Goal: Complete application form: Complete application form

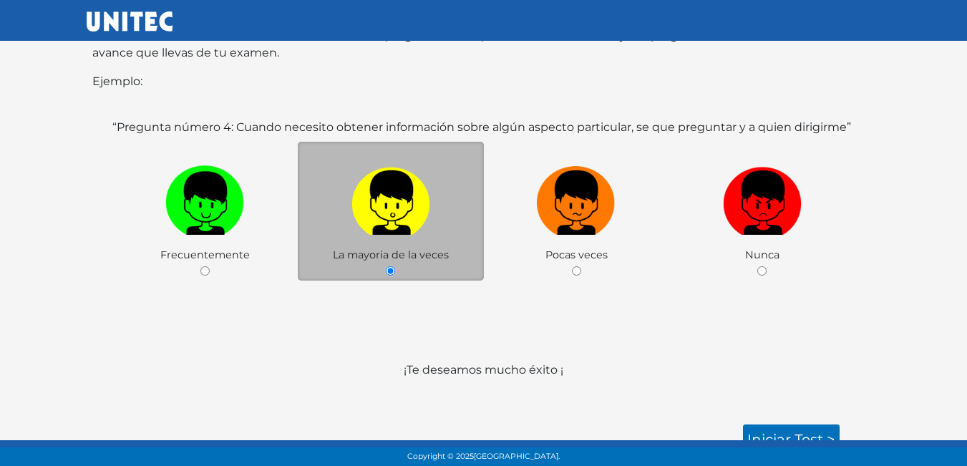
scroll to position [206, 0]
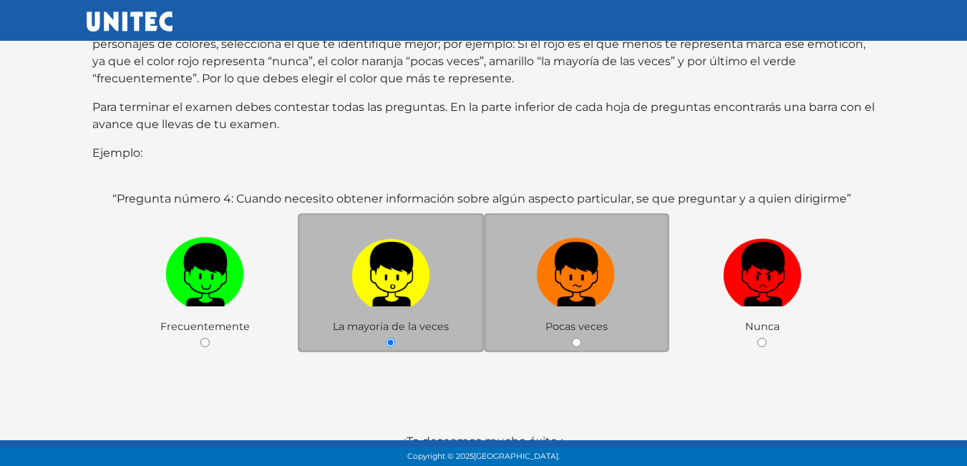
click at [623, 293] on label at bounding box center [577, 274] width 186 height 87
click at [581, 338] on input "radio" at bounding box center [576, 342] width 9 height 9
radio input "true"
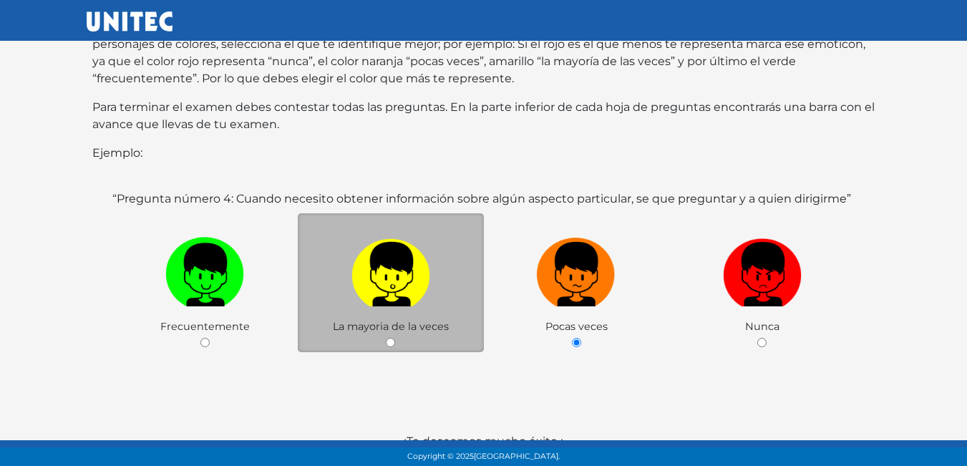
click at [481, 295] on label at bounding box center [391, 274] width 186 height 87
click at [395, 338] on input "radio" at bounding box center [390, 342] width 9 height 9
radio input "true"
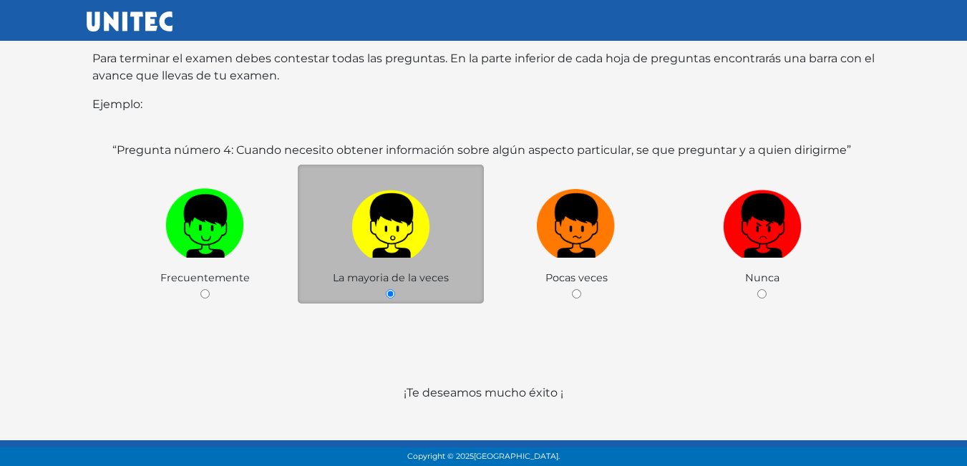
scroll to position [278, 0]
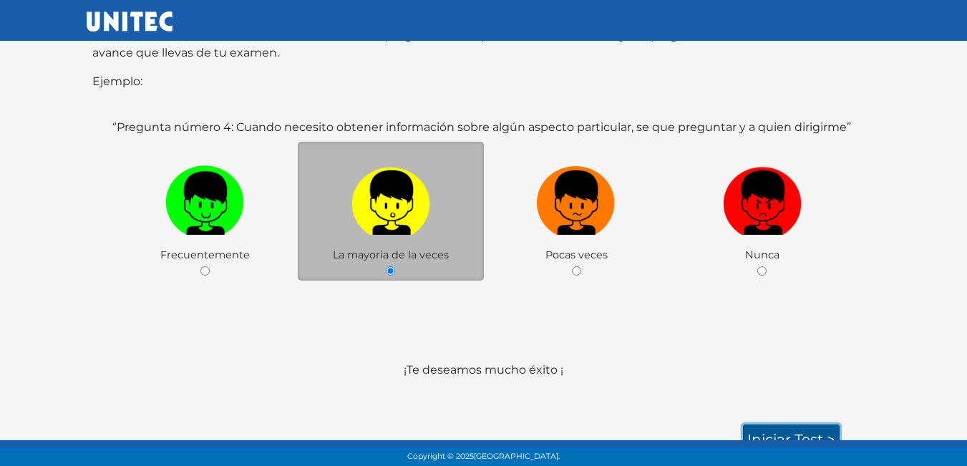
click at [783, 426] on link "Iniciar test >" at bounding box center [791, 440] width 97 height 30
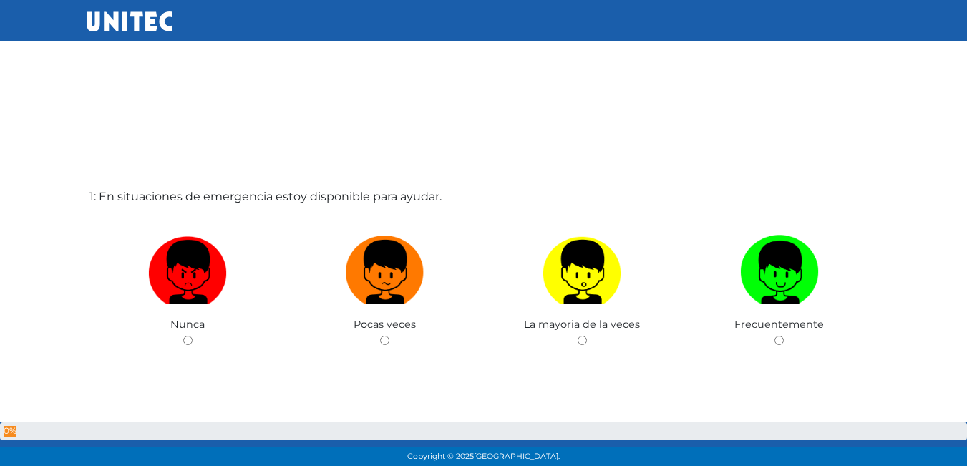
scroll to position [1, 0]
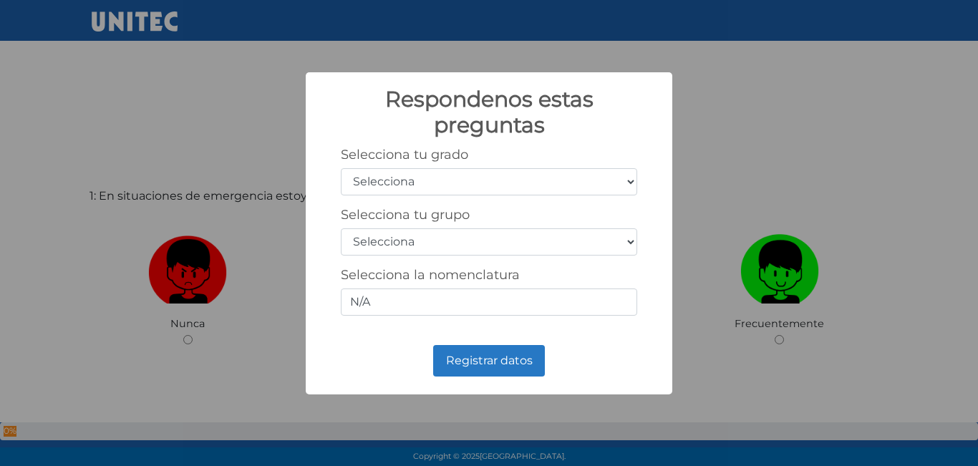
click at [717, 314] on div "Respondenos estas preguntas × Selecciona tu grado Selecciona 1er grado 2do grad…" at bounding box center [489, 233] width 978 height 466
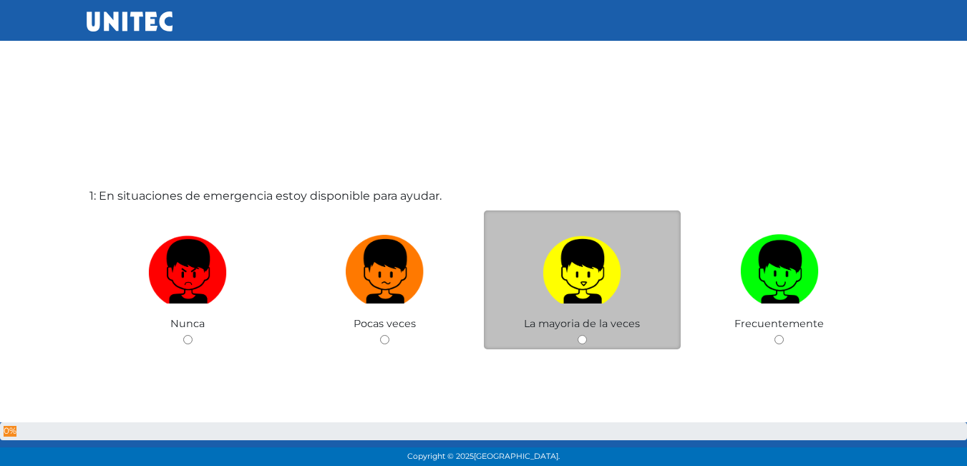
click at [586, 291] on img at bounding box center [582, 266] width 79 height 75
click at [586, 335] on input "radio" at bounding box center [582, 339] width 9 height 9
radio input "true"
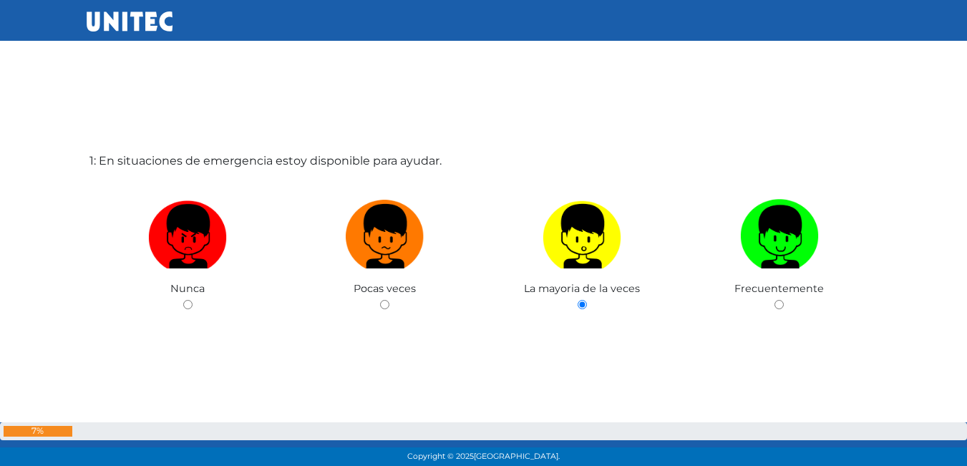
scroll to position [49, 0]
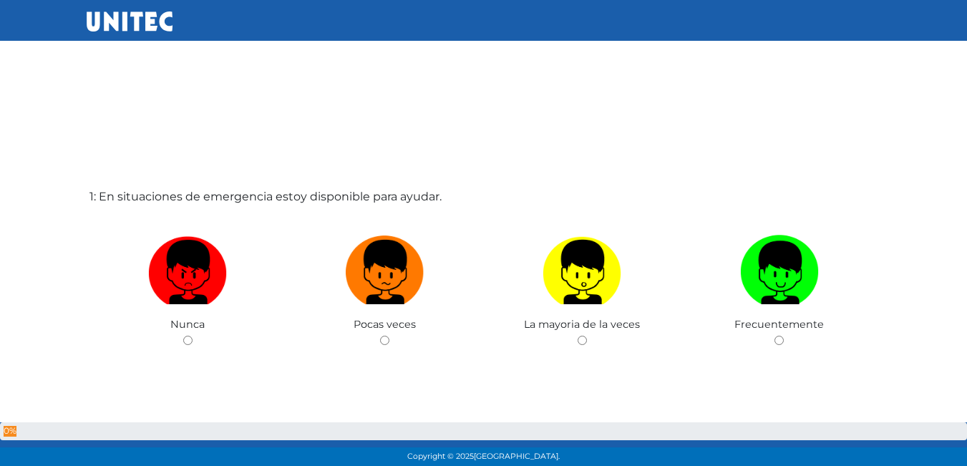
scroll to position [50, 0]
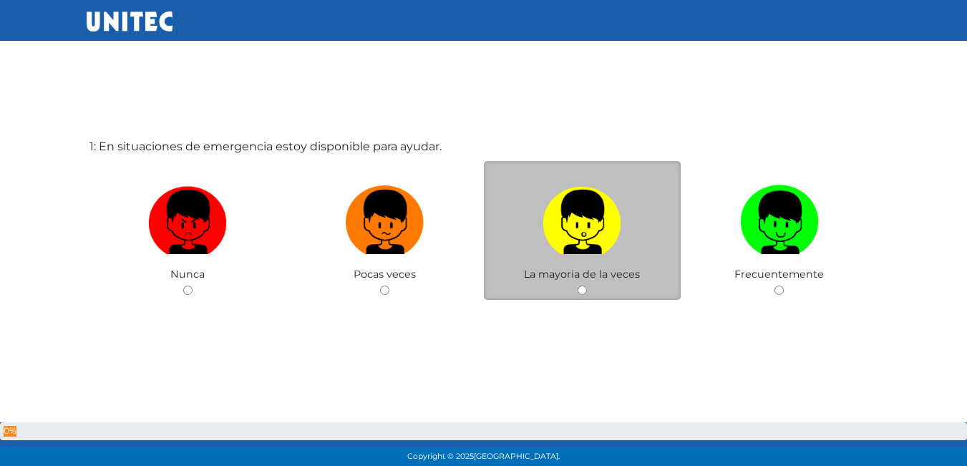
click at [603, 264] on label at bounding box center [583, 222] width 198 height 87
click at [587, 286] on input "radio" at bounding box center [582, 290] width 9 height 9
radio input "true"
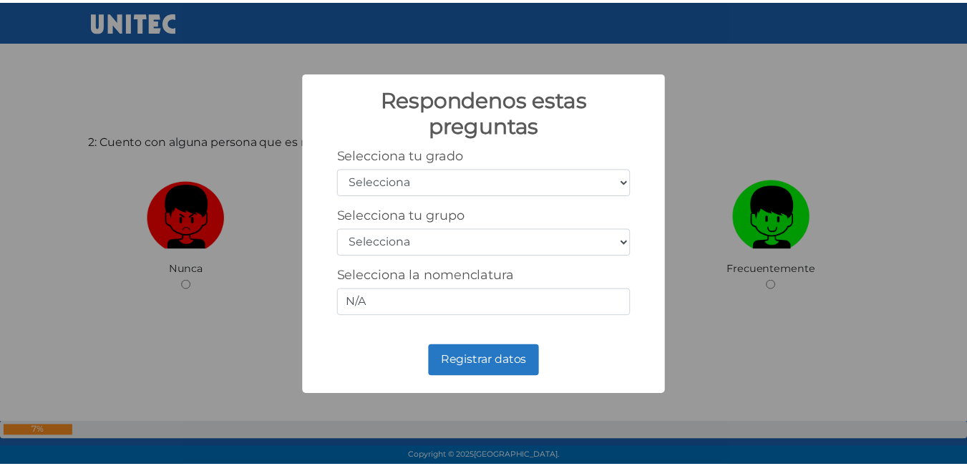
scroll to position [538, 0]
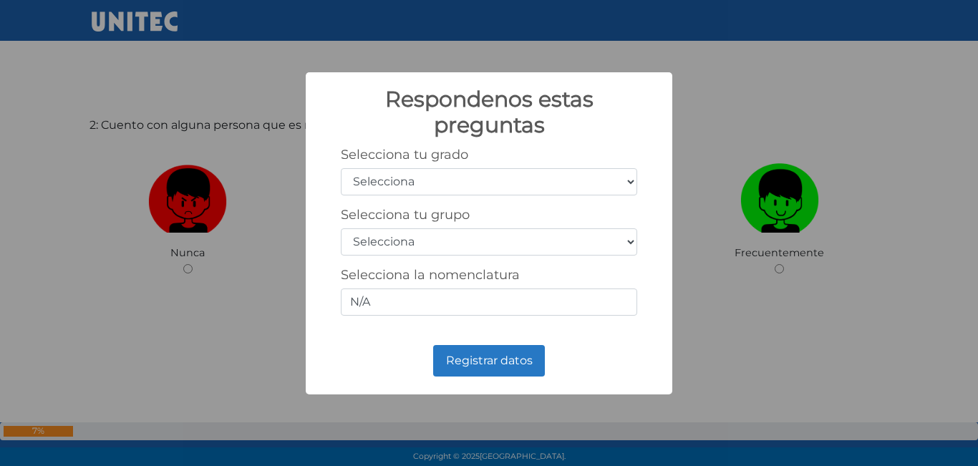
click at [593, 183] on select "Selecciona 1er grado 2do grado 3er grado 4to grado 5to grado 6to grado" at bounding box center [489, 181] width 296 height 27
select select "5"
click at [341, 168] on select "Selecciona 1er grado 2do grado 3er grado 4to grado 5to grado 6to grado" at bounding box center [489, 181] width 296 height 27
click at [409, 235] on select "Selecciona A B C D E F G H I J K L M N O P Q R S T U V W X Y Z" at bounding box center [489, 241] width 296 height 27
click at [253, 198] on div "Respondenos estas preguntas × Selecciona tu grado Selecciona 1er grado 2do grad…" at bounding box center [489, 233] width 978 height 466
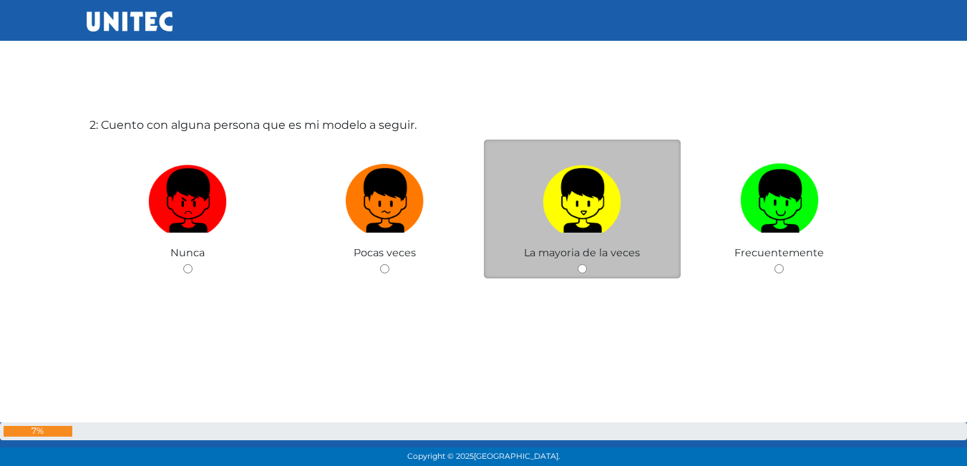
click at [599, 227] on img at bounding box center [582, 195] width 79 height 75
click at [587, 264] on input "radio" at bounding box center [582, 268] width 9 height 9
radio input "true"
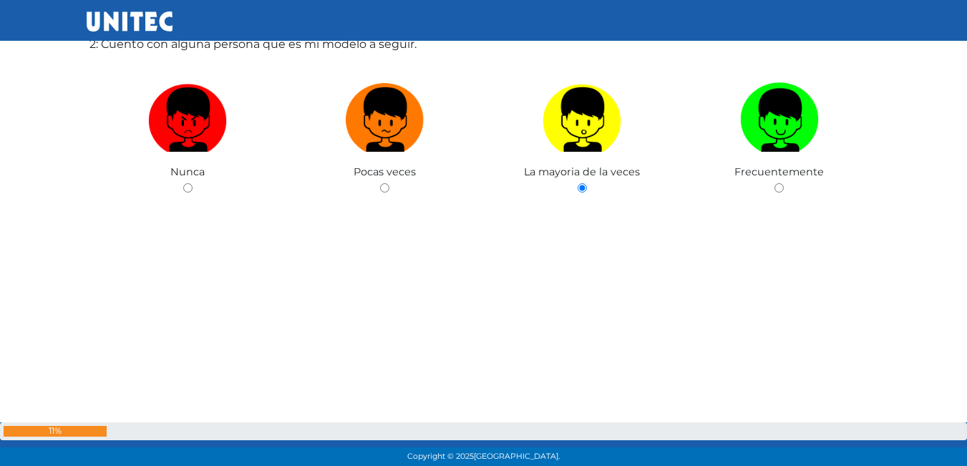
scroll to position [431, 0]
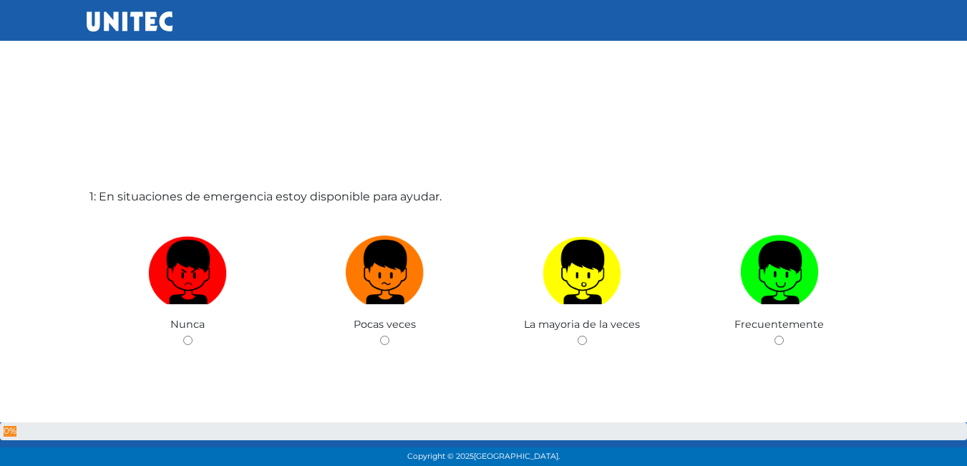
scroll to position [431, 0]
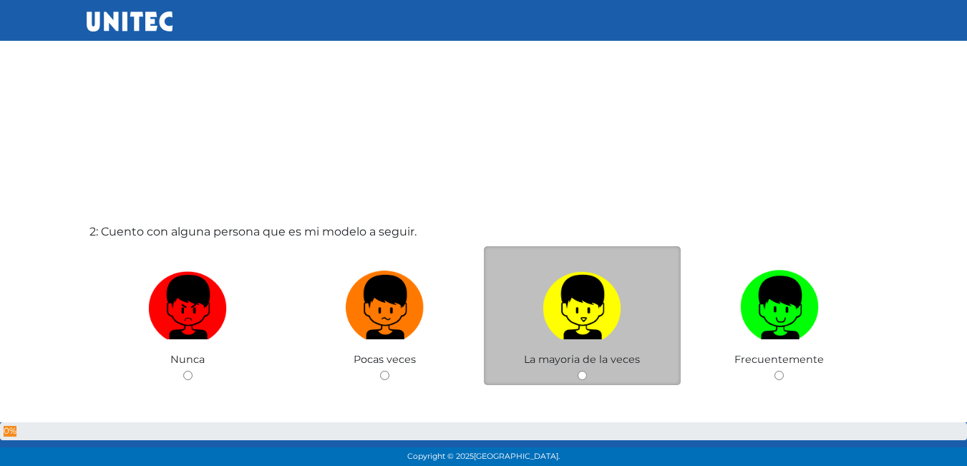
click at [569, 329] on img at bounding box center [582, 302] width 79 height 75
click at [578, 371] on input "radio" at bounding box center [582, 375] width 9 height 9
radio input "true"
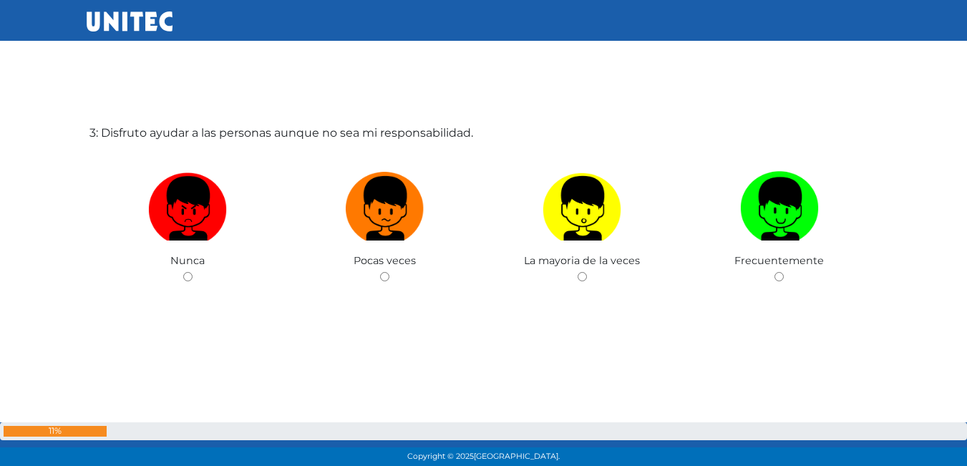
scroll to position [1004, 0]
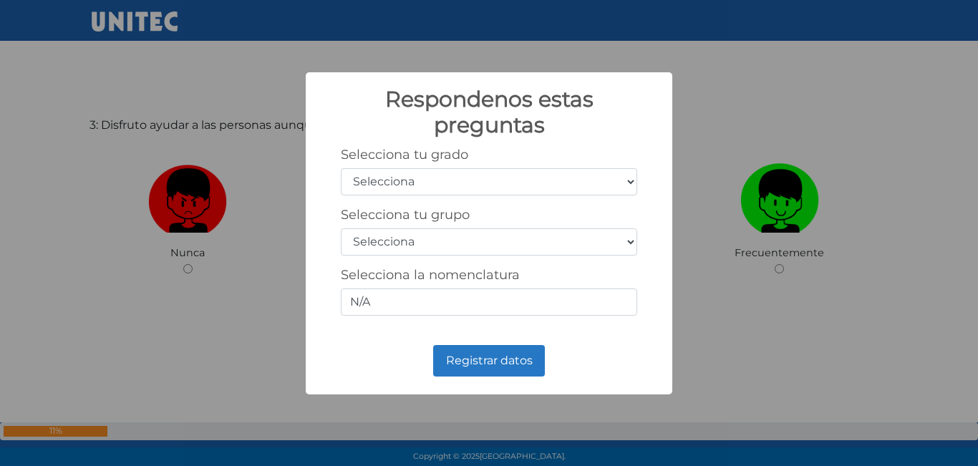
click at [418, 185] on select "Selecciona 1er grado 2do grado 3er grado 4to grado 5to grado 6to grado" at bounding box center [489, 181] width 296 height 27
select select "5"
click at [341, 168] on select "Selecciona 1er grado 2do grado 3er grado 4to grado 5to grado 6to grado" at bounding box center [489, 181] width 296 height 27
click at [425, 241] on select "Selecciona A B C D E F G H I J K L M N O P Q R S T U V W X Y Z" at bounding box center [489, 241] width 296 height 27
select select "b"
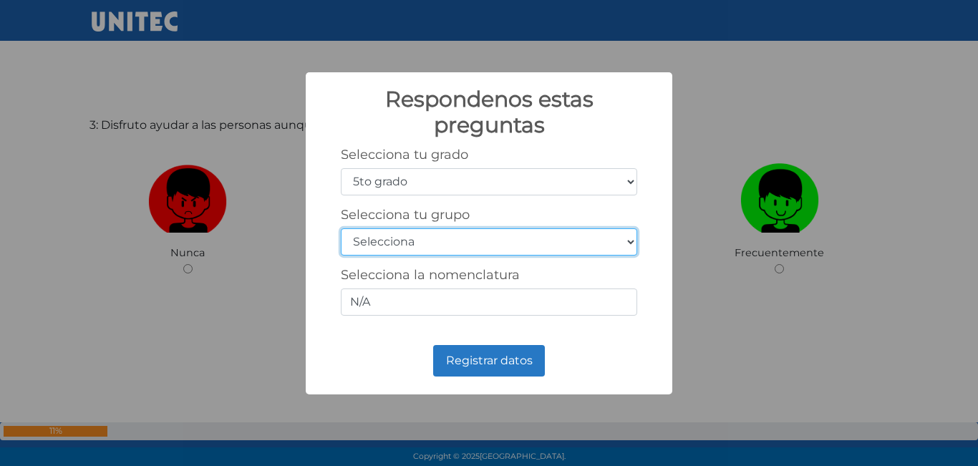
click at [341, 228] on select "Selecciona A B C D E F G H I J K L M N O P Q R S T U V W X Y Z" at bounding box center [489, 241] width 296 height 27
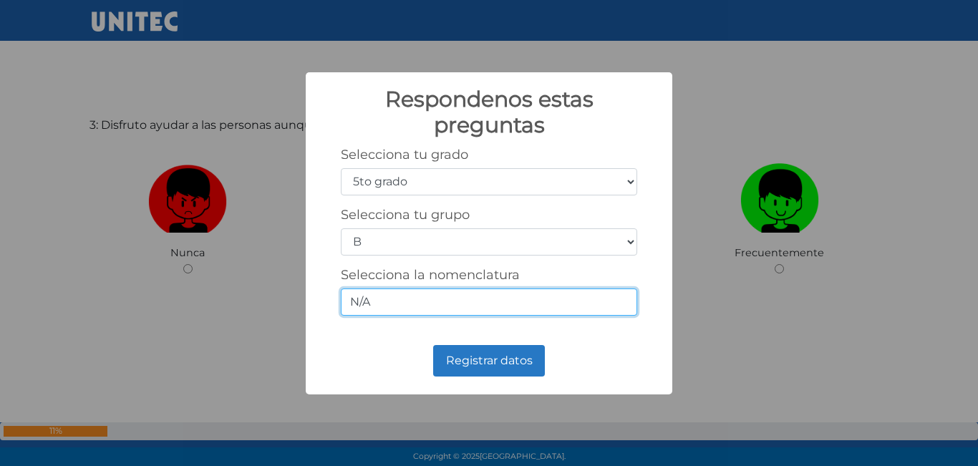
click at [458, 301] on input "N/A" at bounding box center [489, 302] width 296 height 27
type input "N"
type input "5-2"
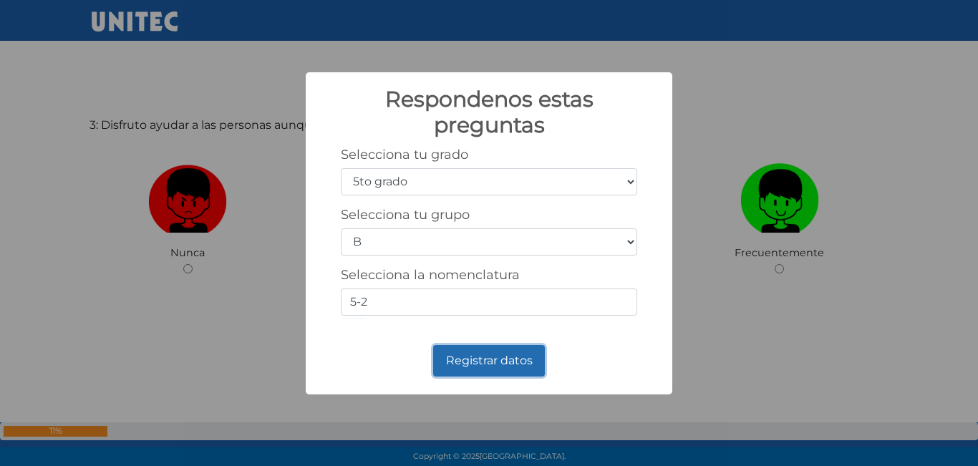
click at [471, 357] on button "Registrar datos" at bounding box center [489, 361] width 112 height 32
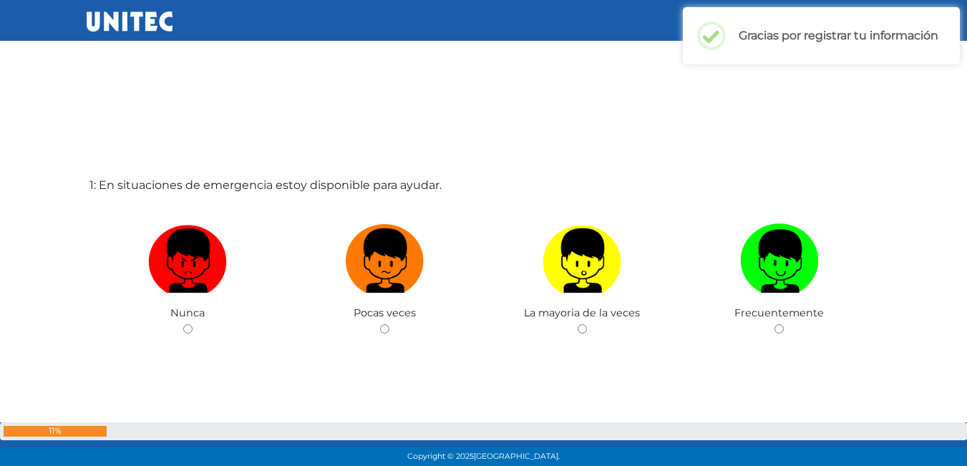
scroll to position [0, 0]
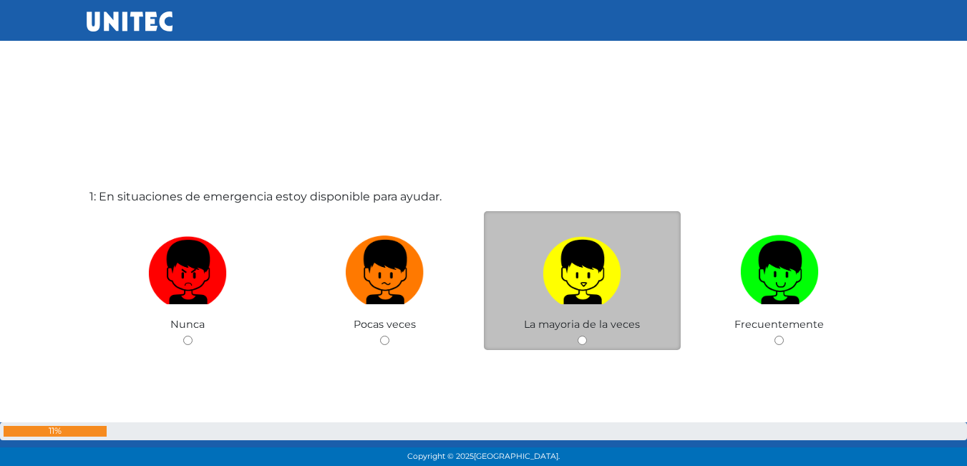
click at [577, 296] on img at bounding box center [582, 267] width 79 height 75
click at [578, 336] on input "radio" at bounding box center [582, 340] width 9 height 9
radio input "true"
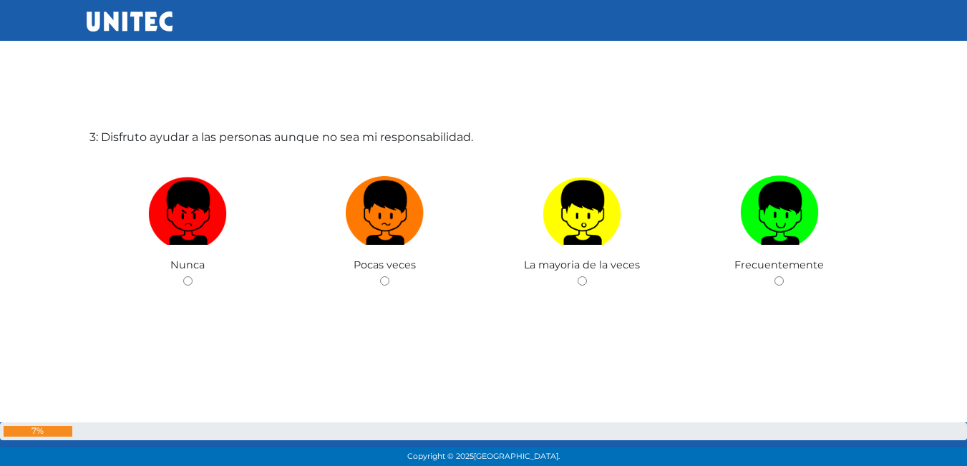
scroll to position [967, 0]
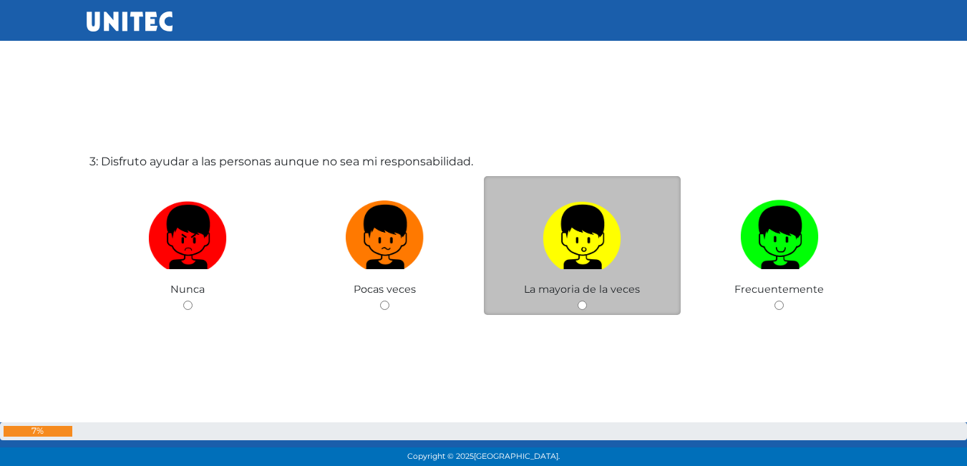
click at [622, 301] on div "La mayoria de la veces" at bounding box center [583, 246] width 198 height 140
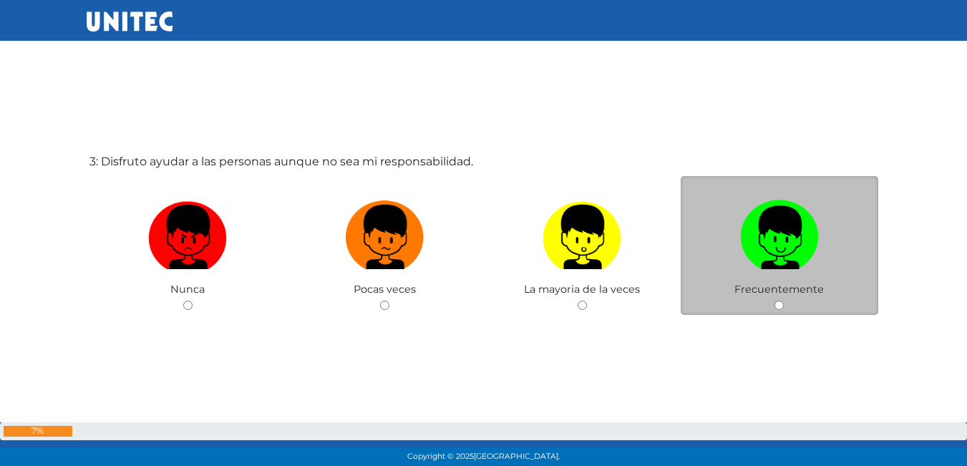
click at [781, 301] on input "radio" at bounding box center [779, 305] width 9 height 9
radio input "true"
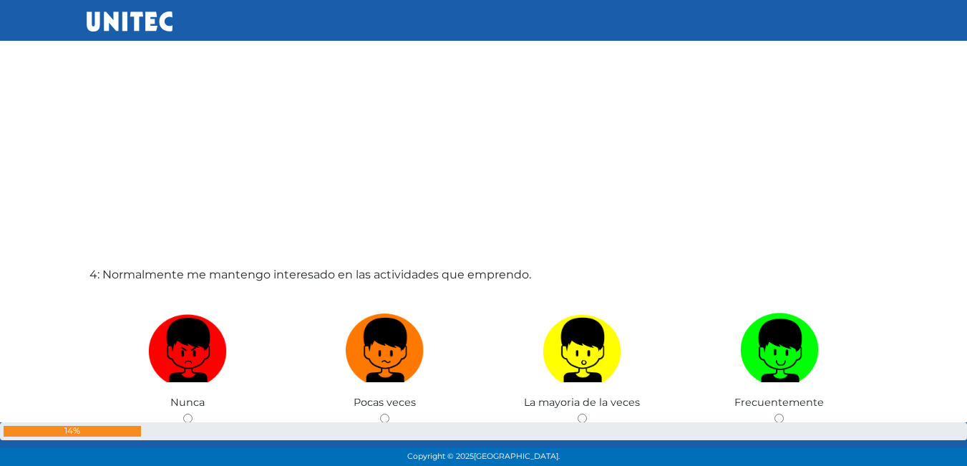
scroll to position [1392, 0]
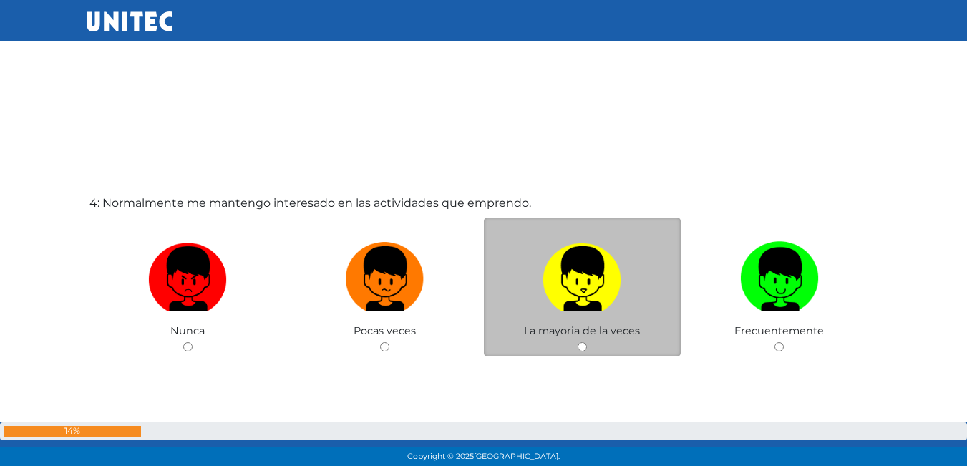
click at [580, 274] on img at bounding box center [582, 273] width 79 height 75
click at [580, 342] on input "radio" at bounding box center [582, 346] width 9 height 9
radio input "true"
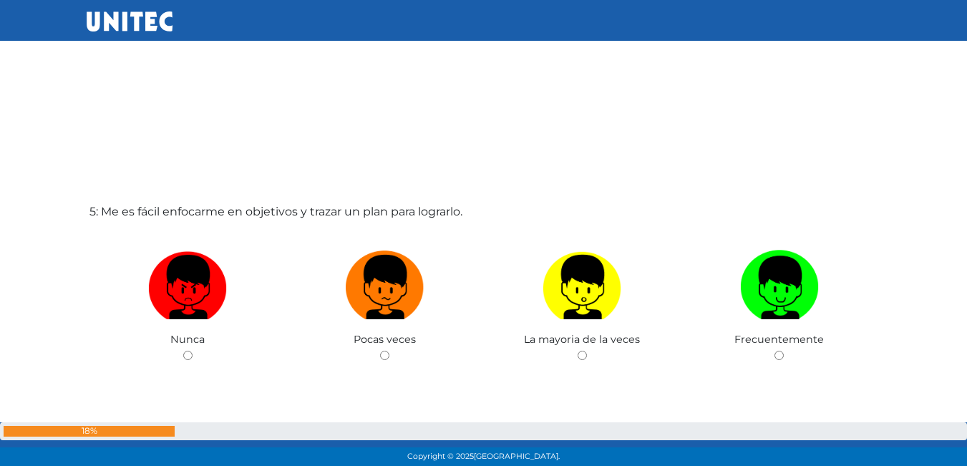
scroll to position [1921, 0]
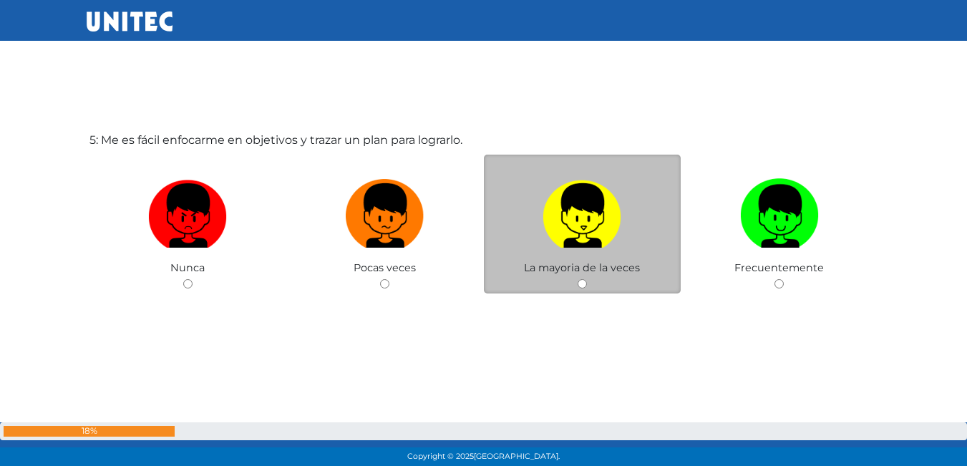
click at [570, 223] on img at bounding box center [582, 210] width 79 height 75
click at [578, 279] on input "radio" at bounding box center [582, 283] width 9 height 9
radio input "true"
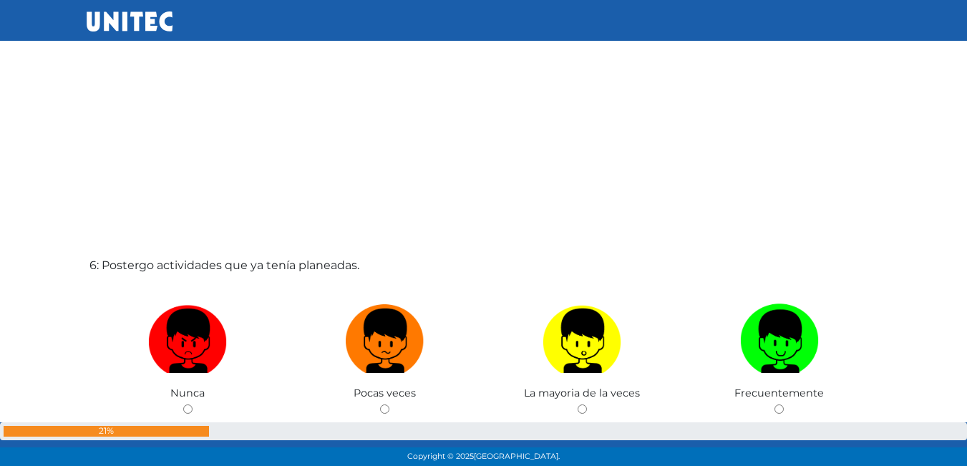
scroll to position [2352, 0]
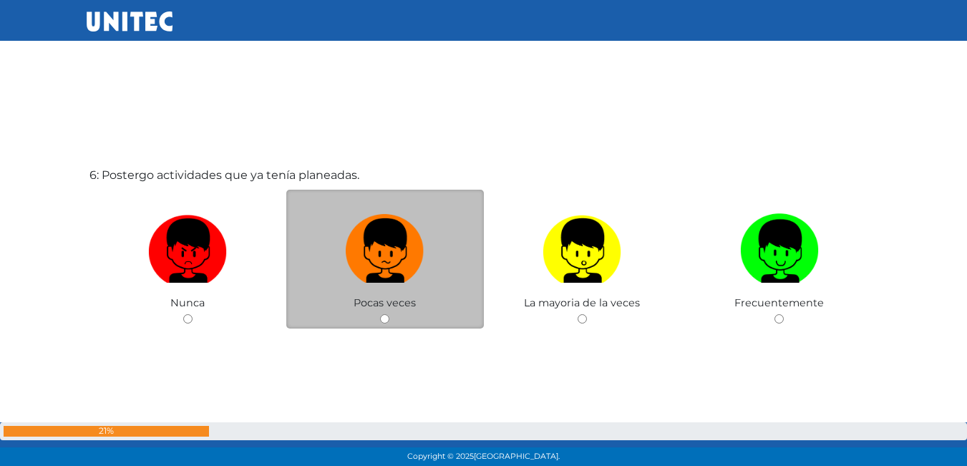
click at [393, 294] on label at bounding box center [385, 251] width 198 height 87
click at [390, 314] on input "radio" at bounding box center [384, 318] width 9 height 9
radio input "true"
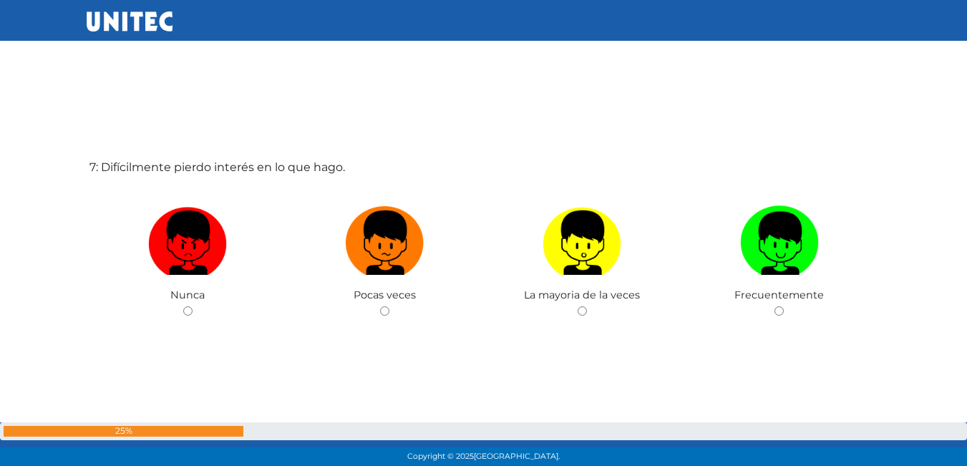
scroll to position [2851, 0]
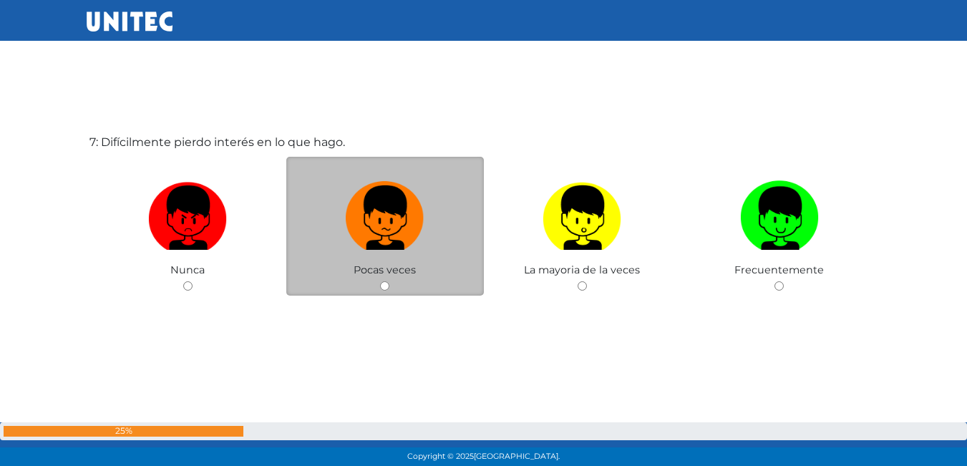
click at [390, 256] on label at bounding box center [385, 218] width 198 height 87
click at [390, 281] on input "radio" at bounding box center [384, 285] width 9 height 9
radio input "true"
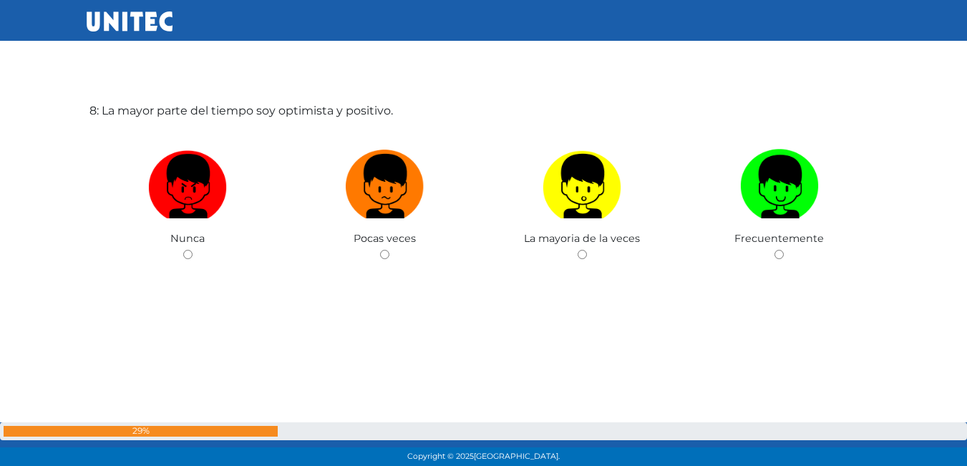
scroll to position [3328, 0]
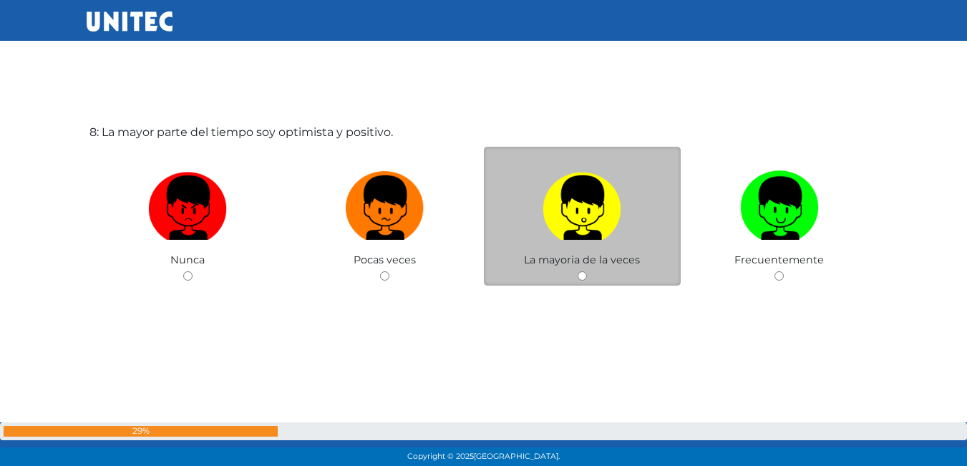
click at [583, 267] on div "La mayoria de la veces" at bounding box center [583, 217] width 198 height 140
click at [611, 248] on label at bounding box center [583, 208] width 198 height 87
click at [587, 271] on input "radio" at bounding box center [582, 275] width 9 height 9
radio input "true"
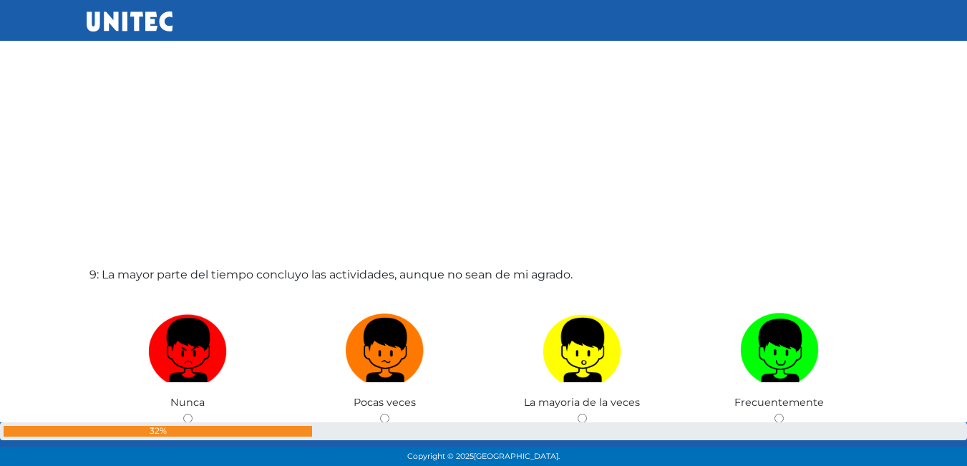
scroll to position [3739, 0]
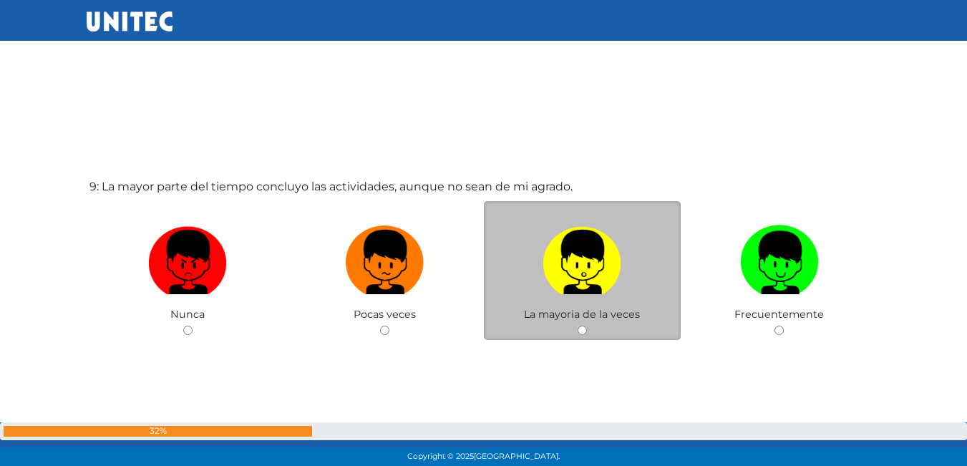
click at [587, 334] on div "La mayoria de la veces" at bounding box center [583, 271] width 198 height 140
click at [586, 319] on span "La mayoria de la veces" at bounding box center [582, 314] width 116 height 13
click at [593, 314] on span "La mayoria de la veces" at bounding box center [582, 314] width 116 height 13
click at [584, 332] on input "radio" at bounding box center [582, 330] width 9 height 9
radio input "true"
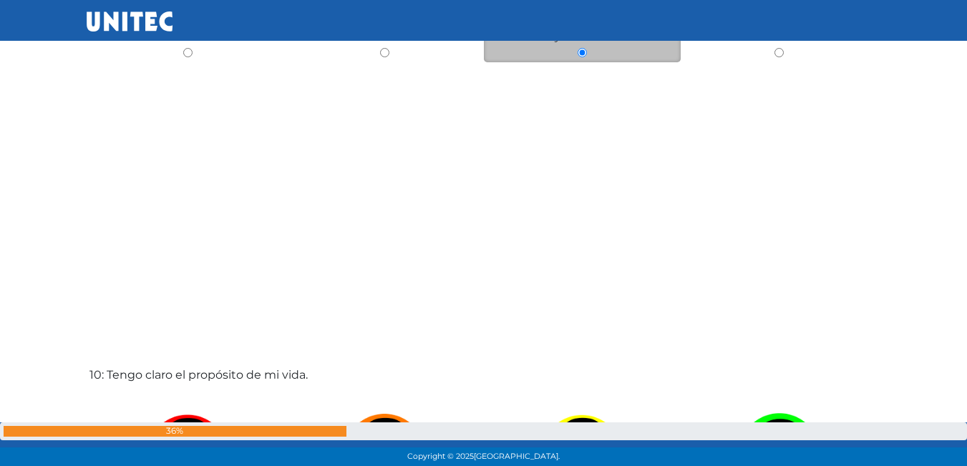
scroll to position [4232, 0]
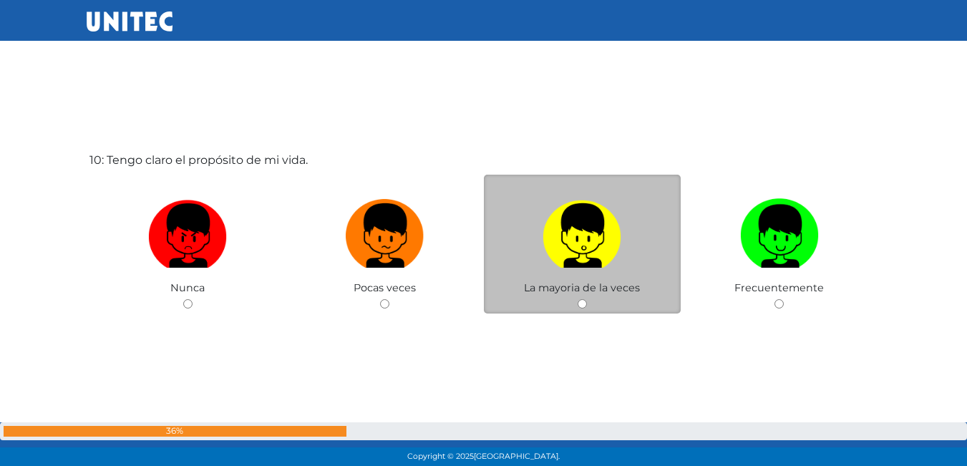
click at [586, 300] on input "radio" at bounding box center [582, 303] width 9 height 9
radio input "true"
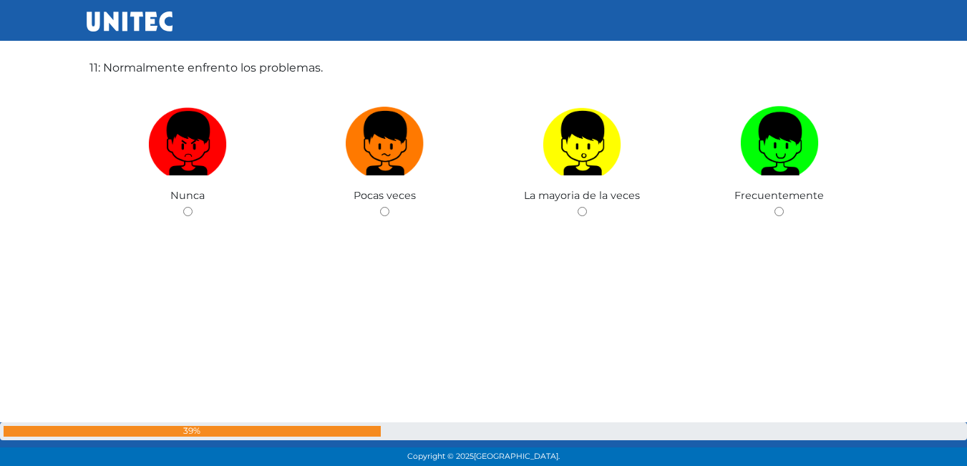
scroll to position [4719, 0]
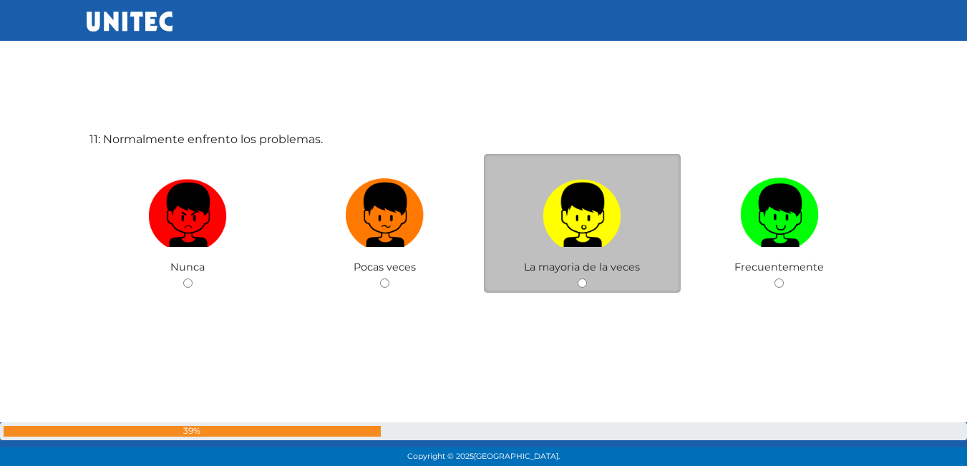
click at [586, 282] on input "radio" at bounding box center [582, 283] width 9 height 9
radio input "true"
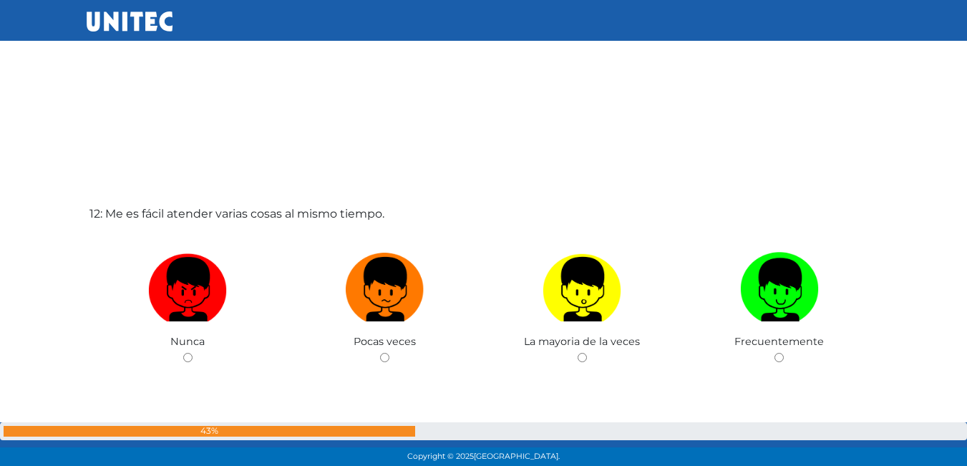
scroll to position [5129, 0]
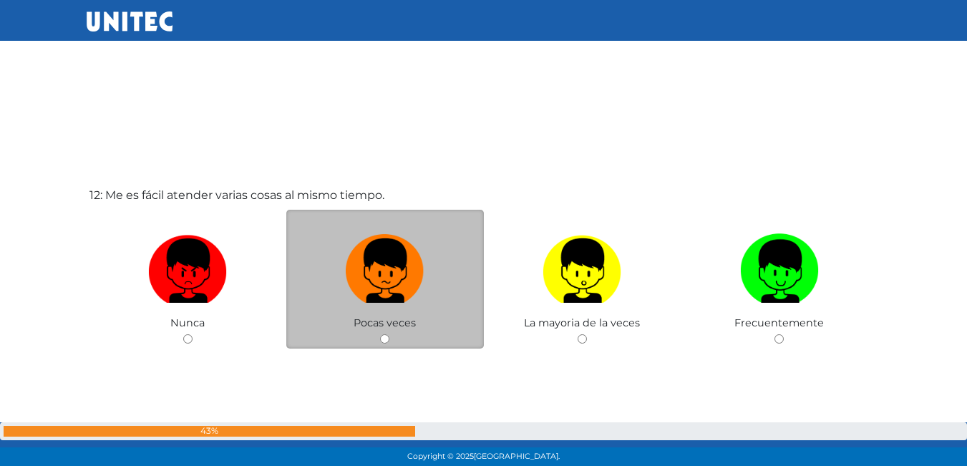
click at [386, 346] on div "Pocas veces" at bounding box center [385, 280] width 198 height 140
click at [392, 333] on div "Pocas veces" at bounding box center [385, 280] width 198 height 140
click at [387, 334] on input "radio" at bounding box center [384, 338] width 9 height 9
radio input "true"
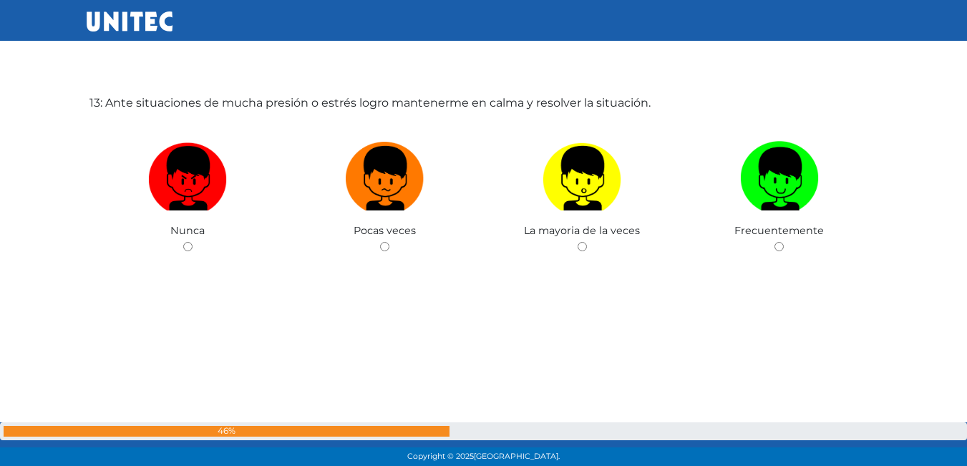
scroll to position [5614, 0]
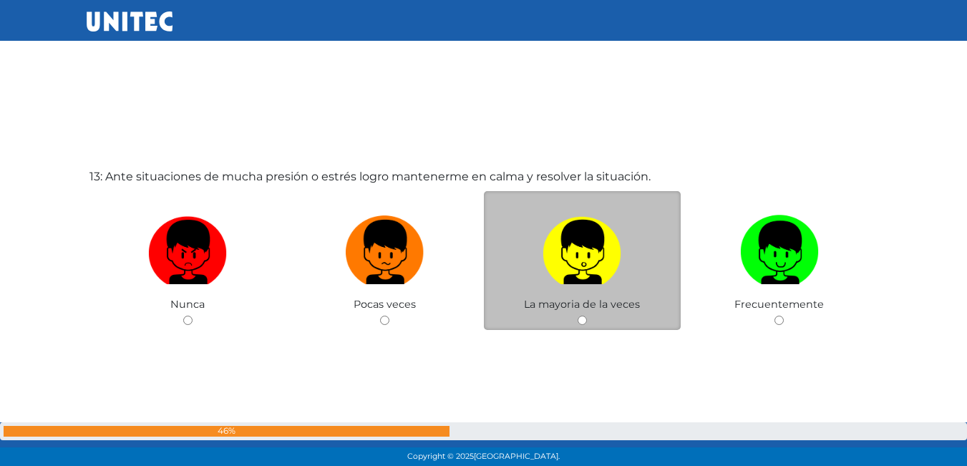
click at [581, 323] on input "radio" at bounding box center [582, 320] width 9 height 9
radio input "true"
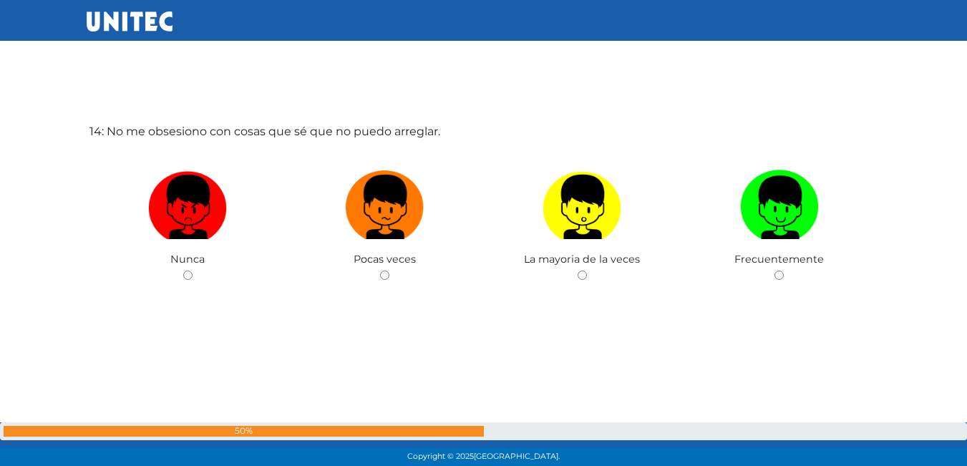
scroll to position [6132, 0]
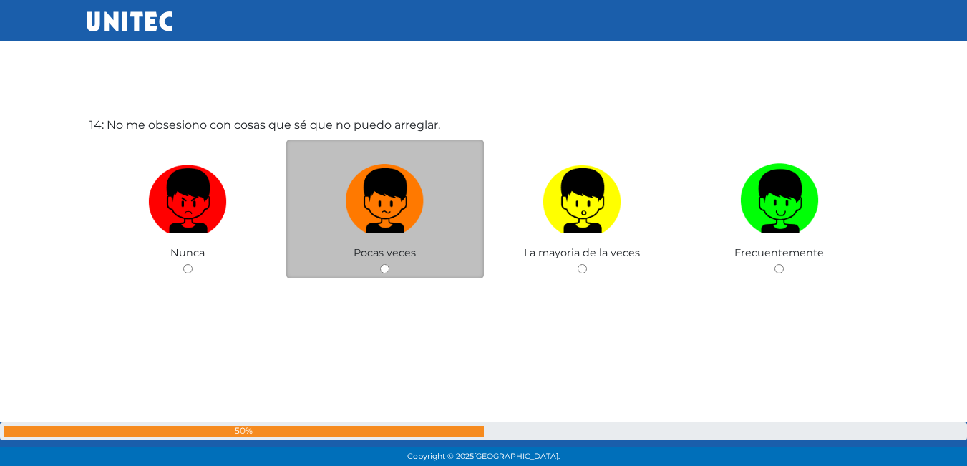
click at [387, 273] on input "radio" at bounding box center [384, 268] width 9 height 9
radio input "true"
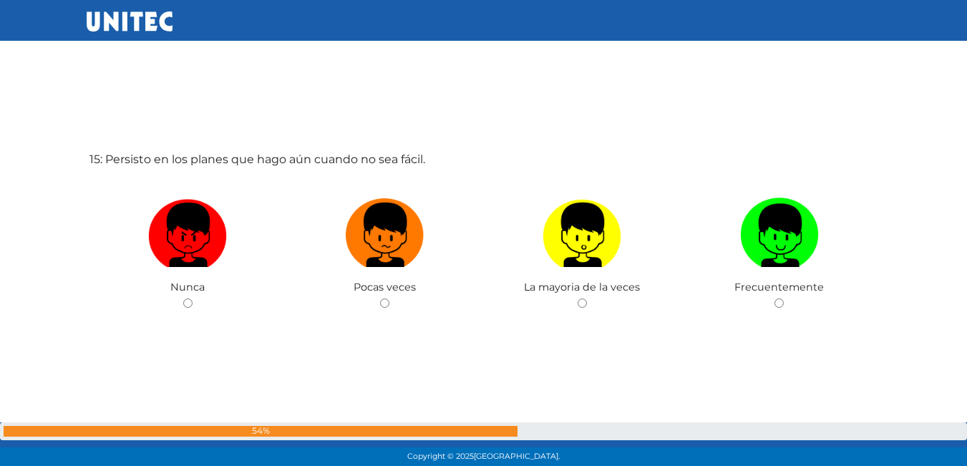
scroll to position [6635, 0]
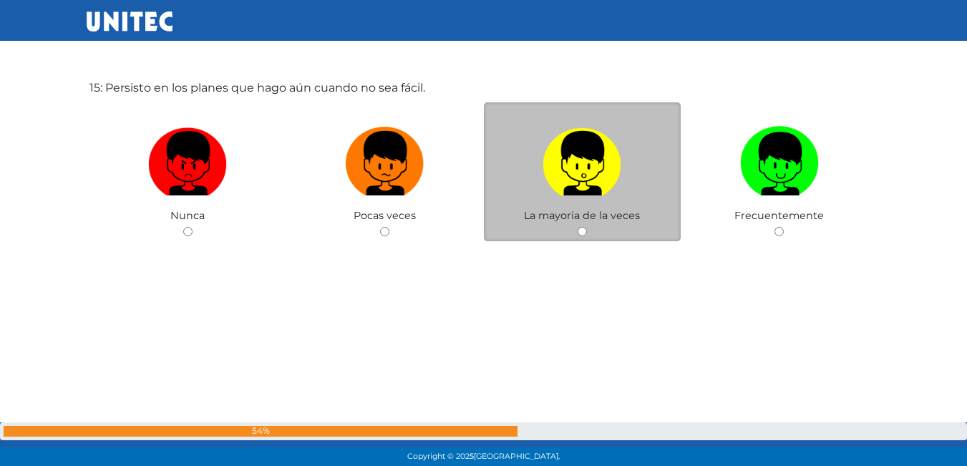
click at [581, 233] on input "radio" at bounding box center [582, 231] width 9 height 9
radio input "true"
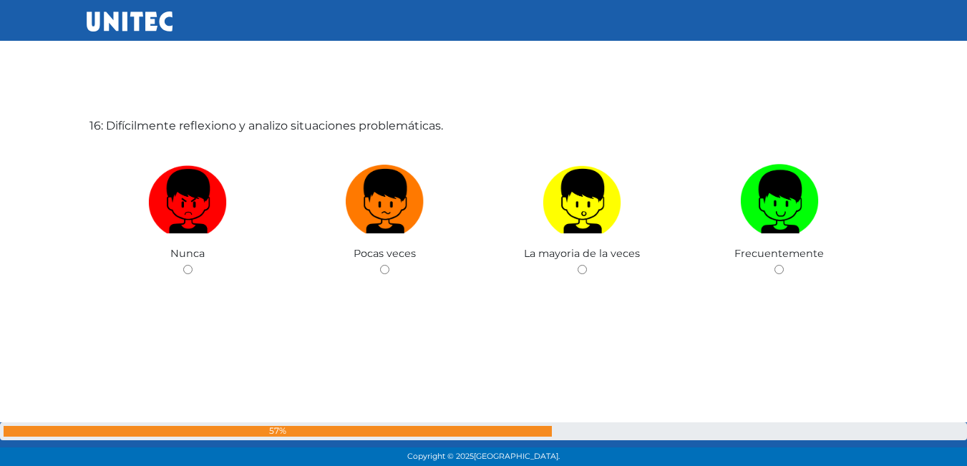
scroll to position [7064, 0]
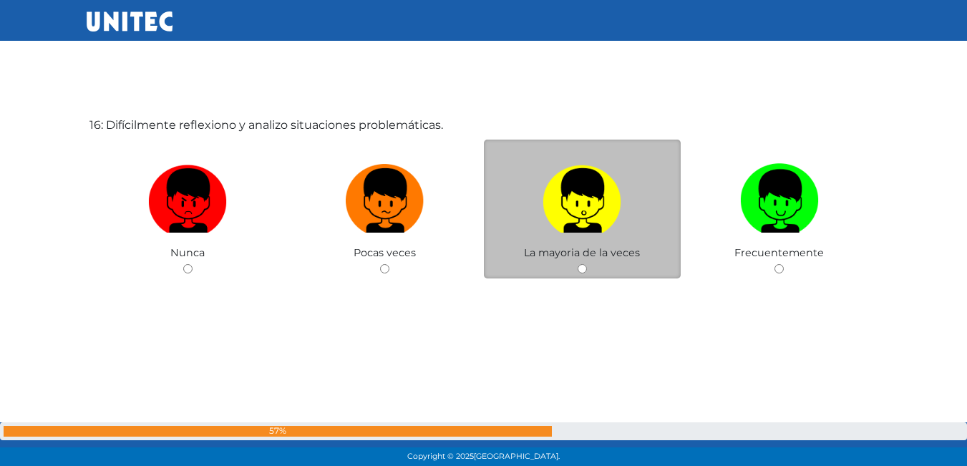
click at [581, 266] on input "radio" at bounding box center [582, 268] width 9 height 9
radio input "true"
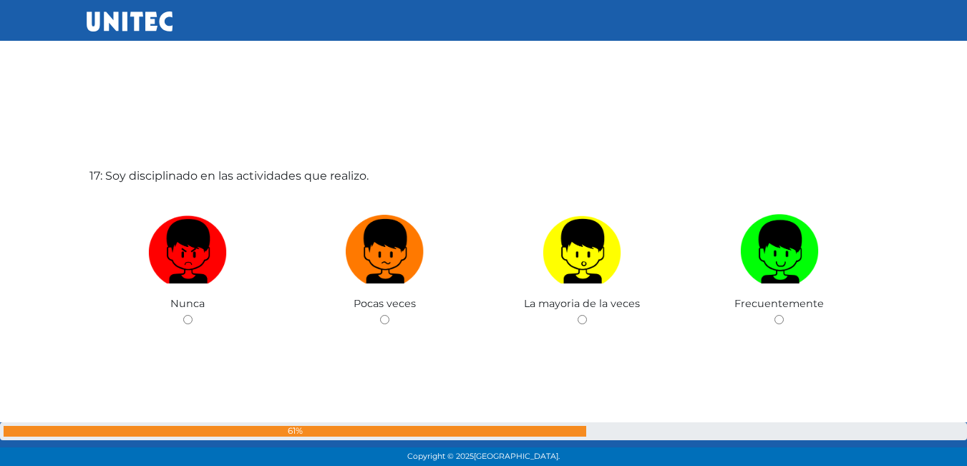
scroll to position [7481, 0]
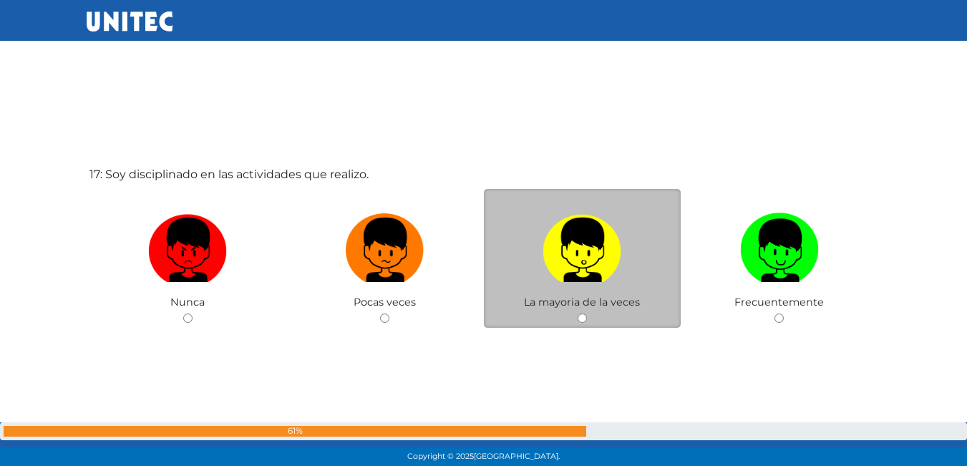
click at [576, 322] on div "La mayoria de la veces" at bounding box center [583, 259] width 198 height 140
click at [583, 317] on input "radio" at bounding box center [582, 318] width 9 height 9
radio input "true"
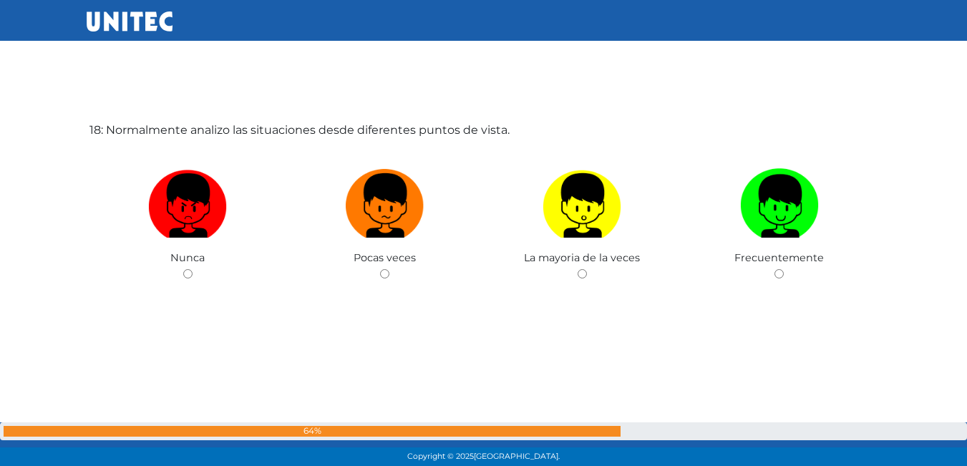
scroll to position [7997, 0]
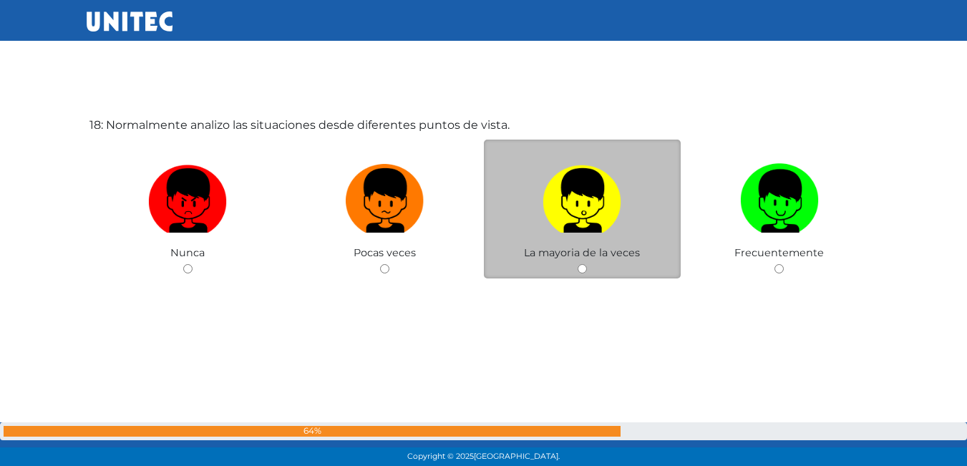
click at [587, 266] on div "La mayoria de la veces" at bounding box center [583, 210] width 198 height 140
click at [581, 268] on input "radio" at bounding box center [582, 268] width 9 height 9
radio input "true"
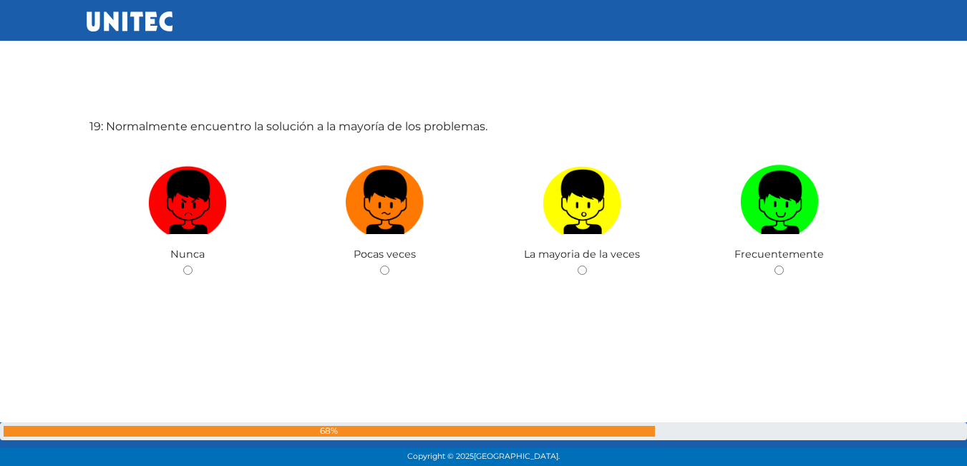
scroll to position [8463, 0]
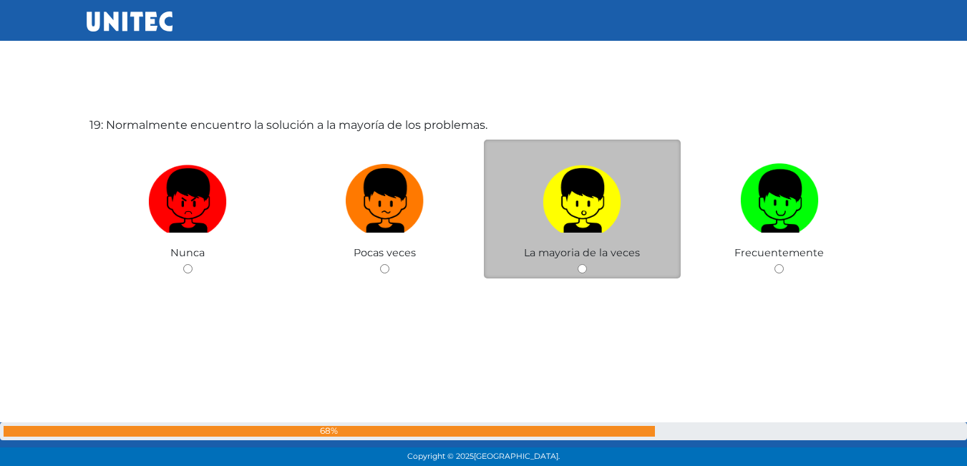
click at [581, 269] on input "radio" at bounding box center [582, 268] width 9 height 9
radio input "true"
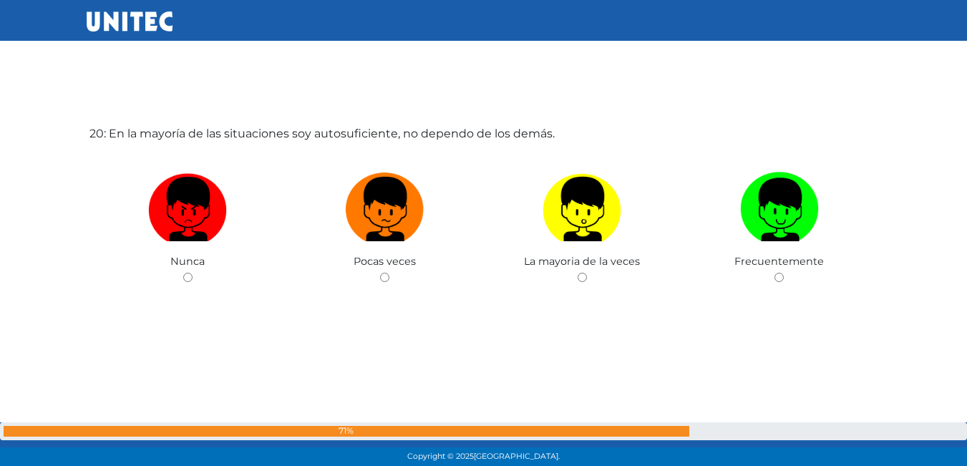
scroll to position [8929, 0]
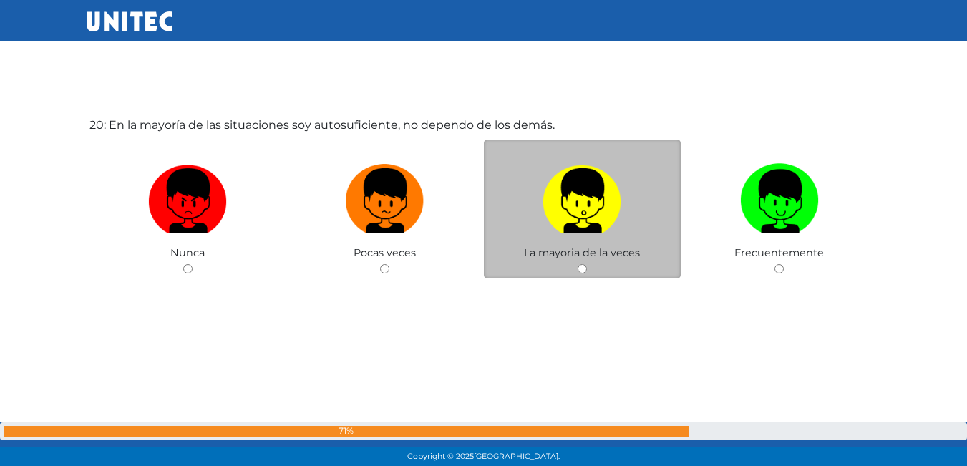
click at [586, 268] on input "radio" at bounding box center [582, 268] width 9 height 9
radio input "true"
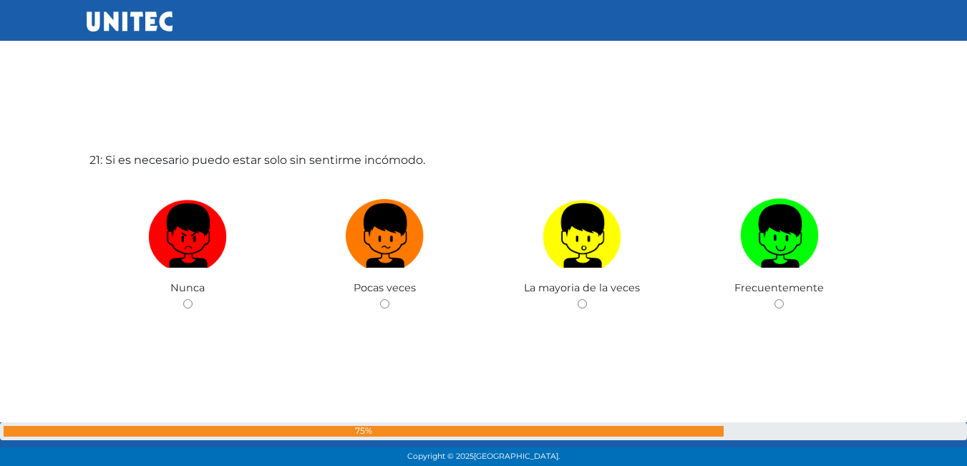
scroll to position [9432, 0]
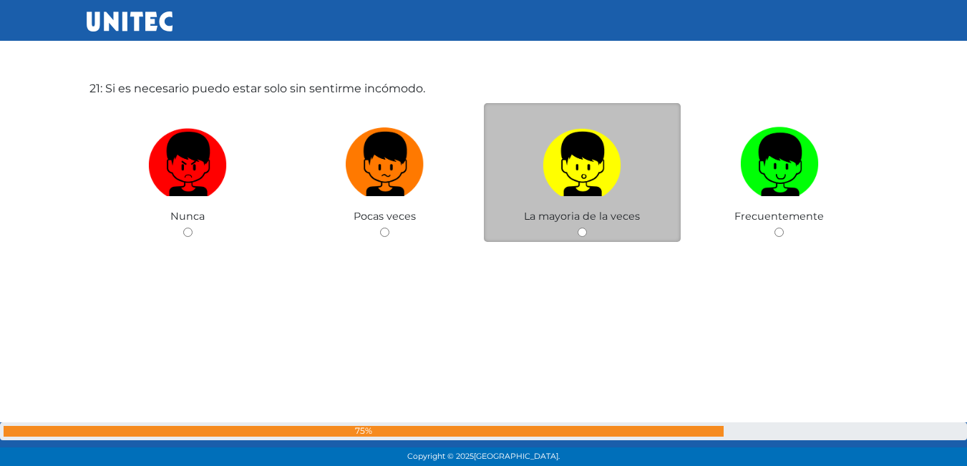
click at [581, 233] on input "radio" at bounding box center [582, 232] width 9 height 9
radio input "true"
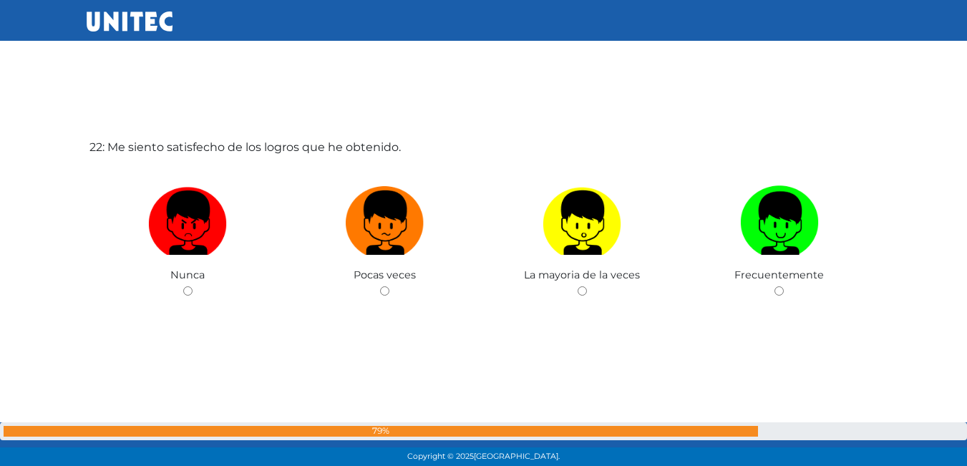
scroll to position [9866, 0]
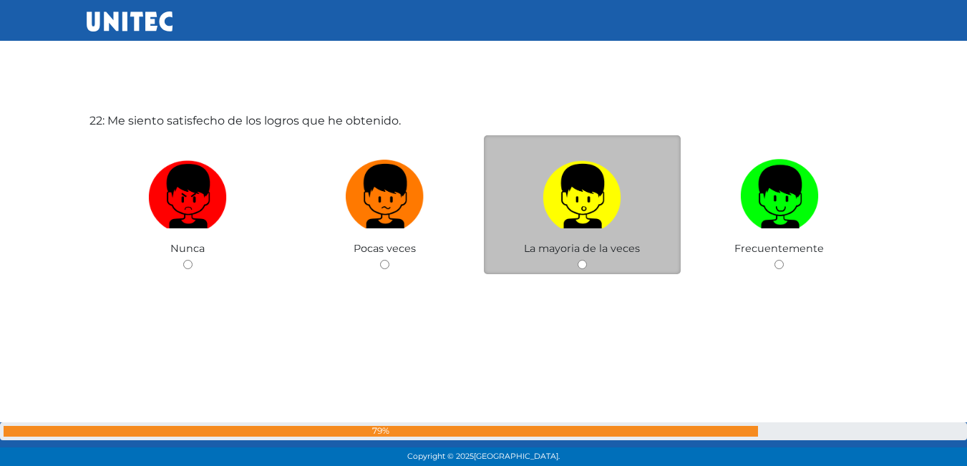
click at [579, 264] on input "radio" at bounding box center [582, 264] width 9 height 9
radio input "true"
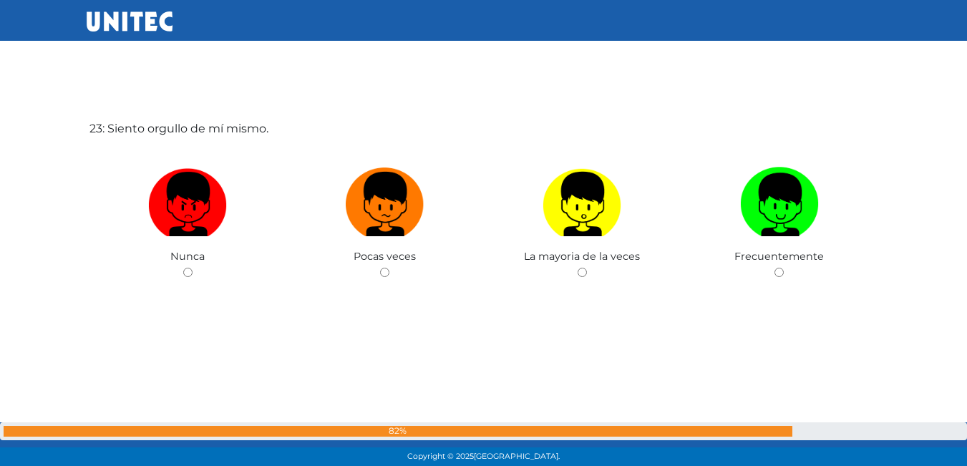
scroll to position [10328, 0]
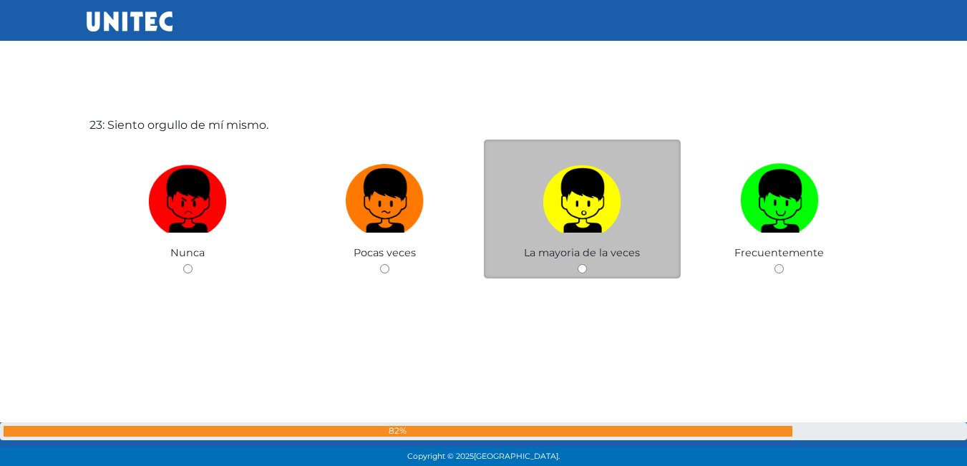
click at [586, 267] on input "radio" at bounding box center [582, 268] width 9 height 9
radio input "true"
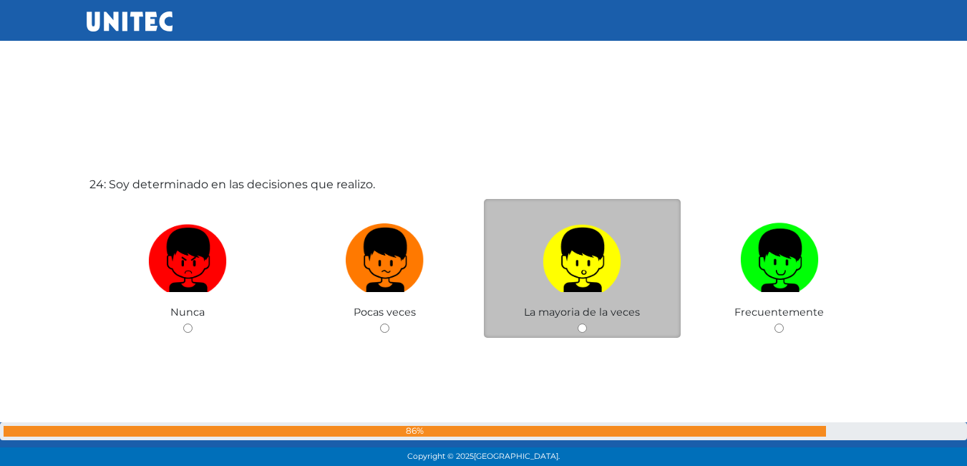
scroll to position [10759, 0]
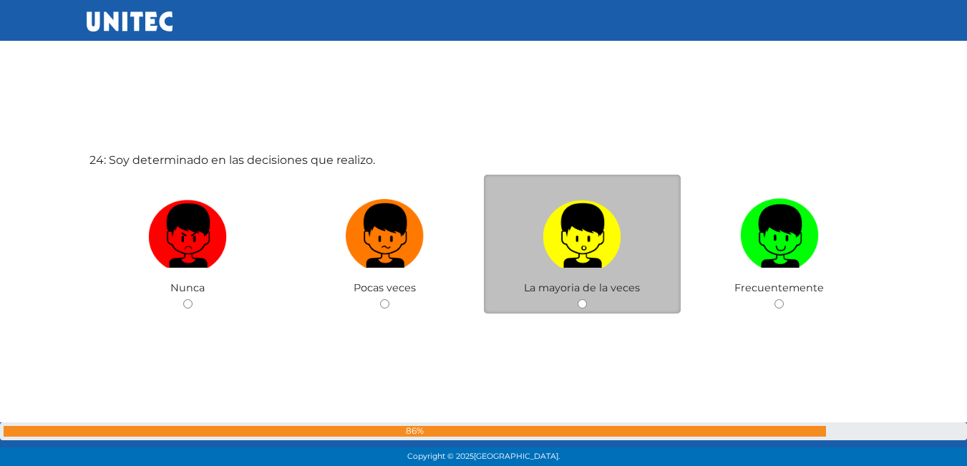
click at [585, 301] on input "radio" at bounding box center [582, 303] width 9 height 9
radio input "true"
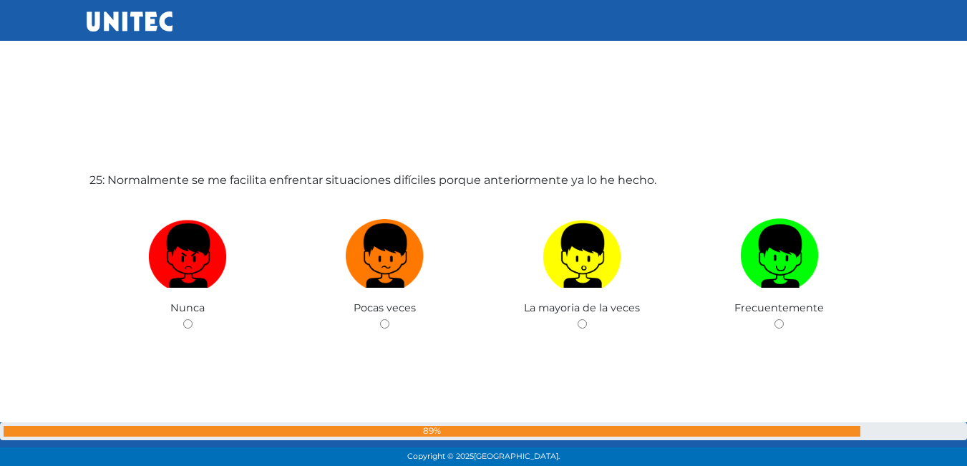
scroll to position [11250, 0]
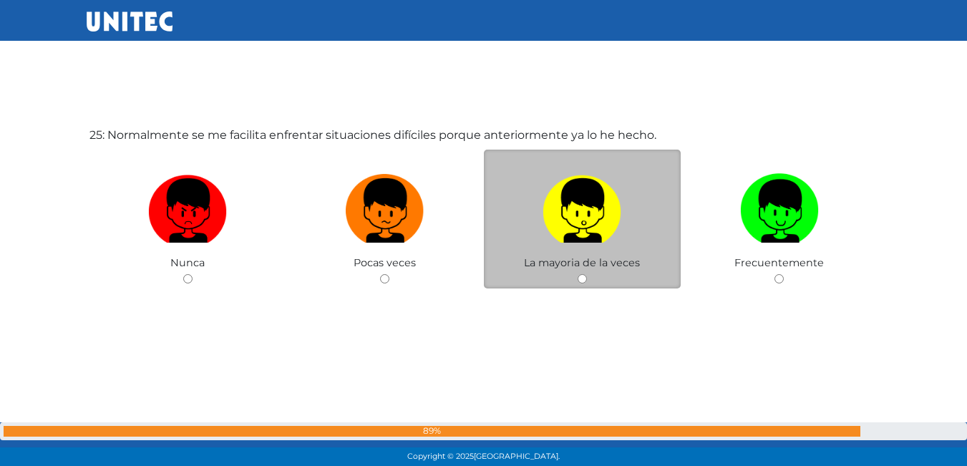
click at [579, 285] on div "La mayoria de la veces" at bounding box center [583, 220] width 198 height 140
click at [581, 276] on input "radio" at bounding box center [582, 278] width 9 height 9
radio input "true"
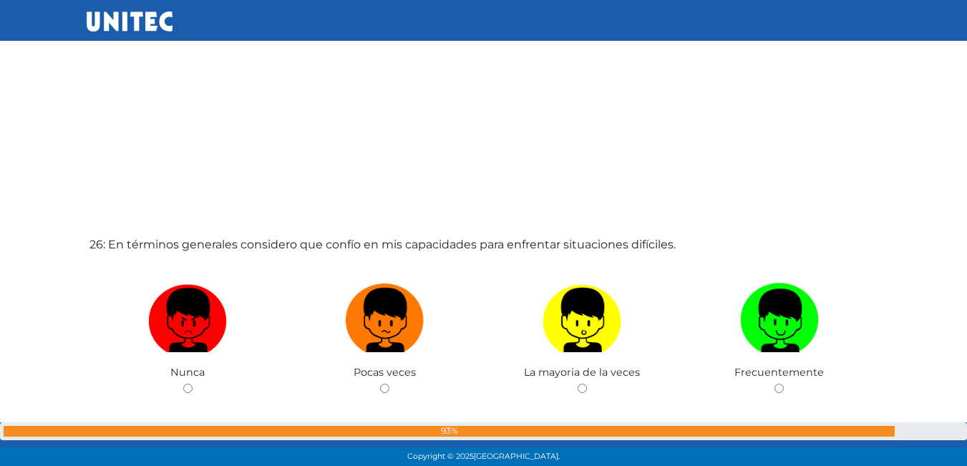
scroll to position [11610, 0]
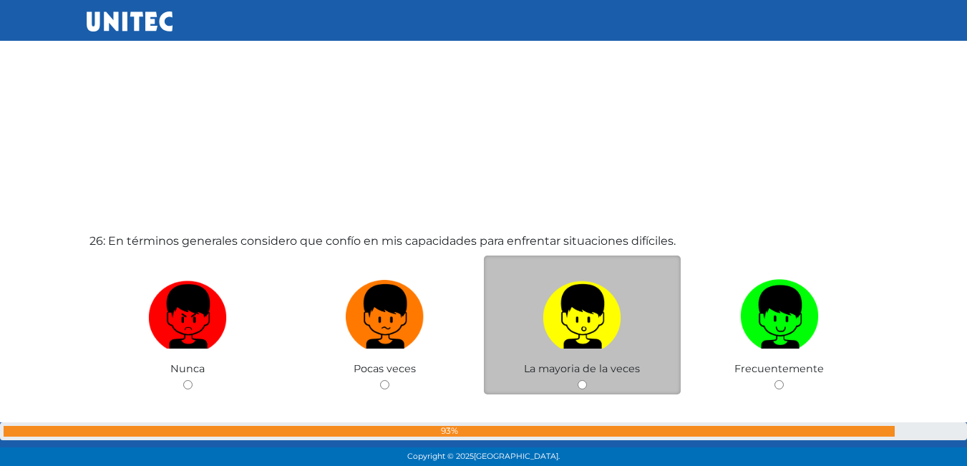
click at [586, 386] on input "radio" at bounding box center [582, 384] width 9 height 9
radio input "true"
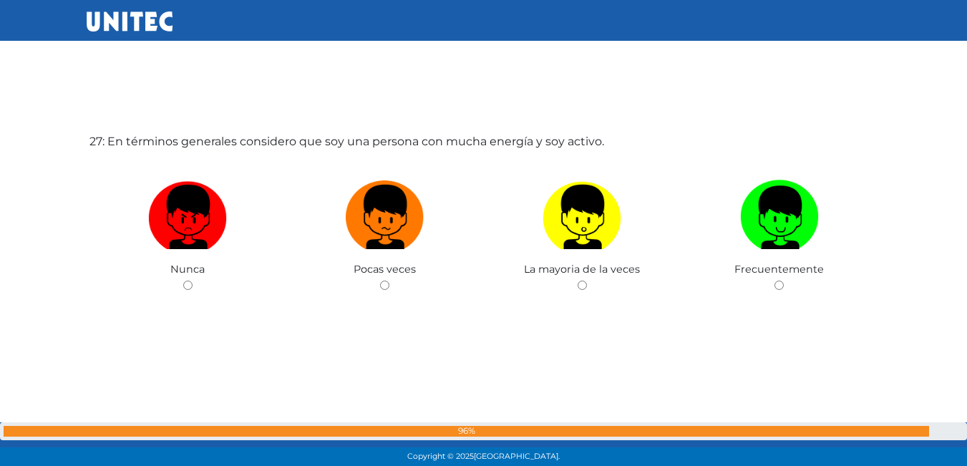
scroll to position [12192, 0]
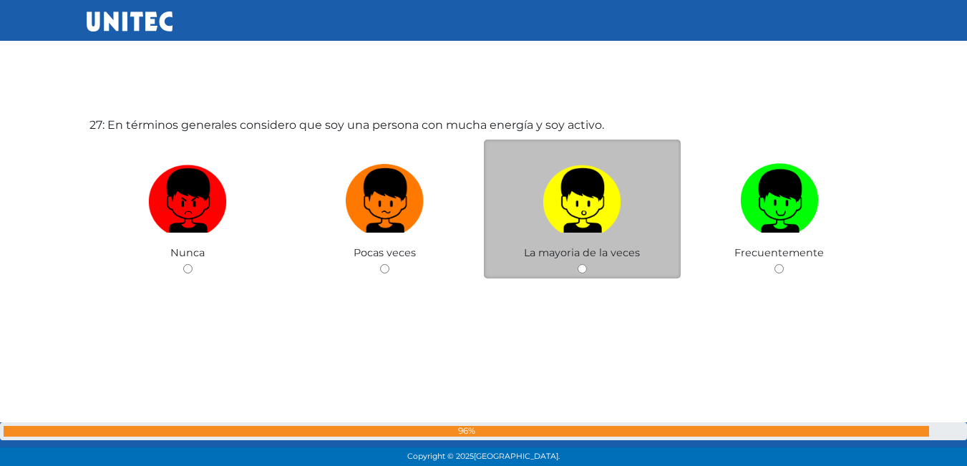
click at [581, 266] on input "radio" at bounding box center [582, 268] width 9 height 9
radio input "true"
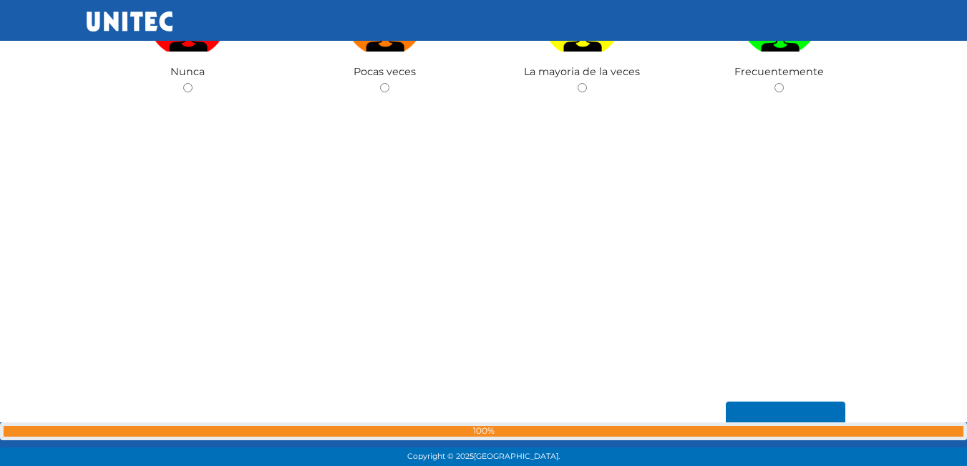
scroll to position [12768, 0]
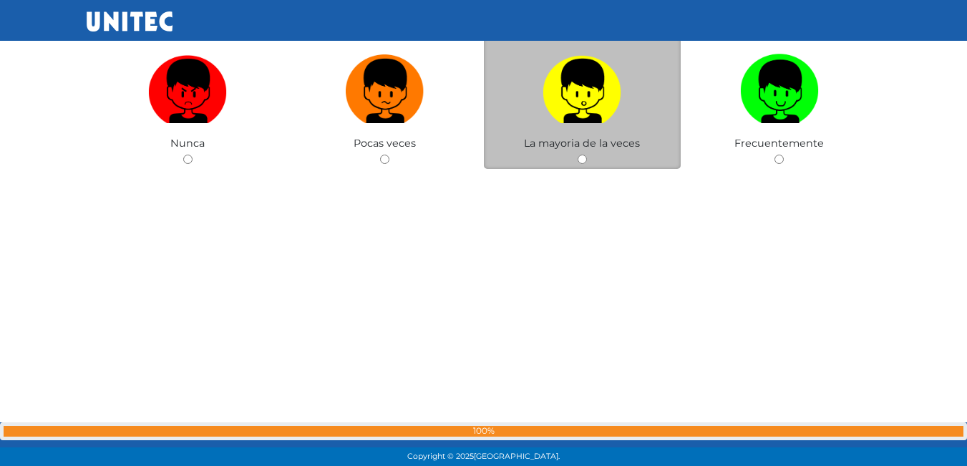
click at [584, 153] on div "La mayoria de la veces" at bounding box center [583, 100] width 198 height 140
click at [586, 158] on input "radio" at bounding box center [582, 159] width 9 height 9
radio input "true"
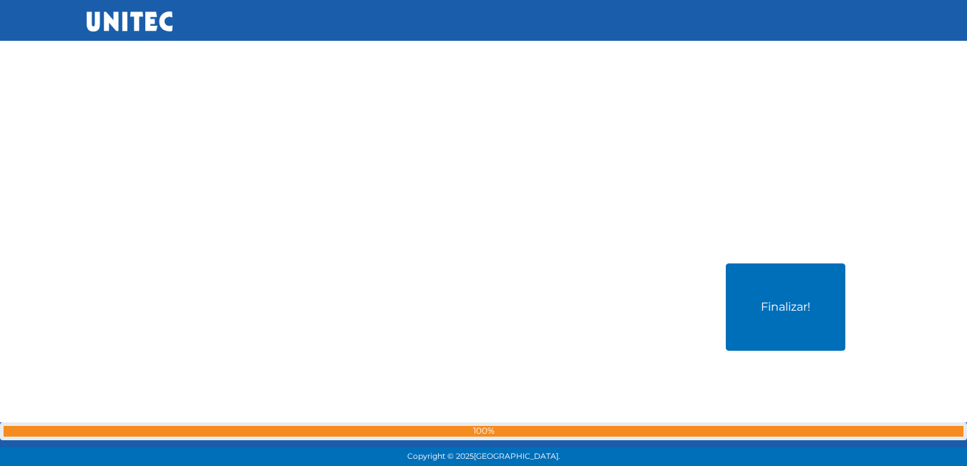
scroll to position [12938, 0]
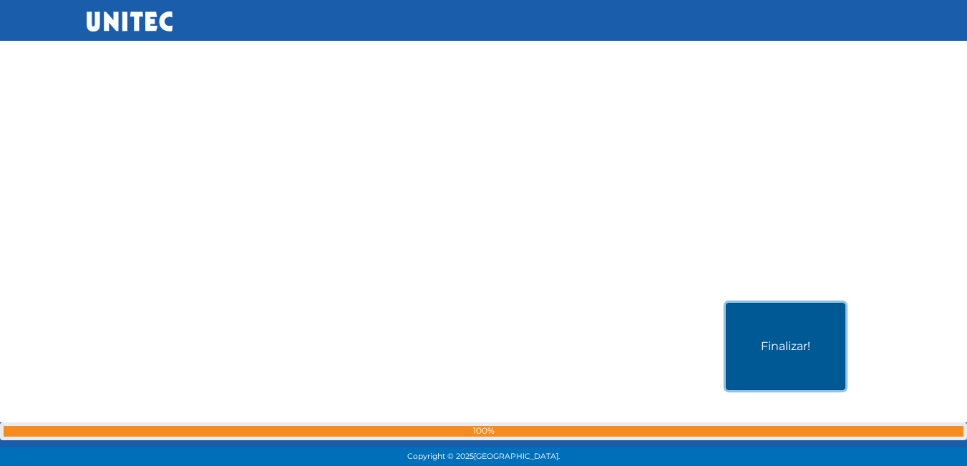
click at [767, 335] on button "Finalizar!" at bounding box center [786, 346] width 120 height 87
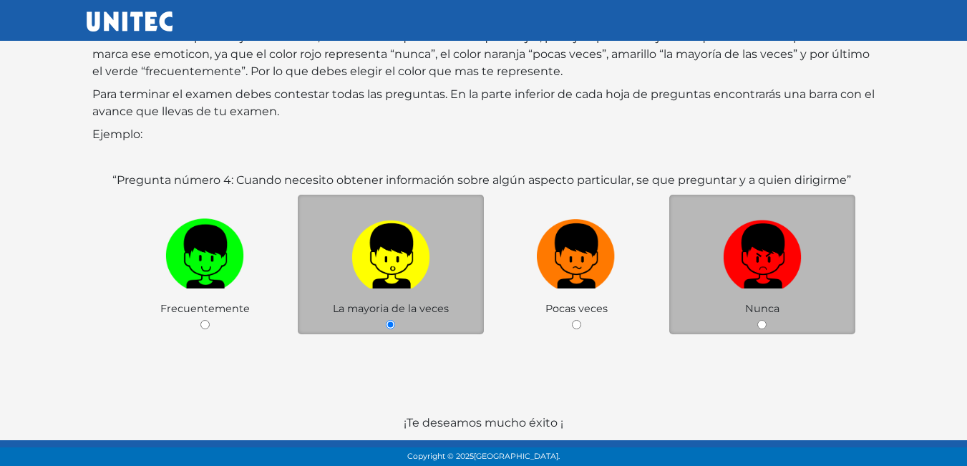
scroll to position [213, 0]
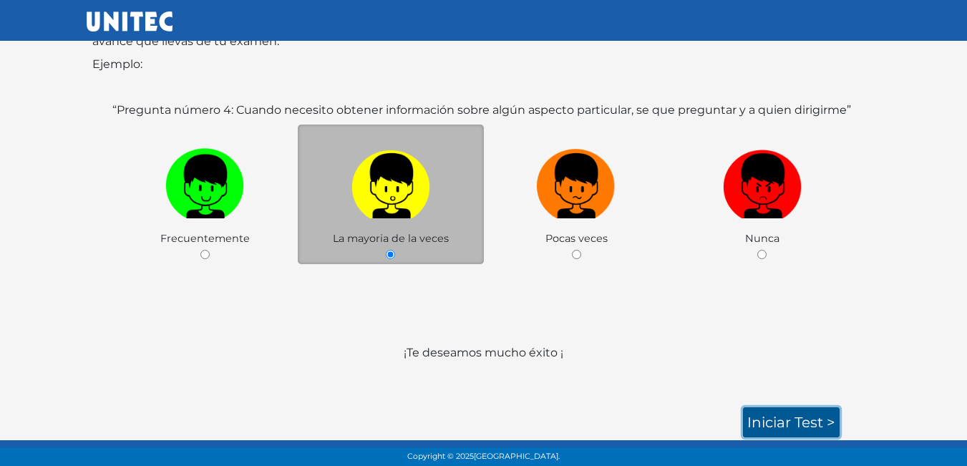
click at [821, 415] on link "Iniciar test >" at bounding box center [791, 422] width 97 height 30
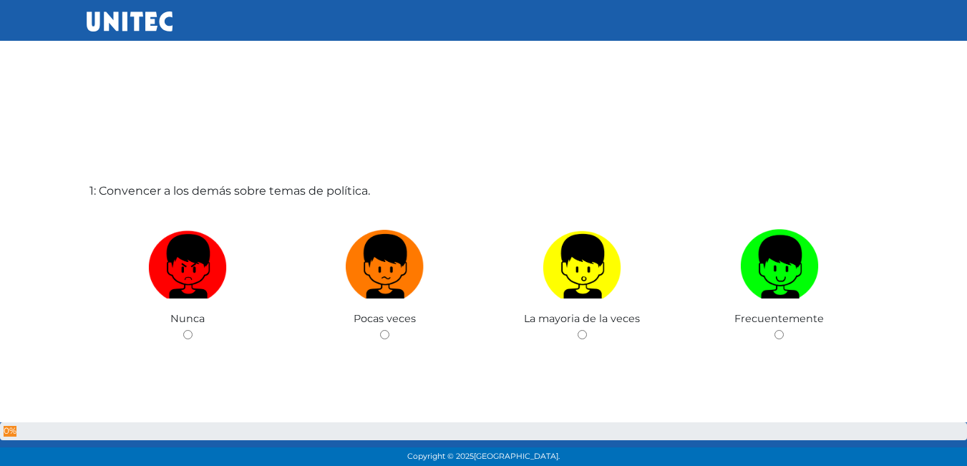
scroll to position [72, 0]
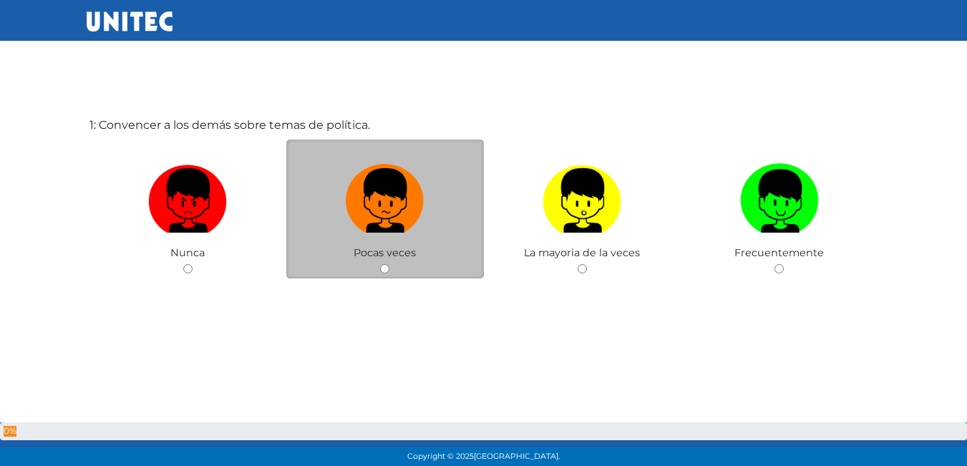
click at [385, 271] on input "radio" at bounding box center [384, 268] width 9 height 9
radio input "true"
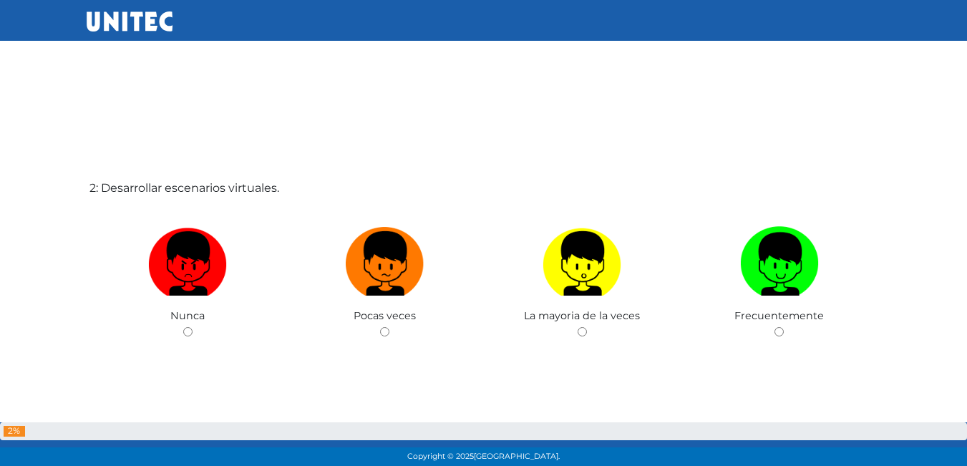
scroll to position [498, 0]
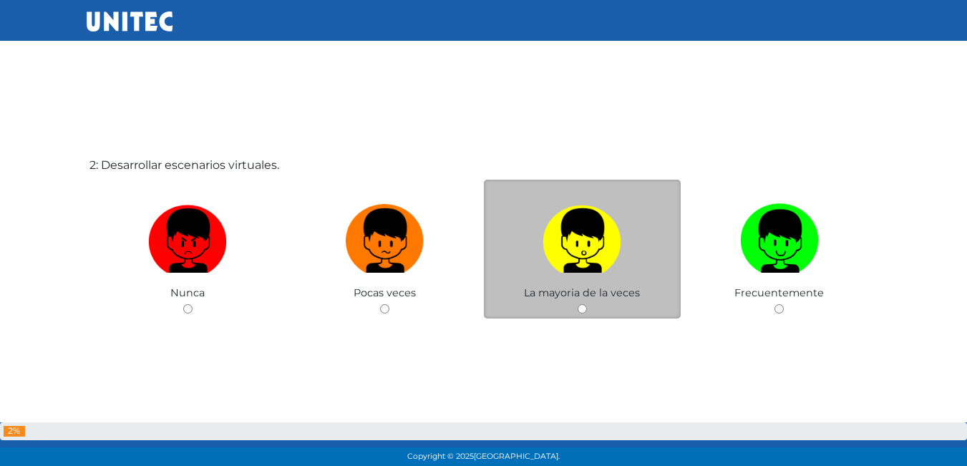
click at [586, 306] on input "radio" at bounding box center [582, 308] width 9 height 9
radio input "true"
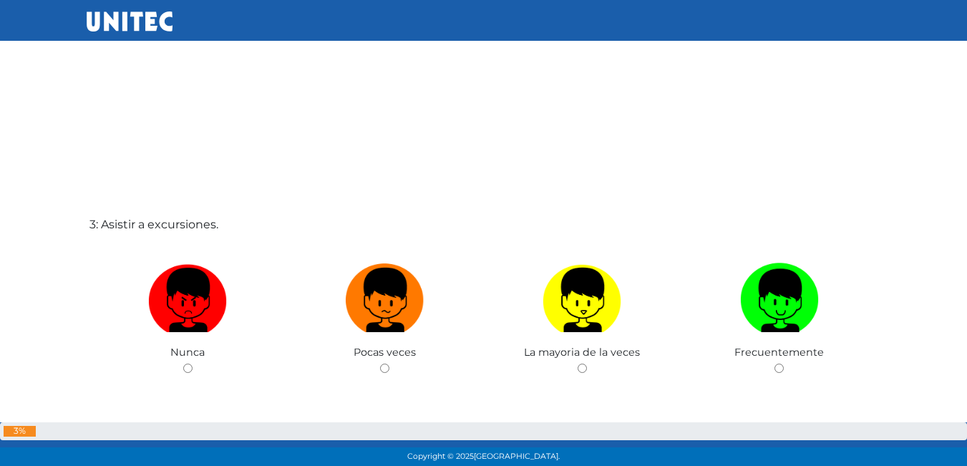
scroll to position [929, 0]
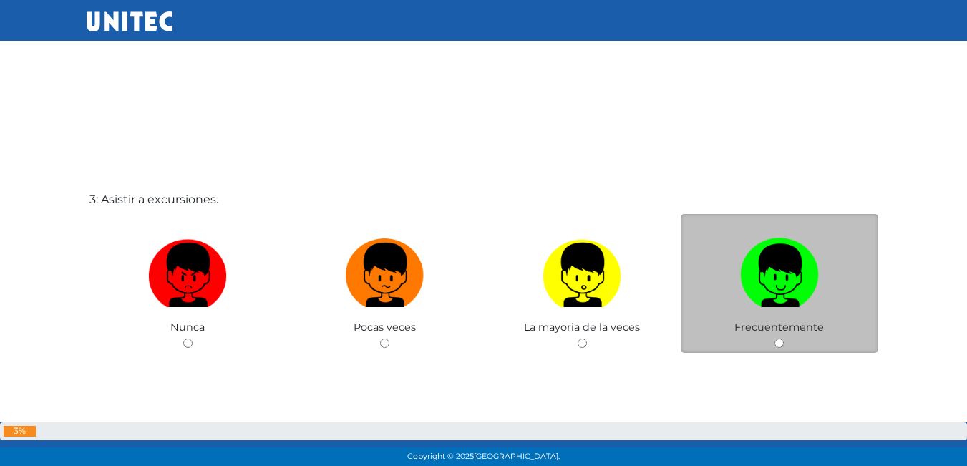
click at [781, 342] on input "radio" at bounding box center [779, 343] width 9 height 9
radio input "true"
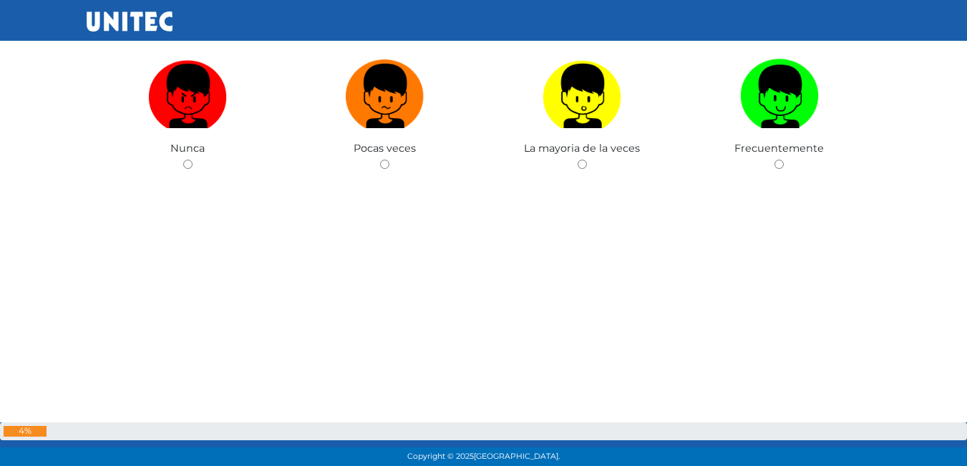
scroll to position [1503, 0]
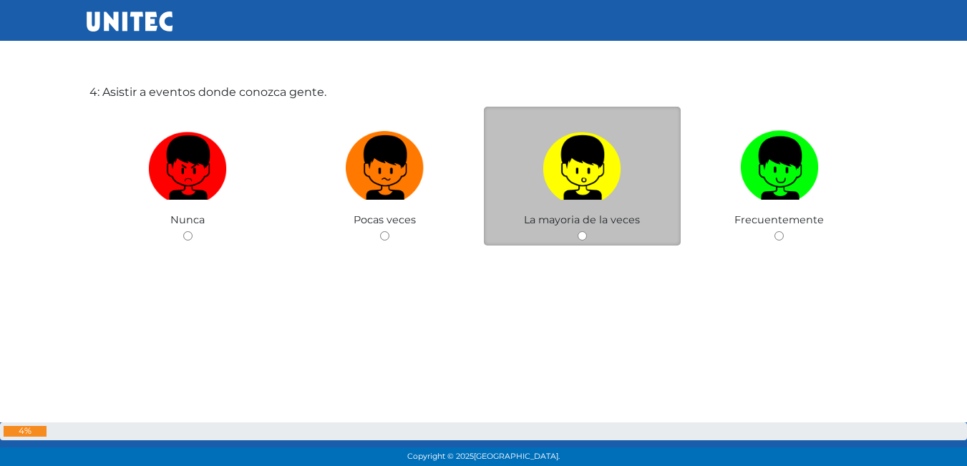
click at [583, 234] on input "radio" at bounding box center [582, 235] width 9 height 9
radio input "true"
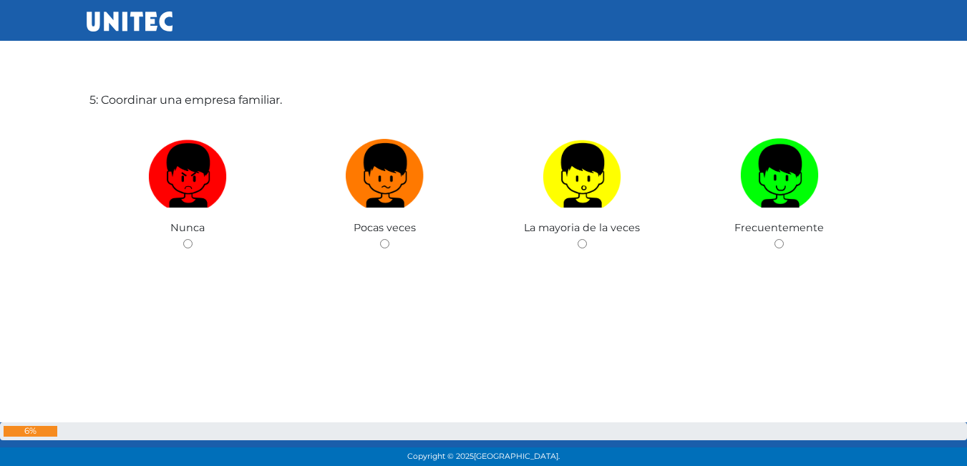
scroll to position [1937, 0]
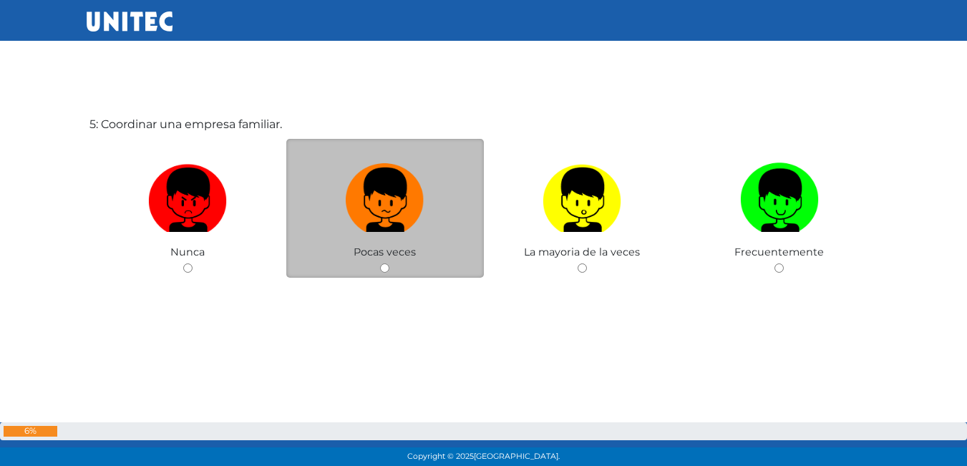
click at [390, 267] on input "radio" at bounding box center [384, 268] width 9 height 9
radio input "true"
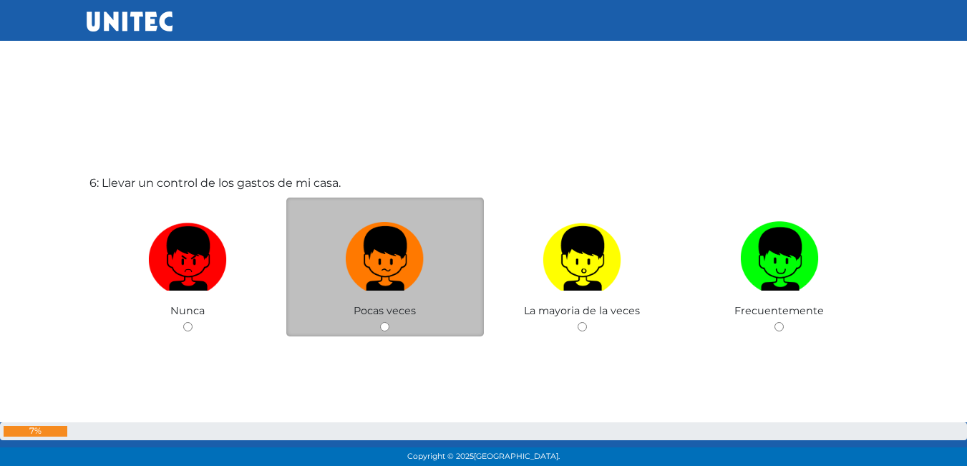
scroll to position [2360, 0]
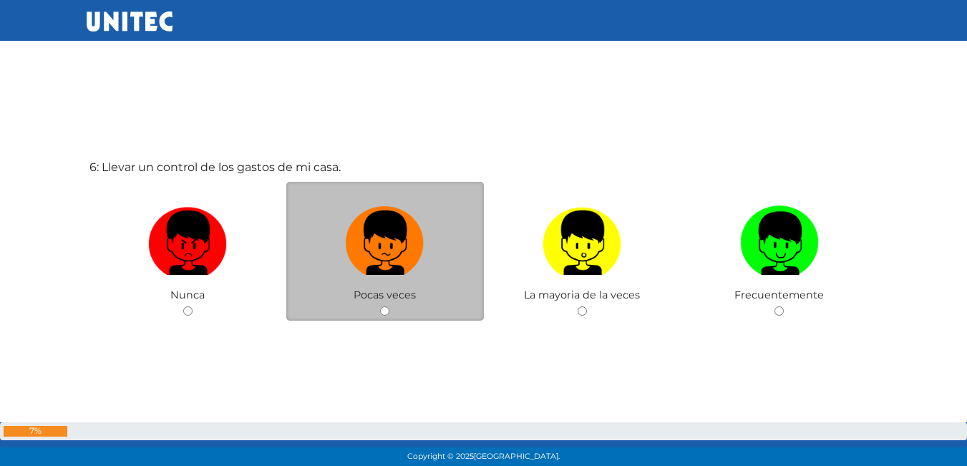
click at [382, 312] on input "radio" at bounding box center [384, 310] width 9 height 9
radio input "true"
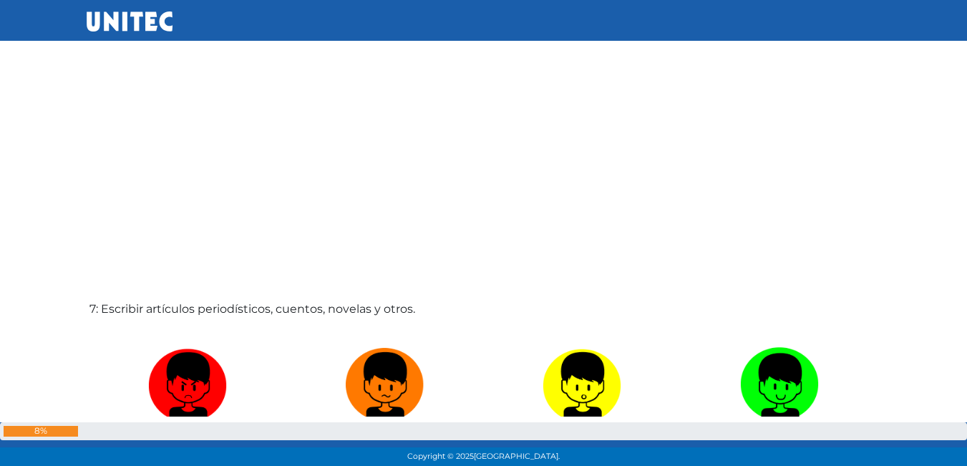
scroll to position [2773, 0]
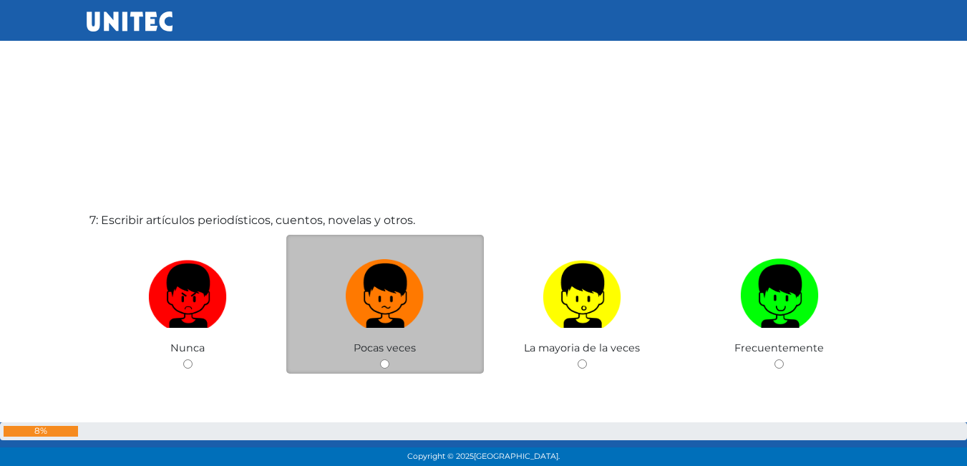
click at [386, 360] on input "radio" at bounding box center [384, 363] width 9 height 9
radio input "true"
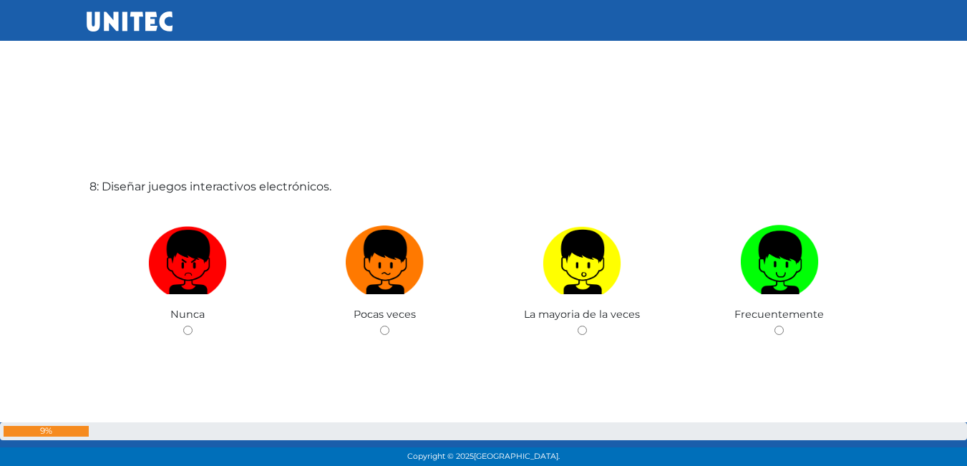
scroll to position [3335, 0]
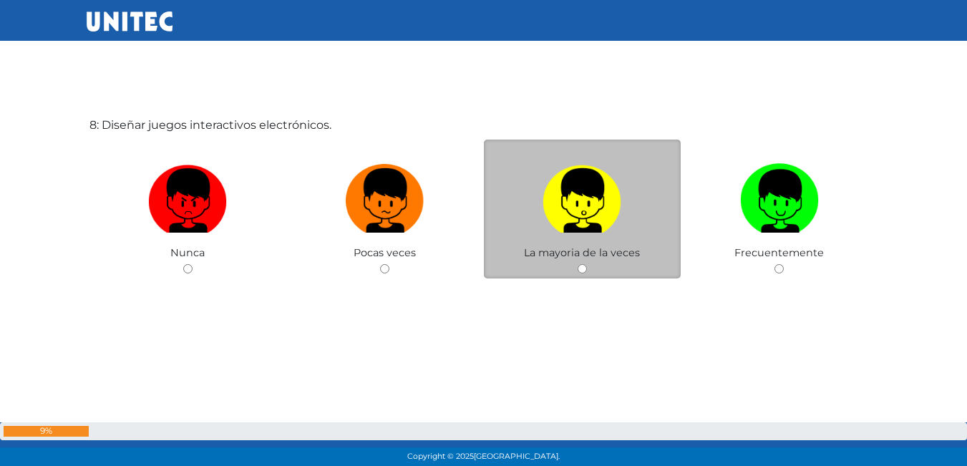
click at [583, 269] on input "radio" at bounding box center [582, 268] width 9 height 9
radio input "true"
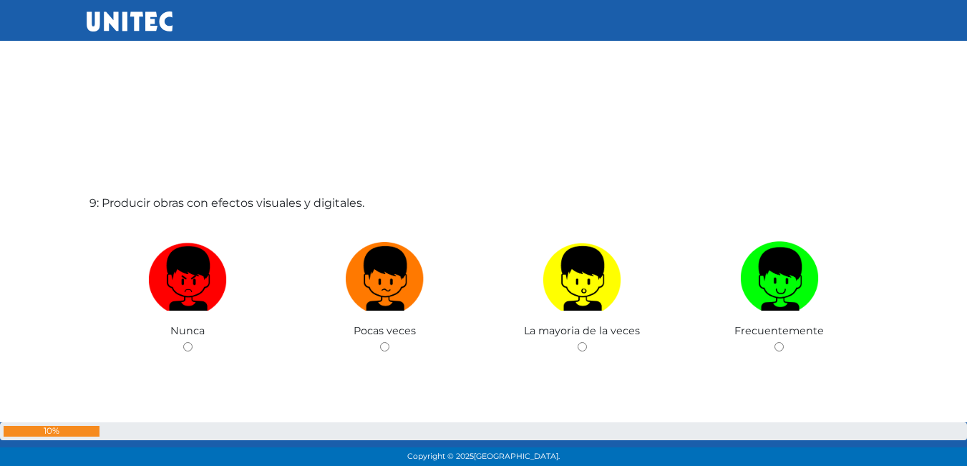
scroll to position [3747, 0]
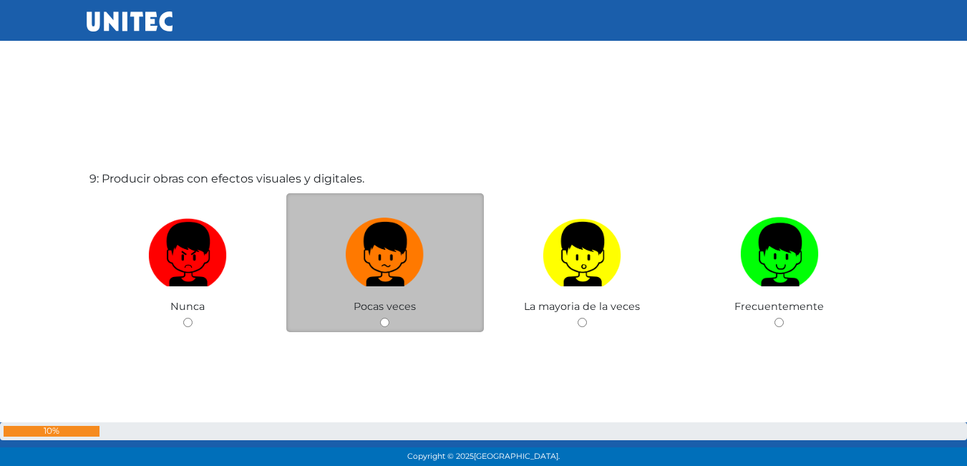
click at [387, 322] on input "radio" at bounding box center [384, 322] width 9 height 9
radio input "true"
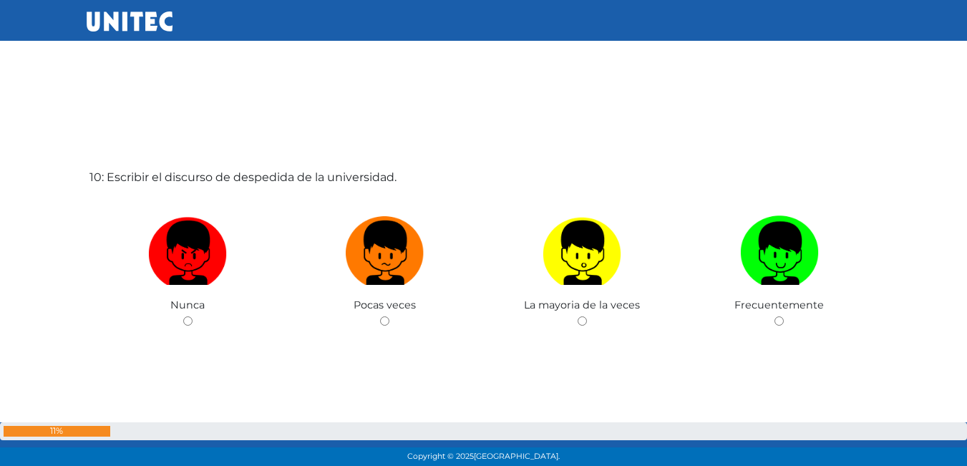
scroll to position [4240, 0]
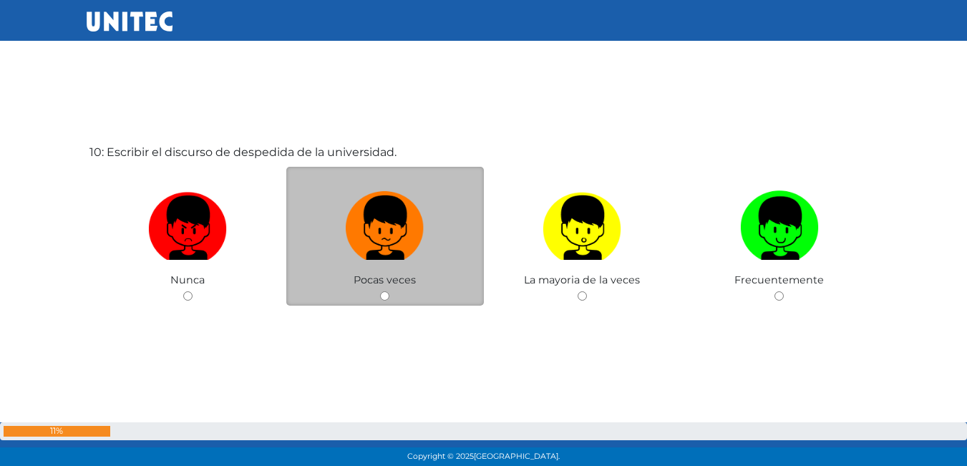
click at [382, 294] on input "radio" at bounding box center [384, 295] width 9 height 9
radio input "true"
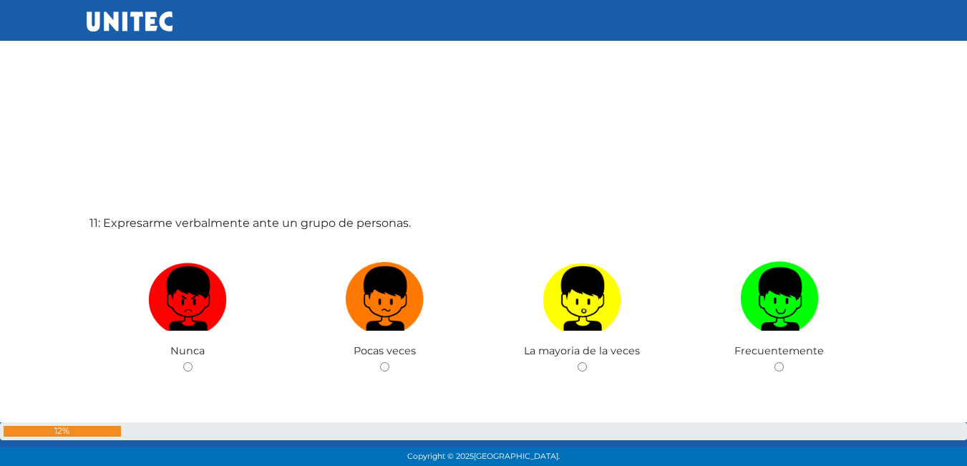
scroll to position [4669, 0]
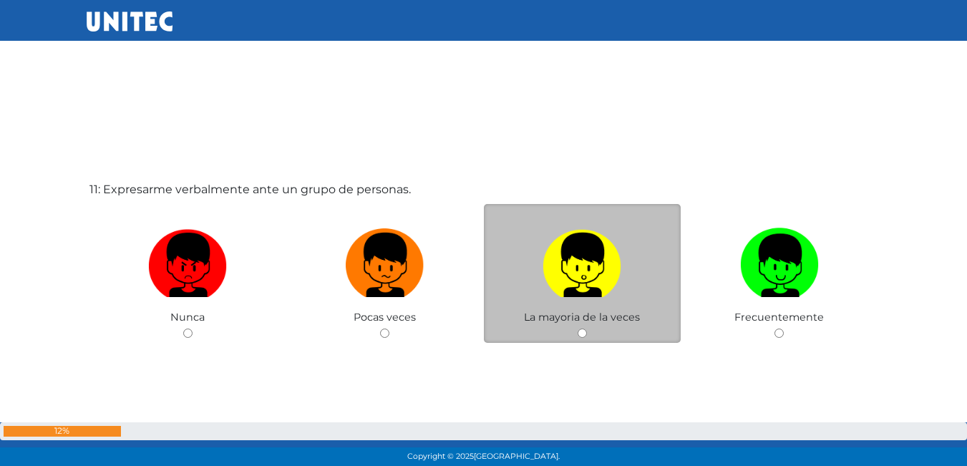
click at [580, 330] on input "radio" at bounding box center [582, 333] width 9 height 9
radio input "true"
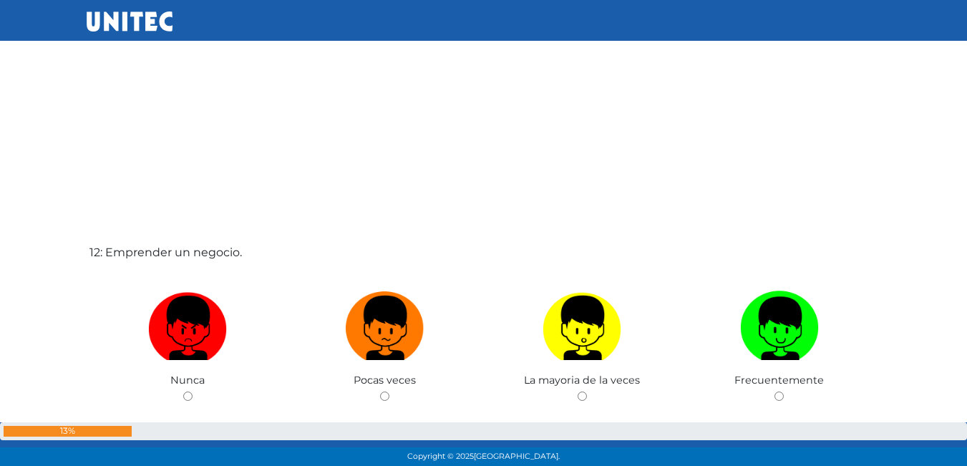
scroll to position [5099, 0]
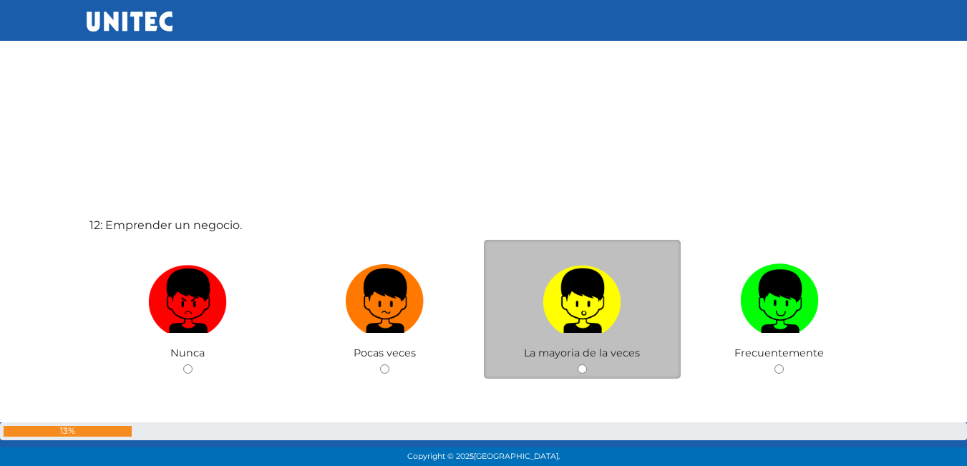
drag, startPoint x: 594, startPoint y: 373, endPoint x: 577, endPoint y: 375, distance: 16.6
click at [588, 375] on div "La mayoria de la veces" at bounding box center [583, 310] width 198 height 140
click at [577, 375] on div "La mayoria de la veces" at bounding box center [583, 310] width 198 height 140
click at [577, 373] on div "La mayoria de la veces" at bounding box center [583, 310] width 198 height 140
click at [582, 371] on input "radio" at bounding box center [582, 368] width 9 height 9
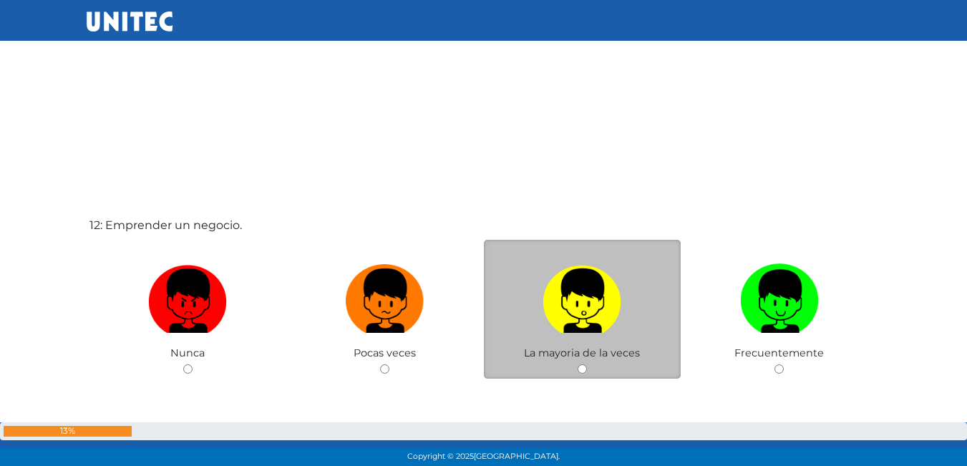
radio input "true"
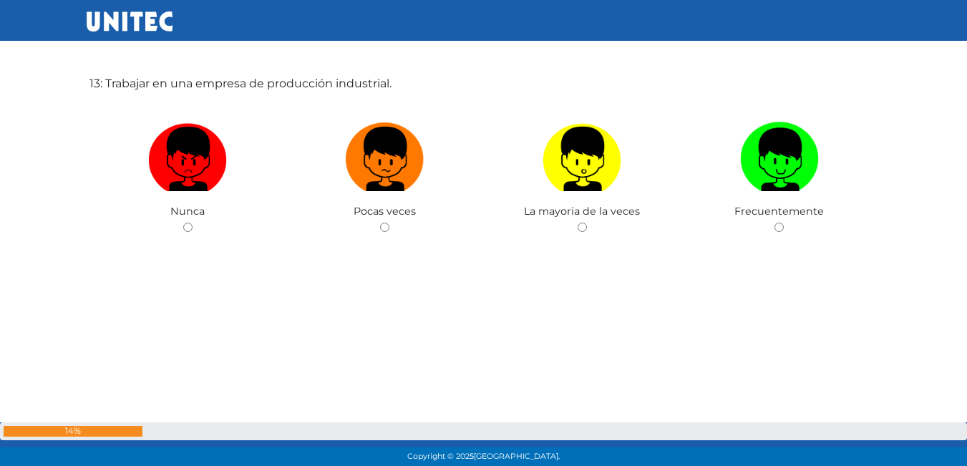
scroll to position [5636, 0]
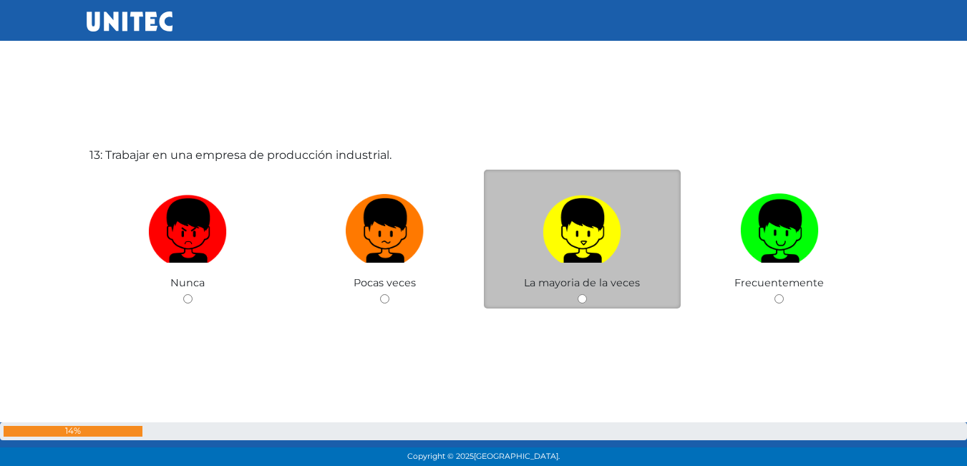
click at [571, 253] on img at bounding box center [582, 225] width 79 height 75
click at [578, 294] on input "radio" at bounding box center [582, 298] width 9 height 9
radio input "true"
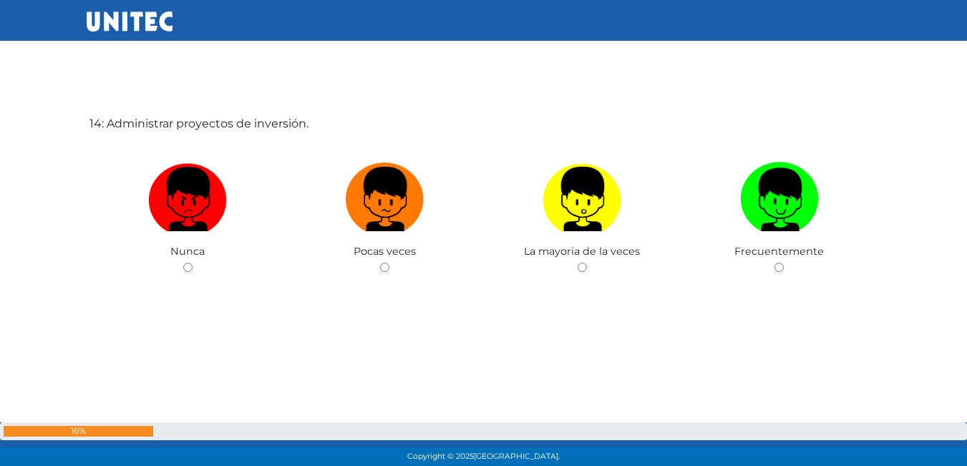
scroll to position [6138, 0]
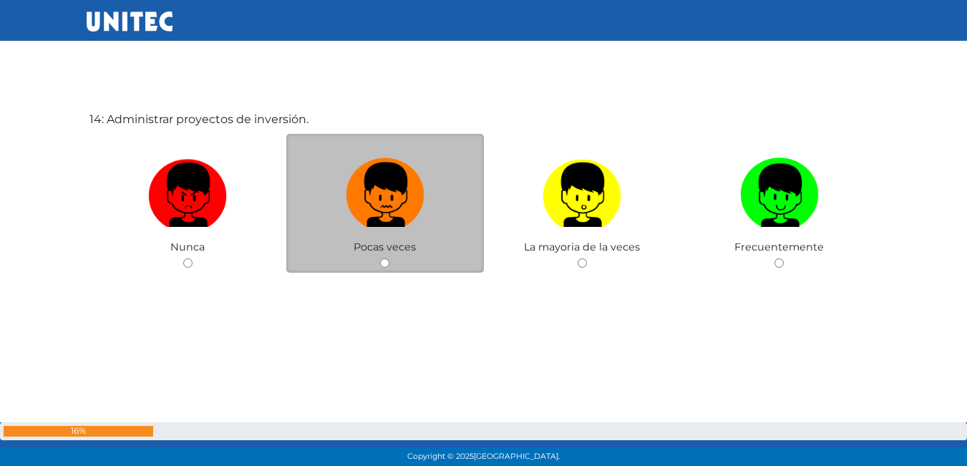
click at [390, 198] on img at bounding box center [385, 190] width 79 height 75
click at [390, 259] on input "radio" at bounding box center [384, 263] width 9 height 9
radio input "true"
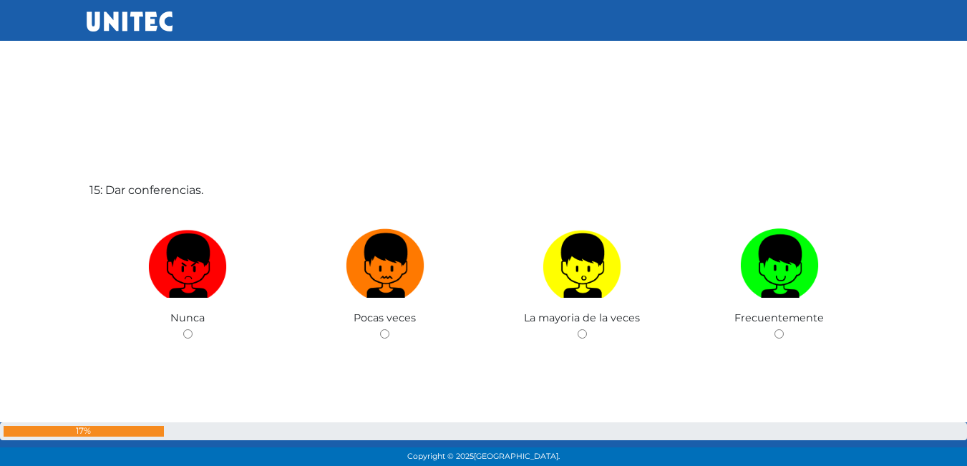
scroll to position [6558, 0]
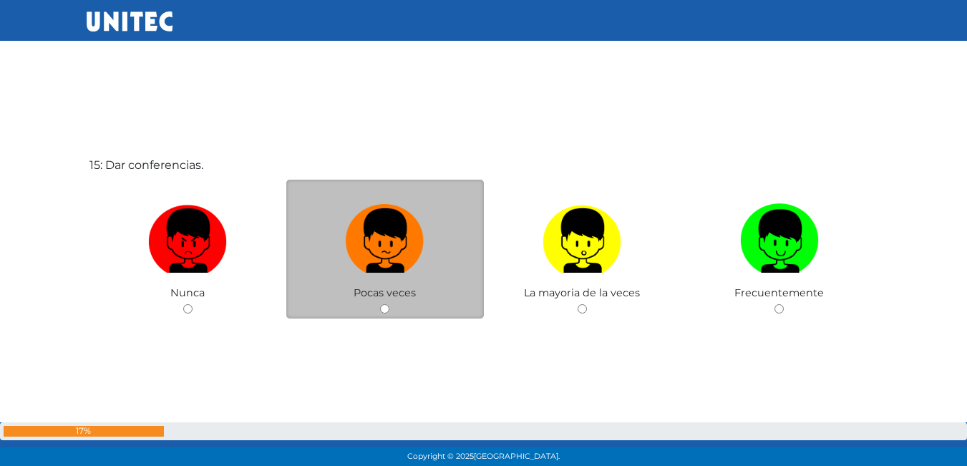
click at [406, 274] on label at bounding box center [385, 241] width 198 height 87
click at [390, 304] on input "radio" at bounding box center [384, 308] width 9 height 9
radio input "true"
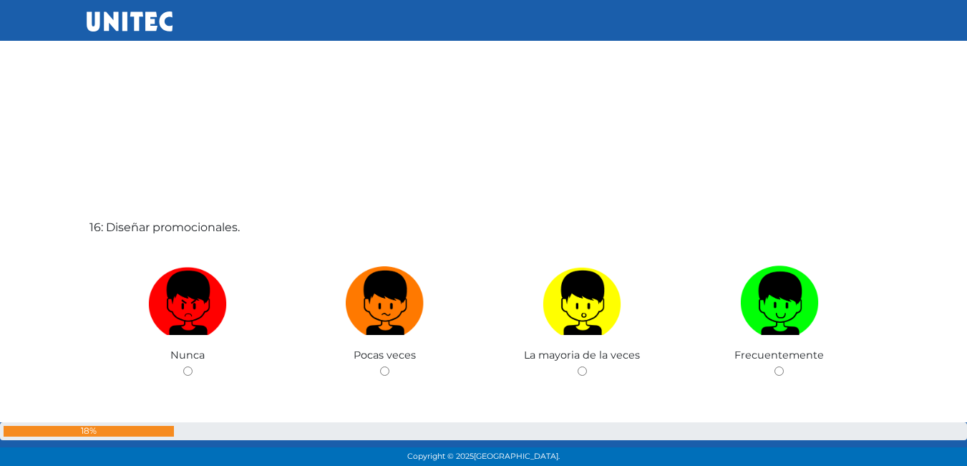
scroll to position [6980, 0]
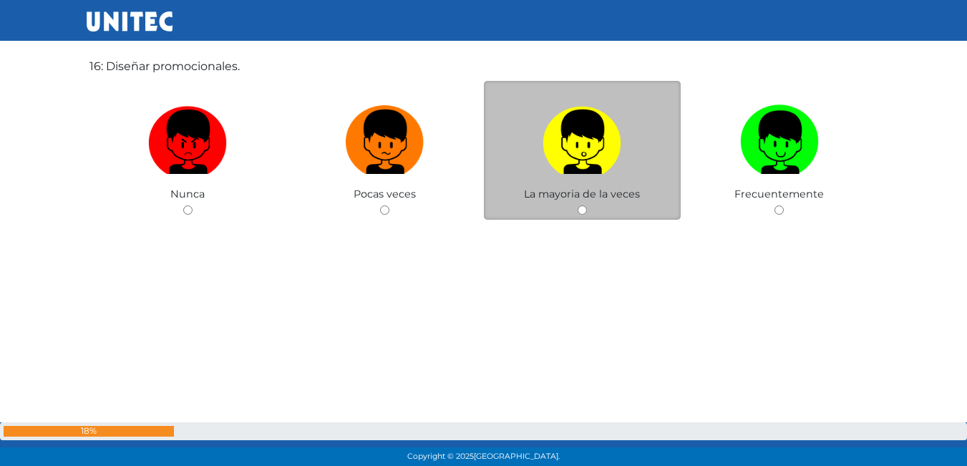
click at [570, 163] on img at bounding box center [582, 137] width 79 height 75
click at [578, 206] on input "radio" at bounding box center [582, 210] width 9 height 9
radio input "true"
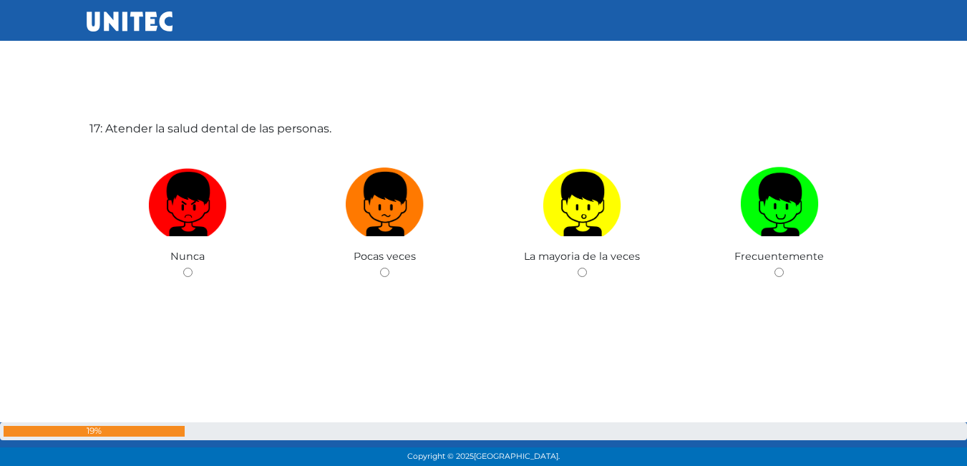
scroll to position [7530, 0]
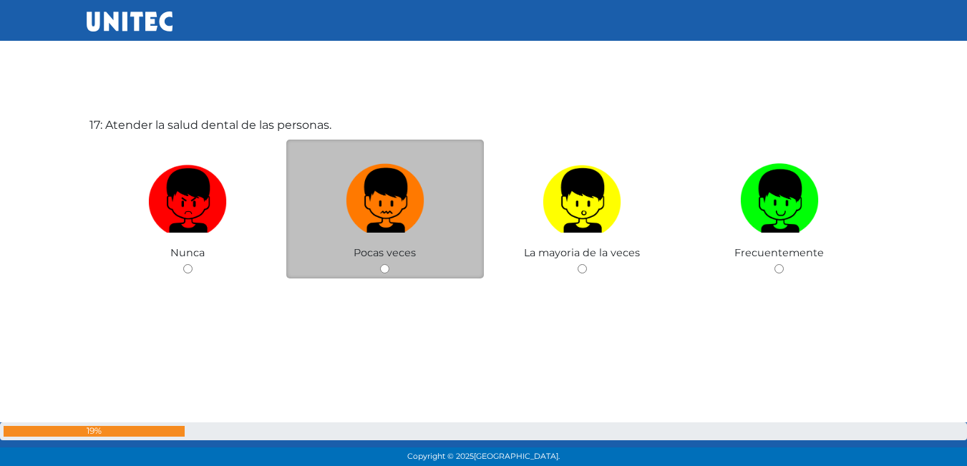
click at [387, 221] on img at bounding box center [385, 195] width 79 height 75
click at [387, 264] on input "radio" at bounding box center [384, 268] width 9 height 9
radio input "true"
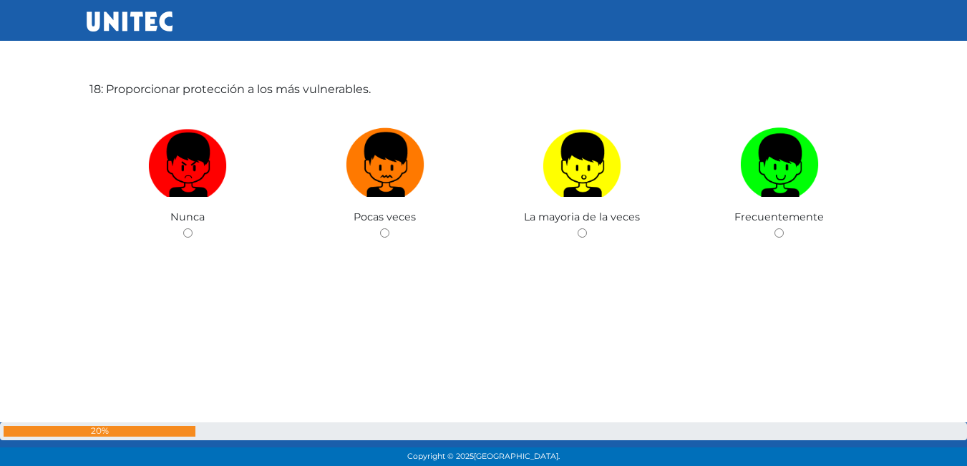
scroll to position [8035, 0]
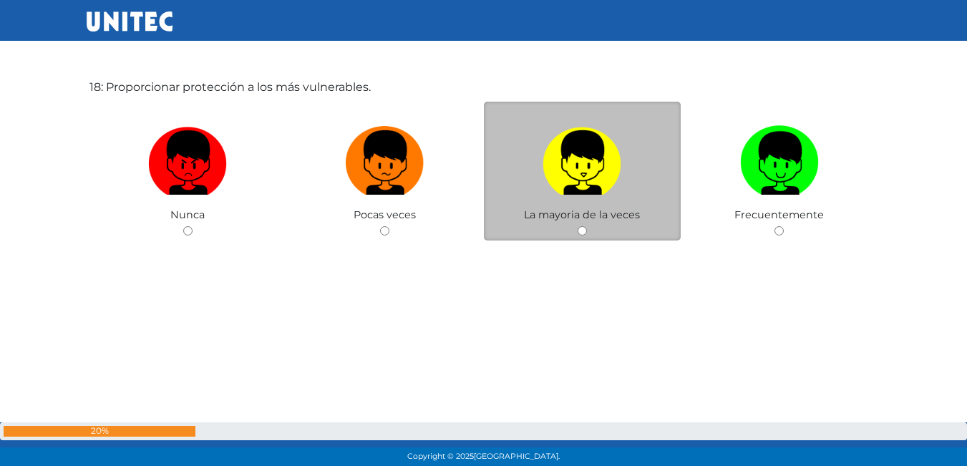
click at [561, 183] on img at bounding box center [582, 157] width 79 height 75
click at [578, 226] on input "radio" at bounding box center [582, 230] width 9 height 9
radio input "true"
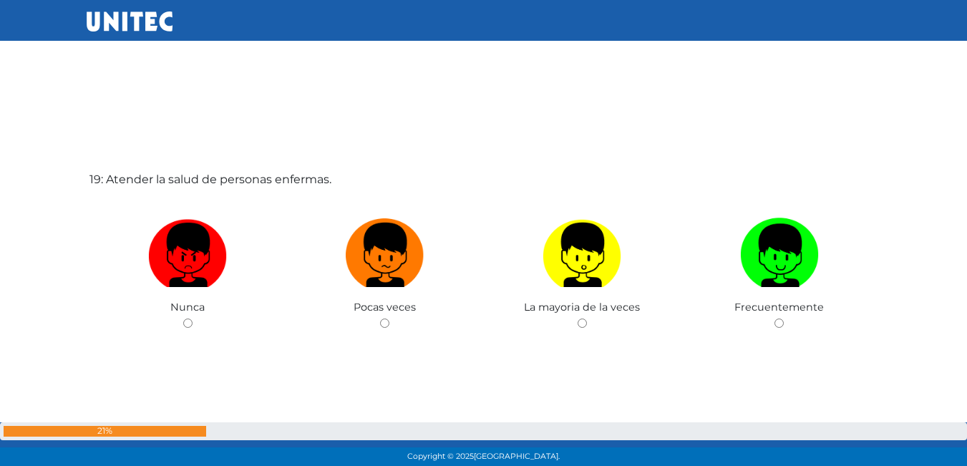
scroll to position [8541, 0]
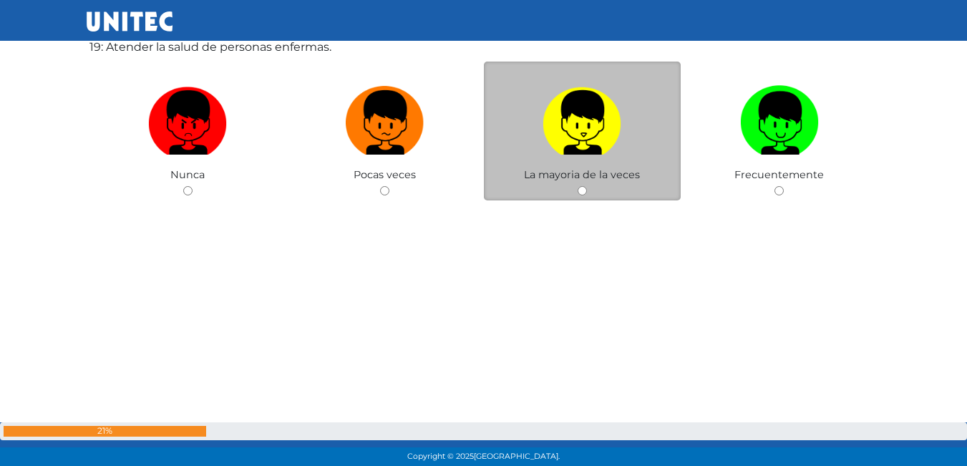
click at [581, 135] on img at bounding box center [582, 117] width 79 height 75
click at [581, 186] on input "radio" at bounding box center [582, 190] width 9 height 9
radio input "true"
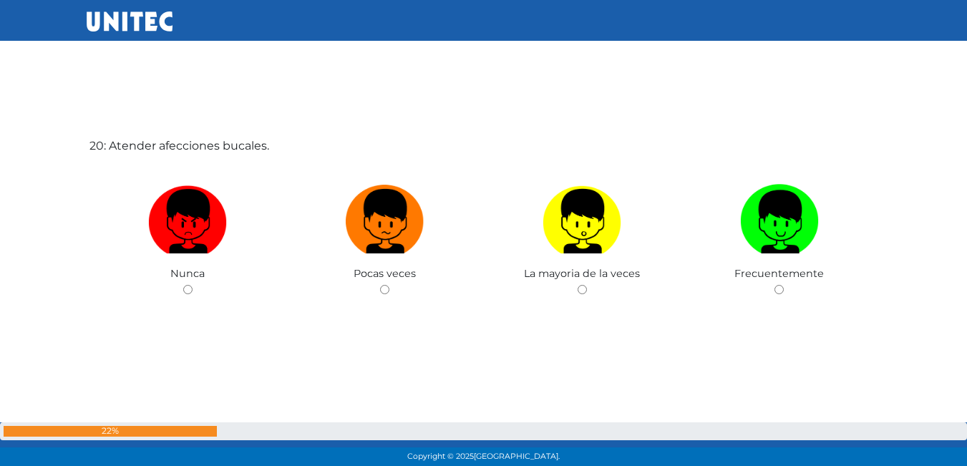
scroll to position [8971, 0]
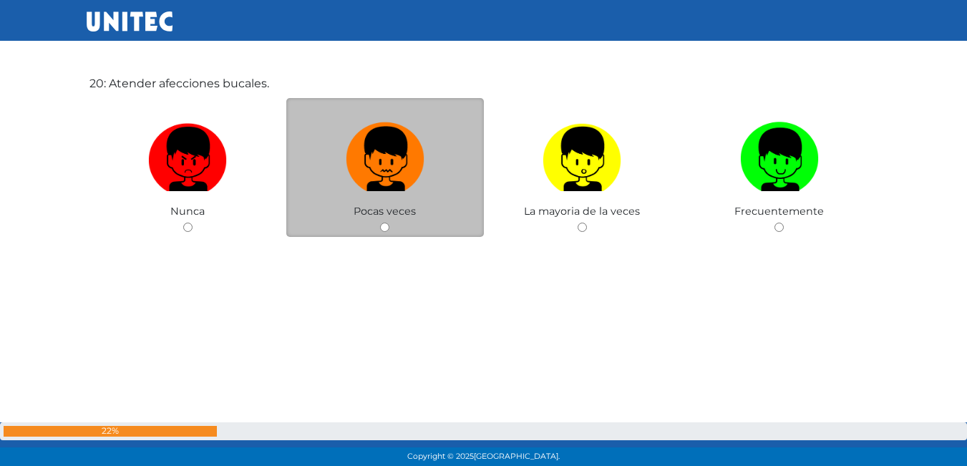
click at [373, 187] on img at bounding box center [385, 154] width 79 height 75
click at [380, 223] on input "radio" at bounding box center [384, 227] width 9 height 9
radio input "true"
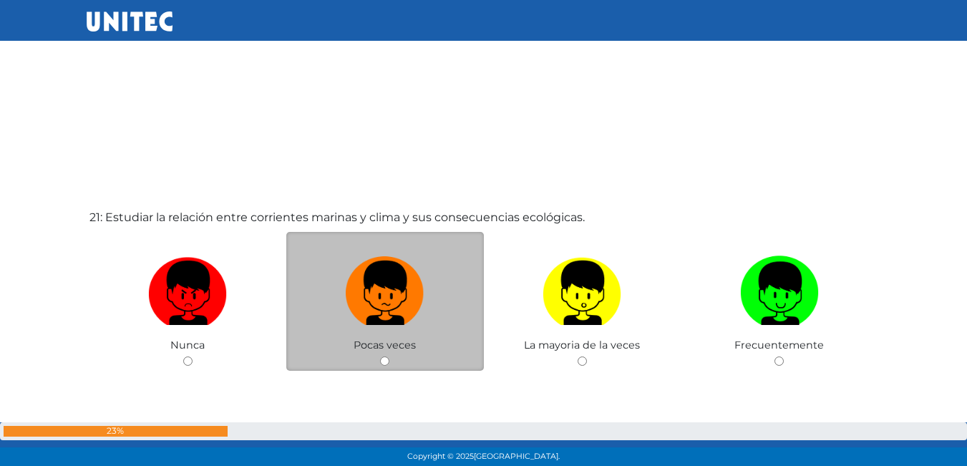
scroll to position [9332, 0]
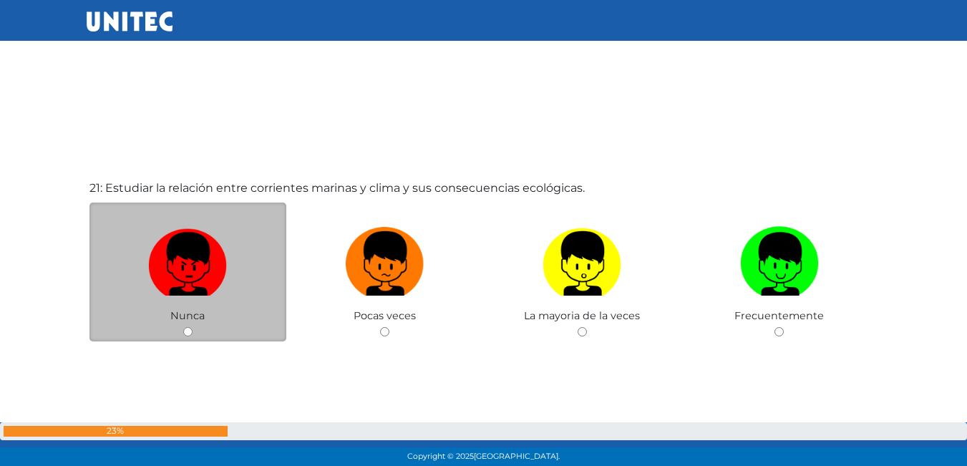
click at [208, 294] on img at bounding box center [187, 258] width 79 height 75
click at [193, 327] on input "radio" at bounding box center [187, 331] width 9 height 9
radio input "true"
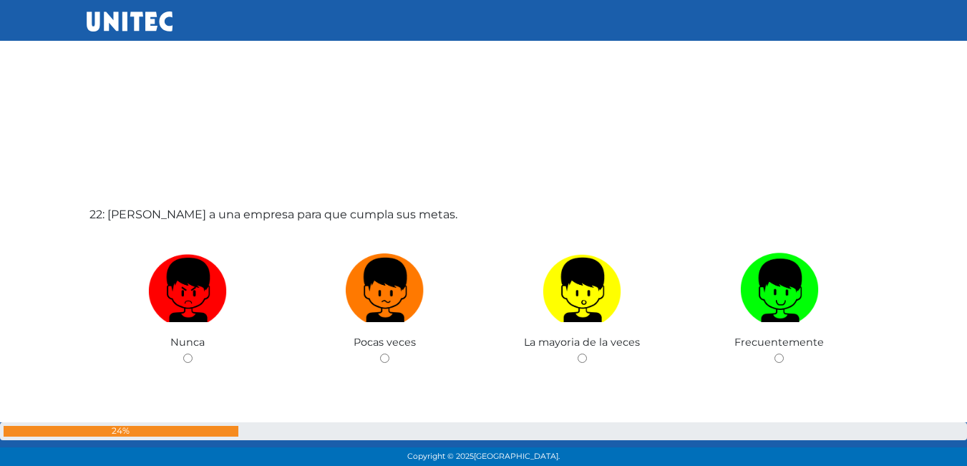
scroll to position [9861, 0]
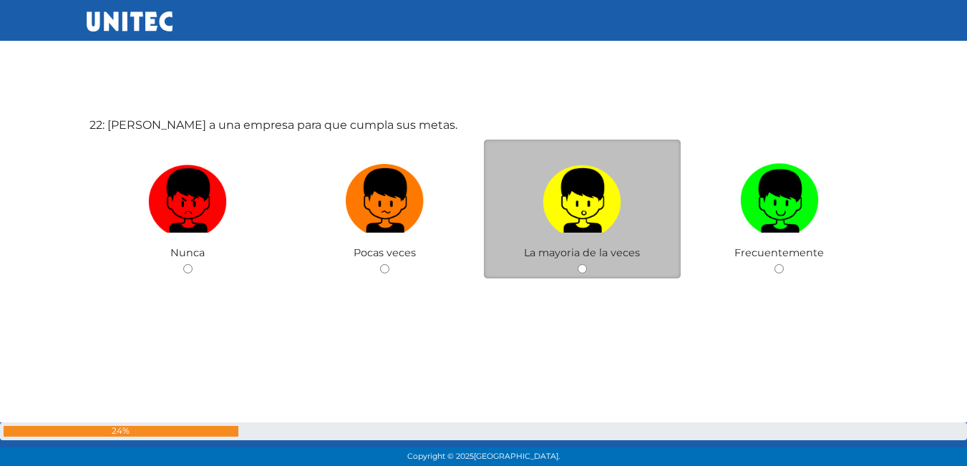
click at [527, 226] on label at bounding box center [583, 201] width 198 height 87
click at [578, 264] on input "radio" at bounding box center [582, 268] width 9 height 9
radio input "true"
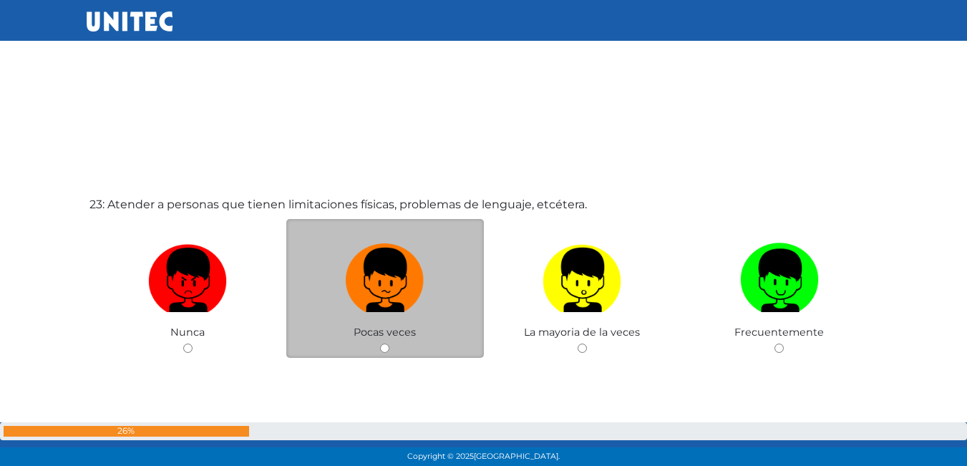
scroll to position [10273, 0]
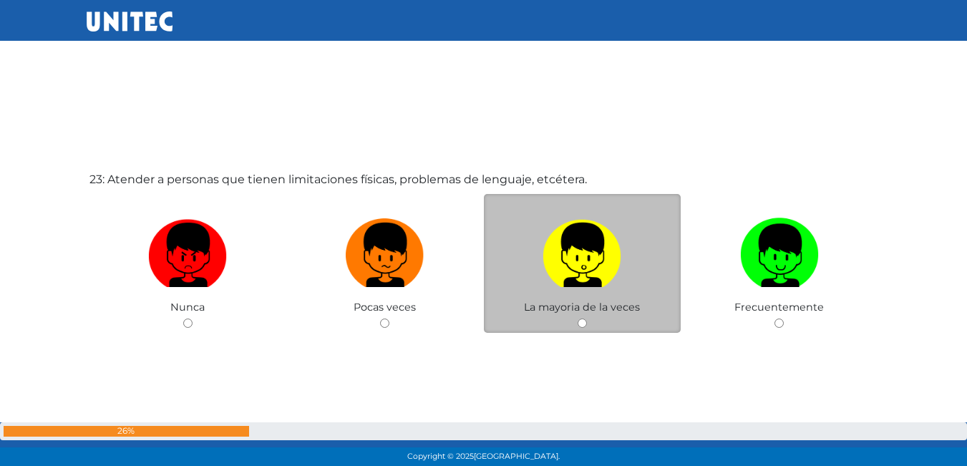
click at [589, 309] on span "La mayoria de la veces" at bounding box center [582, 307] width 116 height 13
click at [565, 304] on span "La mayoria de la veces" at bounding box center [582, 307] width 116 height 13
click at [591, 281] on img at bounding box center [582, 250] width 79 height 75
click at [587, 319] on input "radio" at bounding box center [582, 323] width 9 height 9
radio input "true"
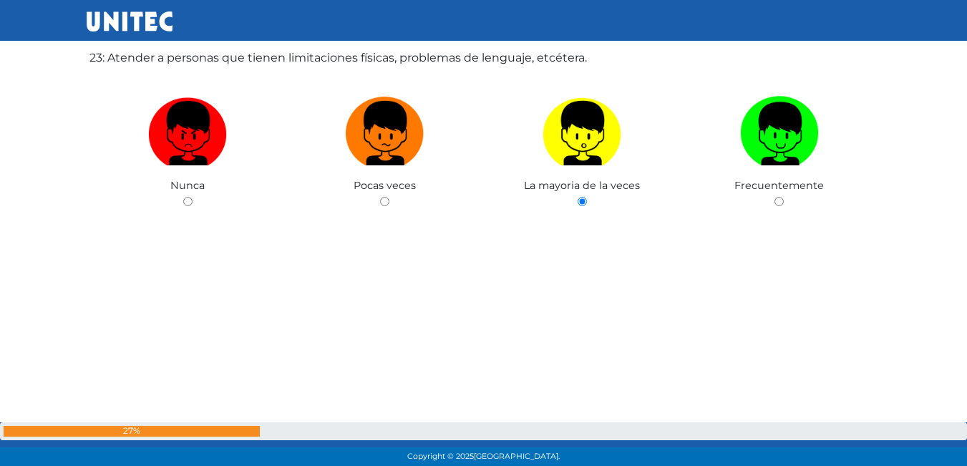
scroll to position [10610, 0]
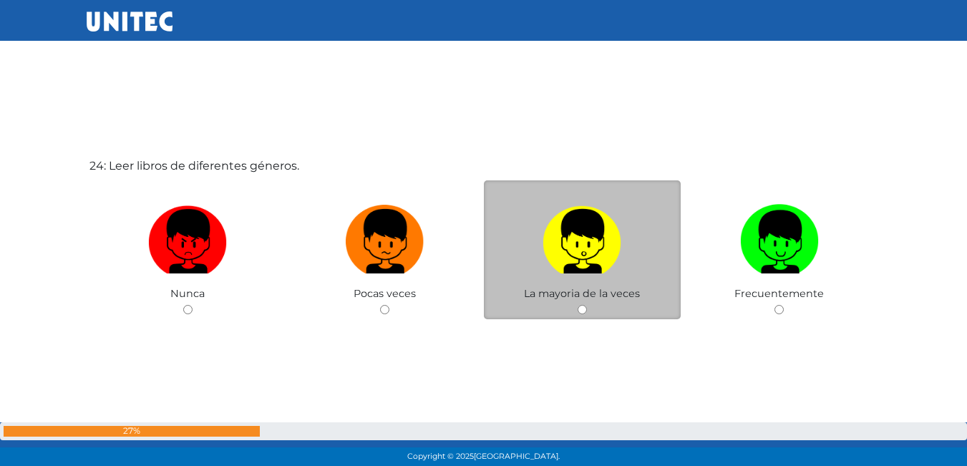
click at [551, 275] on label at bounding box center [583, 241] width 198 height 87
click at [578, 305] on input "radio" at bounding box center [582, 309] width 9 height 9
radio input "true"
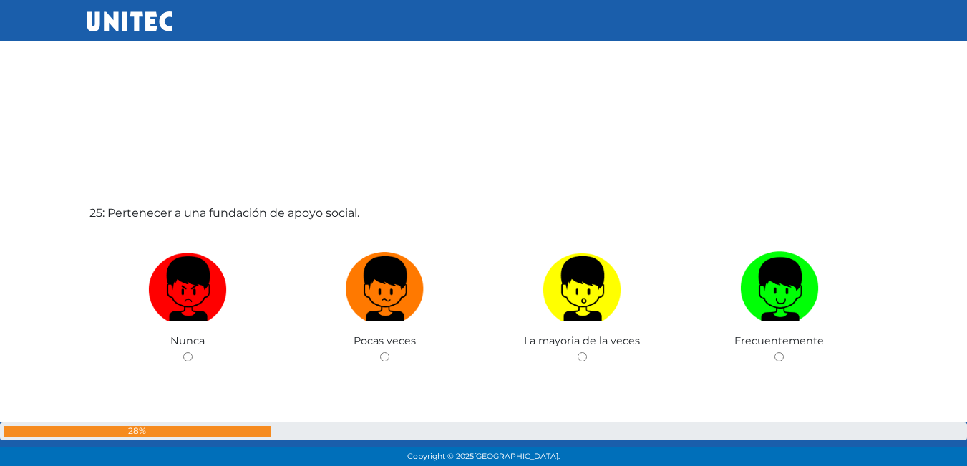
scroll to position [11238, 0]
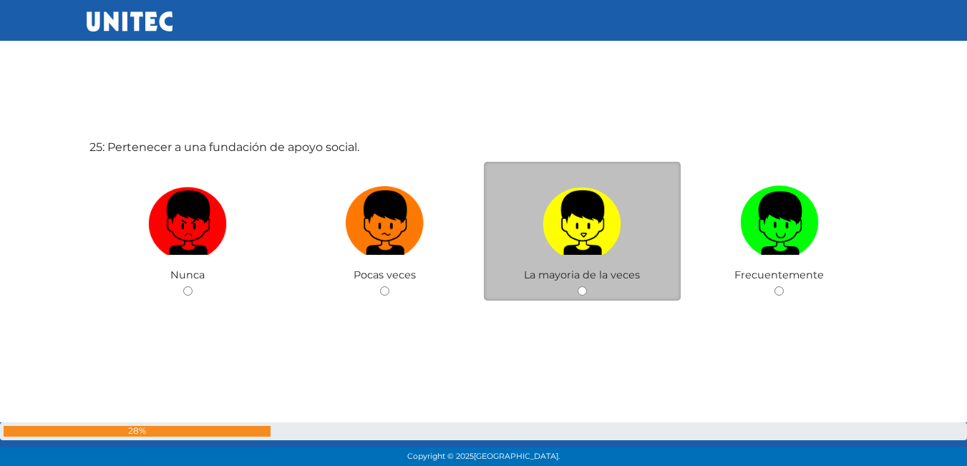
click at [566, 235] on img at bounding box center [582, 217] width 79 height 75
click at [578, 286] on input "radio" at bounding box center [582, 290] width 9 height 9
radio input "true"
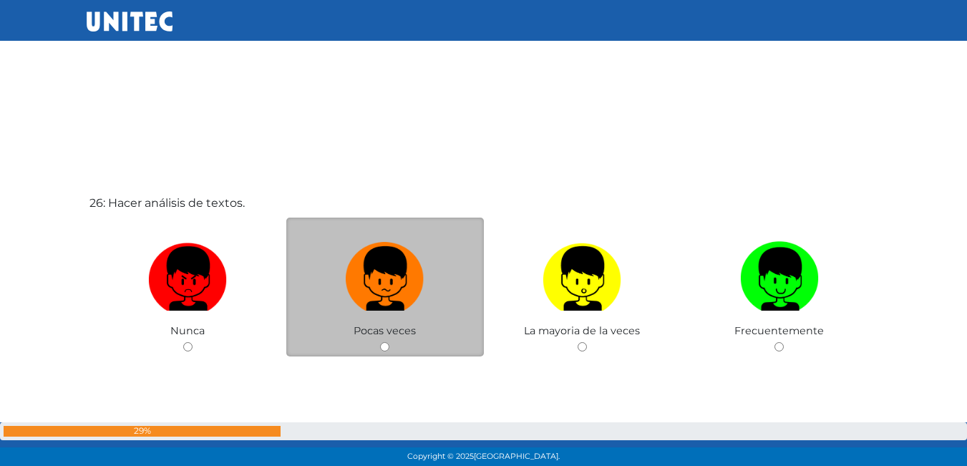
scroll to position [11651, 0]
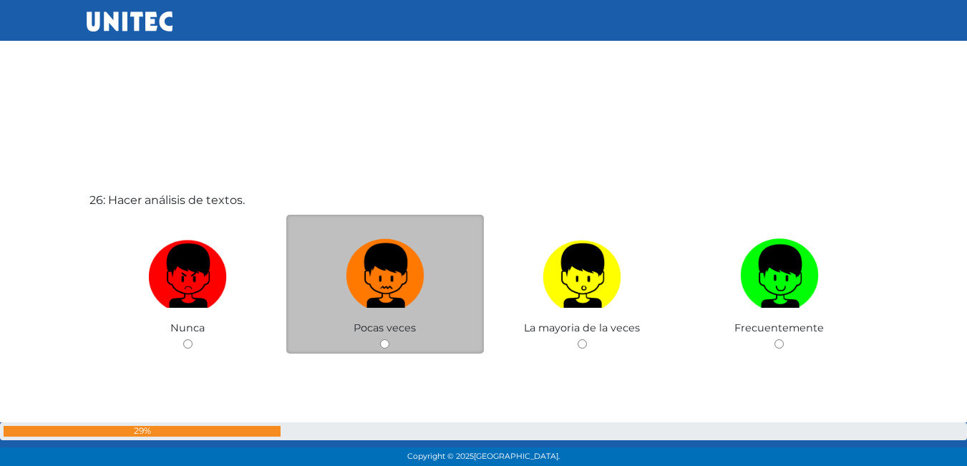
click at [387, 306] on img at bounding box center [385, 270] width 79 height 75
click at [387, 339] on input "radio" at bounding box center [384, 343] width 9 height 9
radio input "true"
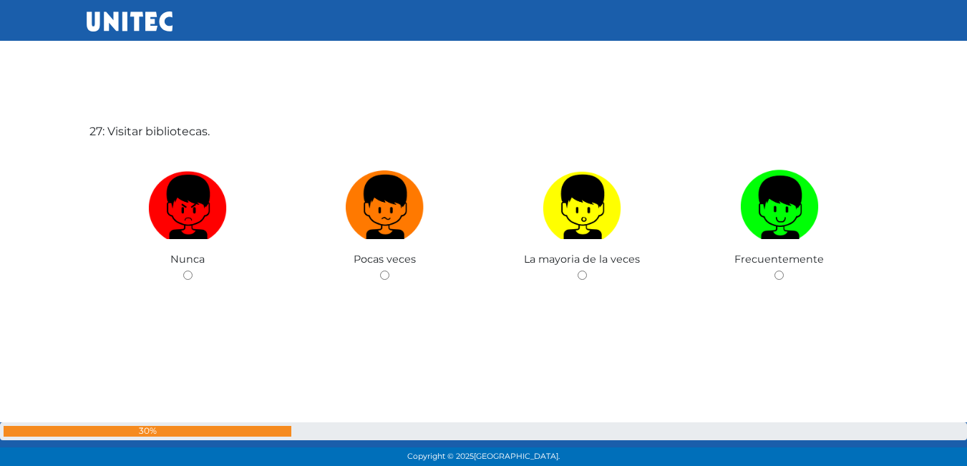
scroll to position [12192, 0]
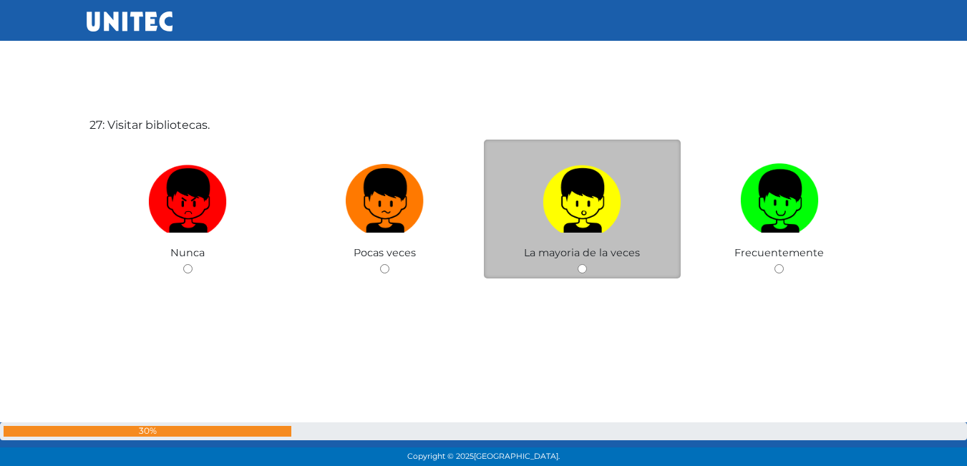
click at [560, 234] on label at bounding box center [583, 201] width 198 height 87
click at [578, 264] on input "radio" at bounding box center [582, 268] width 9 height 9
radio input "true"
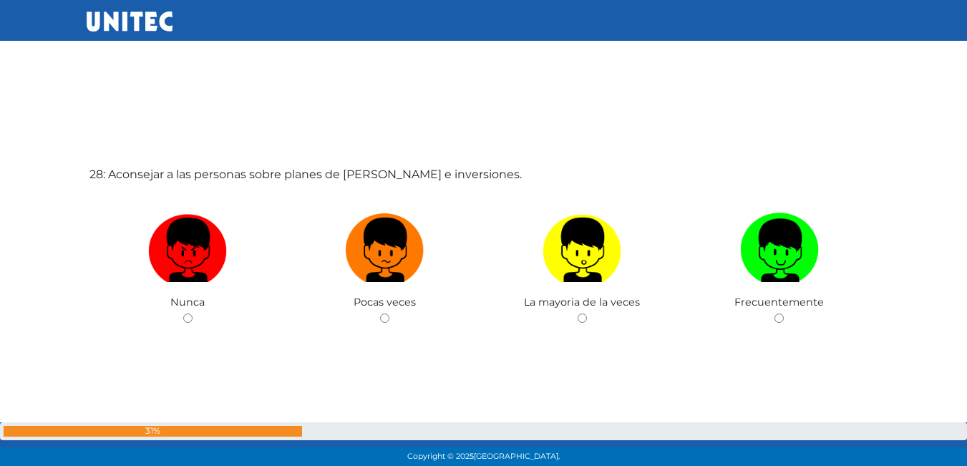
scroll to position [12616, 0]
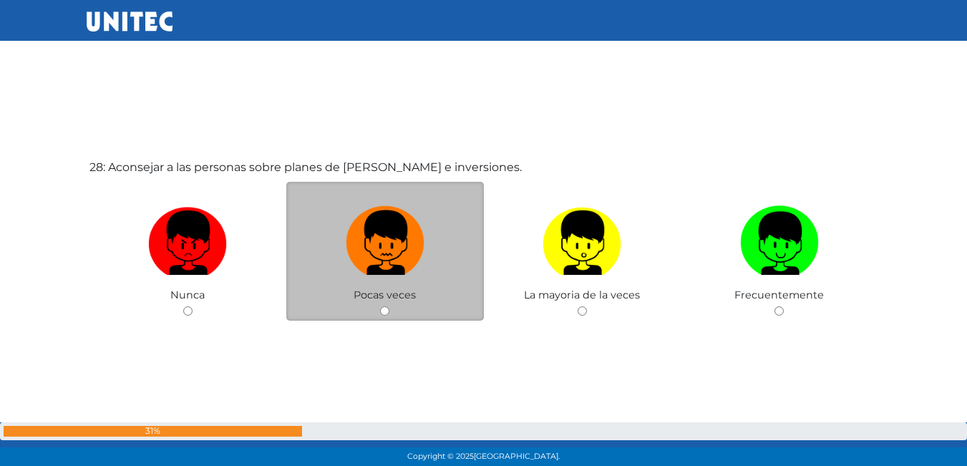
click at [385, 253] on img at bounding box center [385, 238] width 79 height 75
click at [385, 306] on input "radio" at bounding box center [384, 310] width 9 height 9
radio input "true"
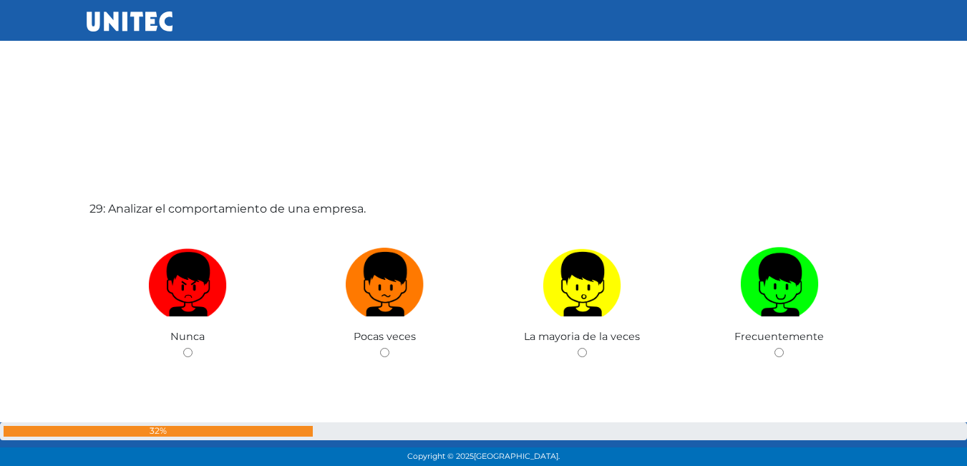
scroll to position [13047, 0]
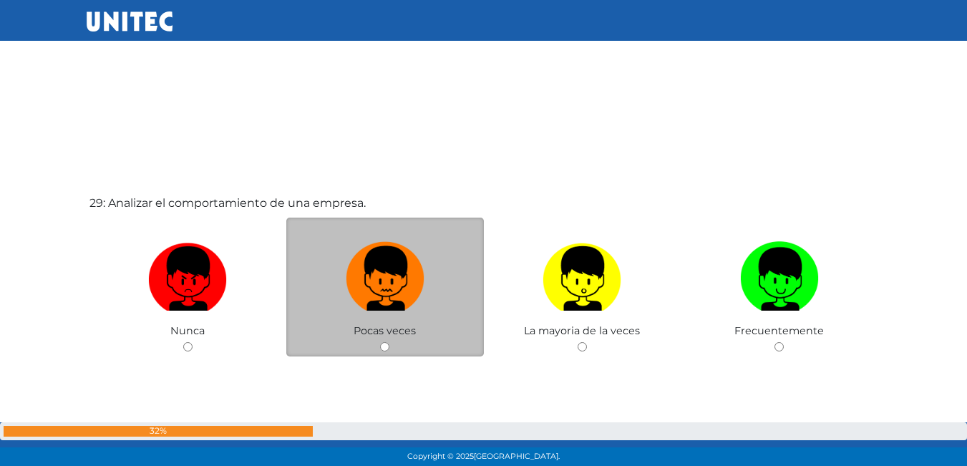
click at [357, 294] on img at bounding box center [385, 273] width 79 height 75
click at [380, 342] on input "radio" at bounding box center [384, 346] width 9 height 9
radio input "true"
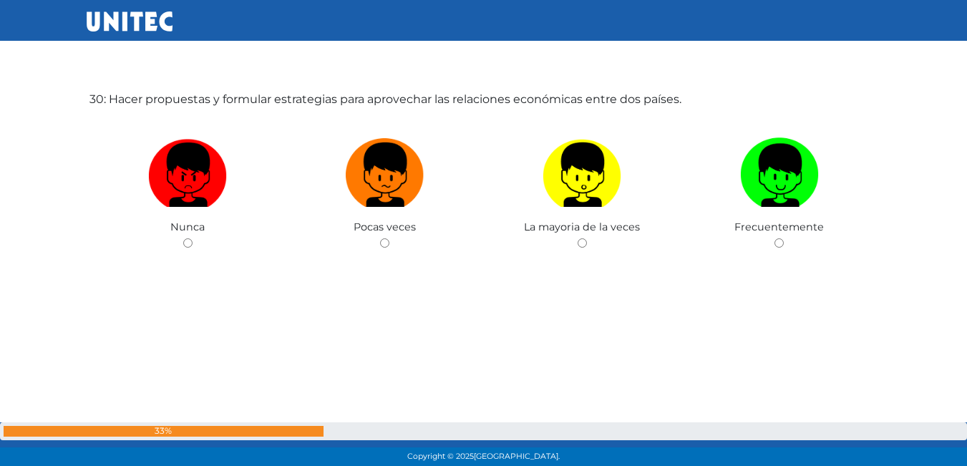
scroll to position [13537, 0]
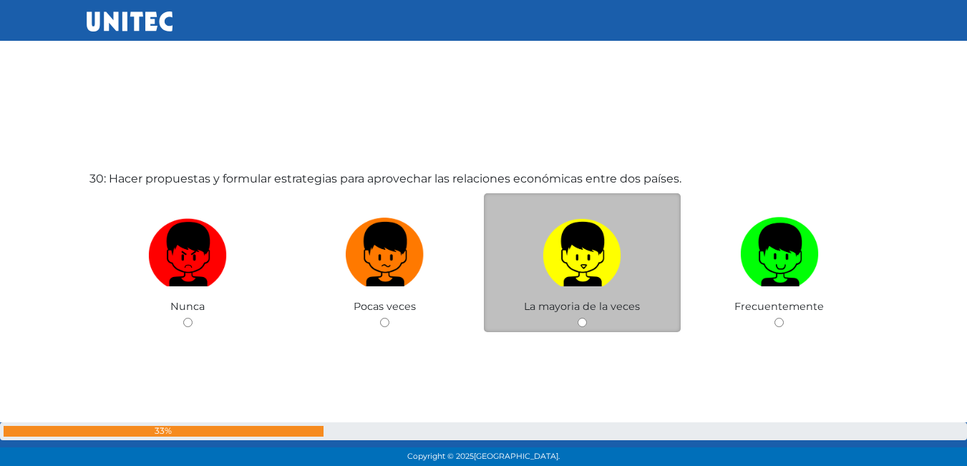
click at [600, 286] on img at bounding box center [582, 249] width 79 height 75
click at [587, 318] on input "radio" at bounding box center [582, 322] width 9 height 9
radio input "true"
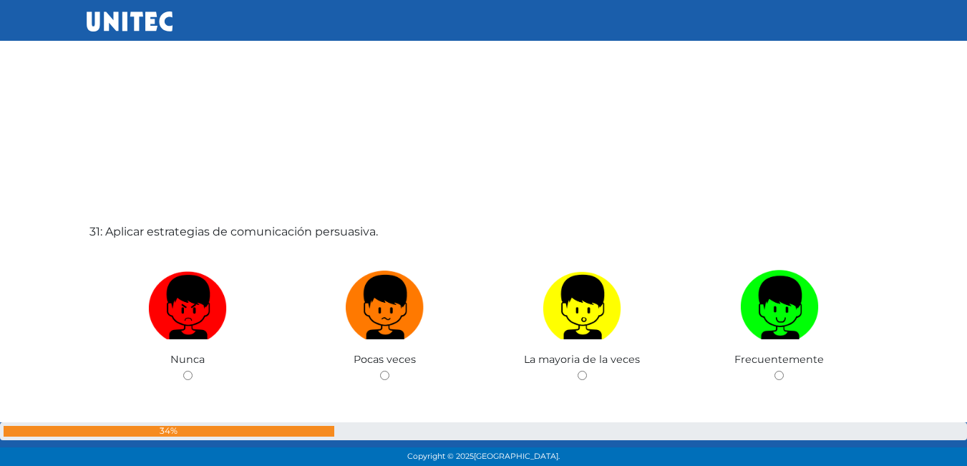
scroll to position [13952, 0]
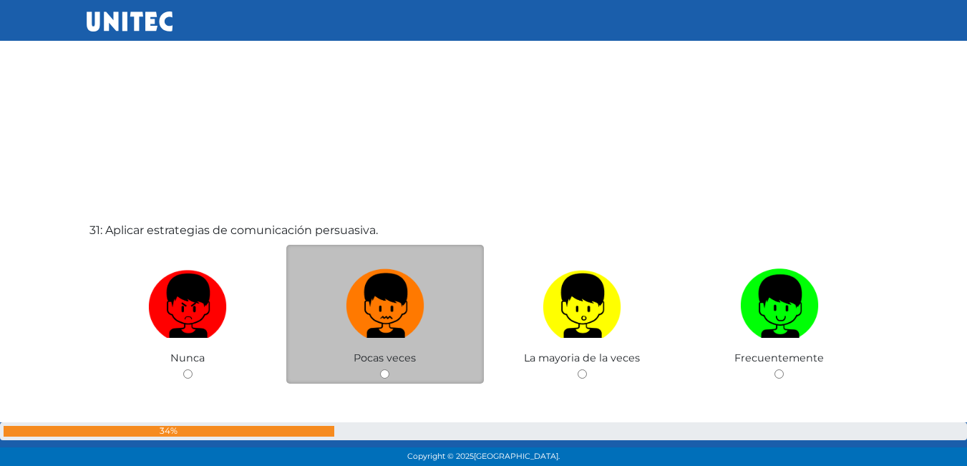
click at [406, 304] on img at bounding box center [385, 301] width 79 height 75
click at [390, 370] on input "radio" at bounding box center [384, 374] width 9 height 9
radio input "true"
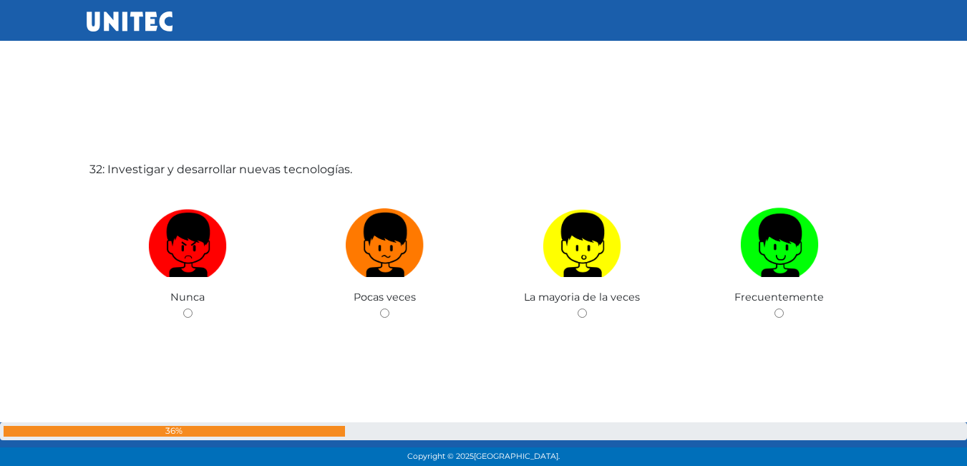
scroll to position [14561, 0]
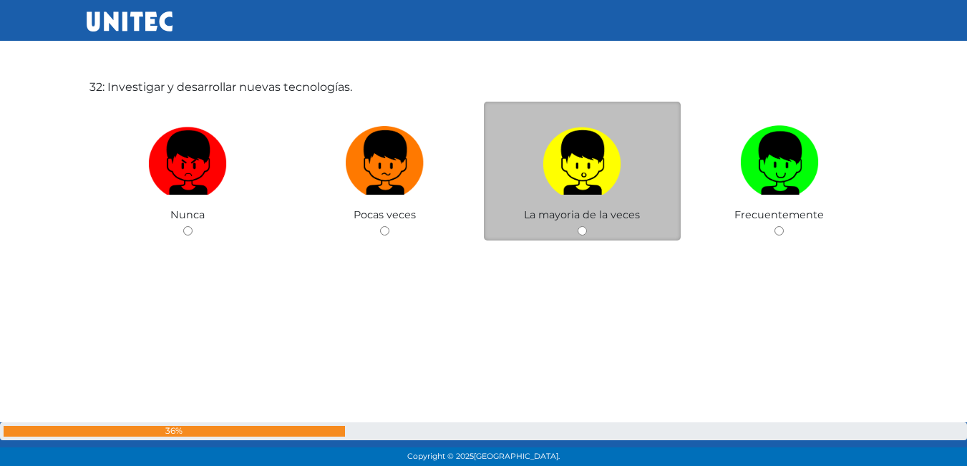
click at [530, 185] on label at bounding box center [583, 163] width 198 height 87
click at [578, 226] on input "radio" at bounding box center [582, 230] width 9 height 9
radio input "true"
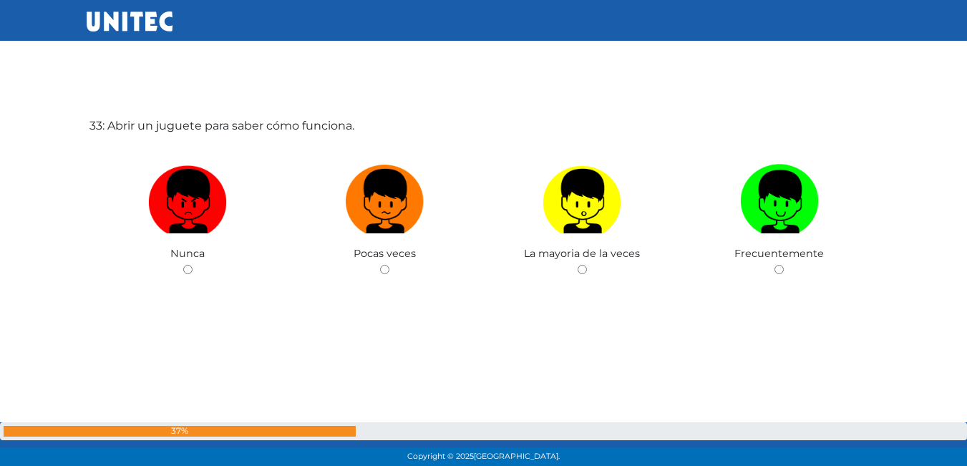
scroll to position [14989, 0]
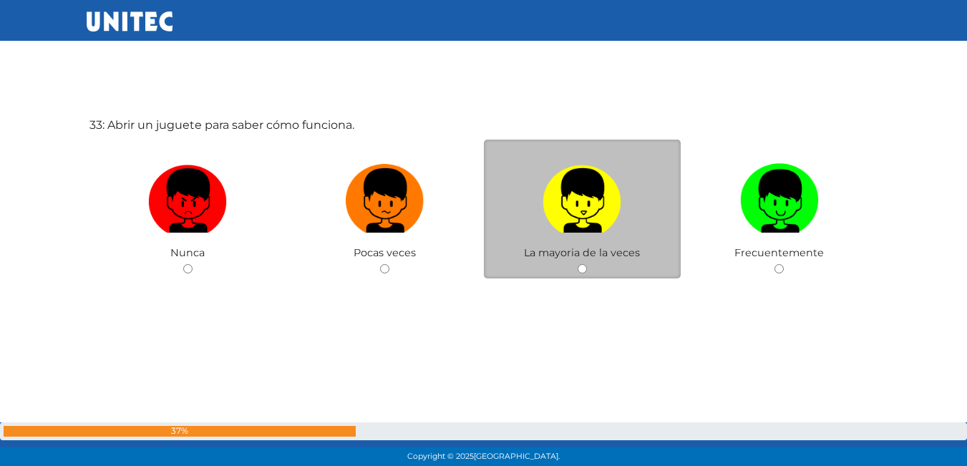
click at [561, 228] on img at bounding box center [582, 195] width 79 height 75
click at [578, 264] on input "radio" at bounding box center [582, 268] width 9 height 9
radio input "true"
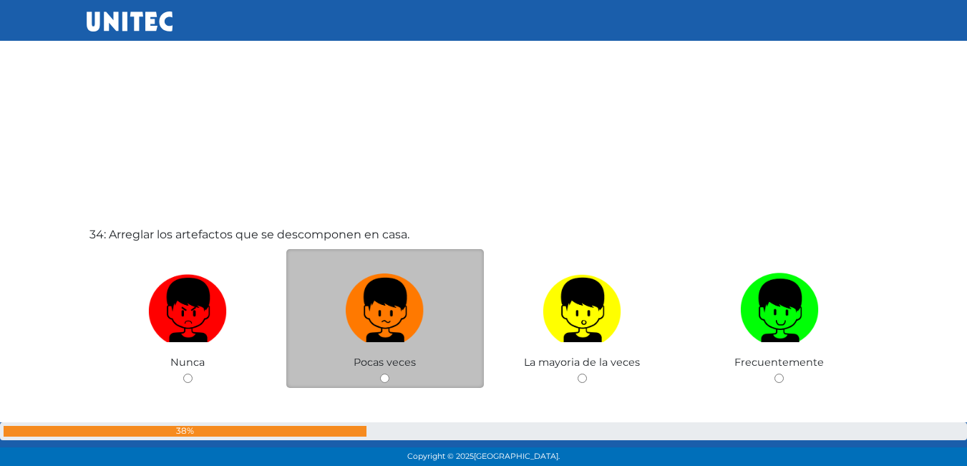
scroll to position [15418, 0]
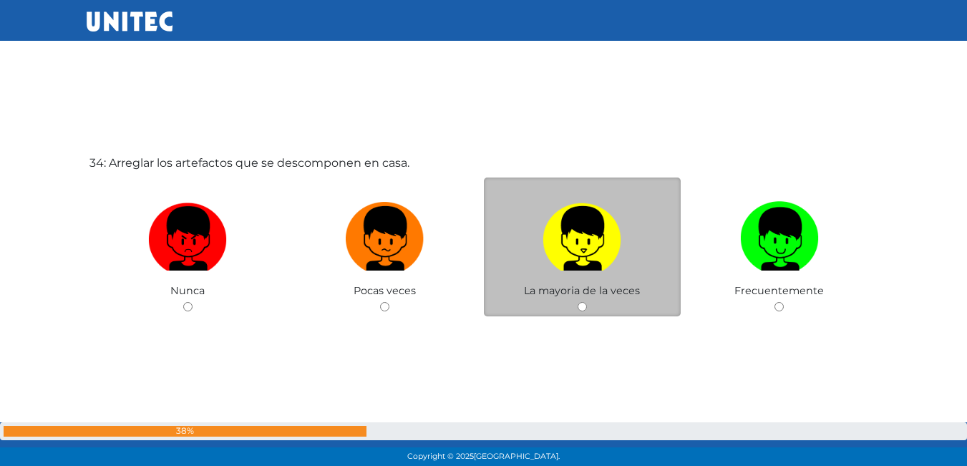
click at [577, 242] on img at bounding box center [582, 233] width 79 height 75
click at [578, 302] on input "radio" at bounding box center [582, 306] width 9 height 9
radio input "true"
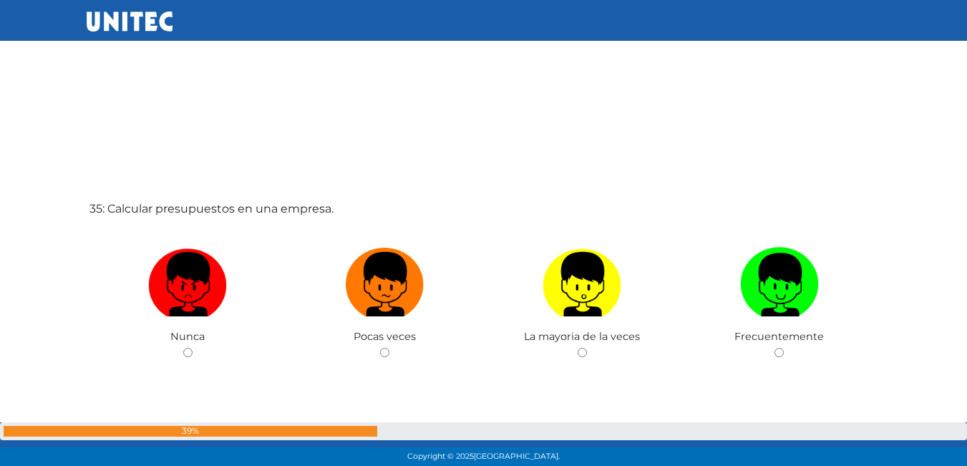
scroll to position [15898, 0]
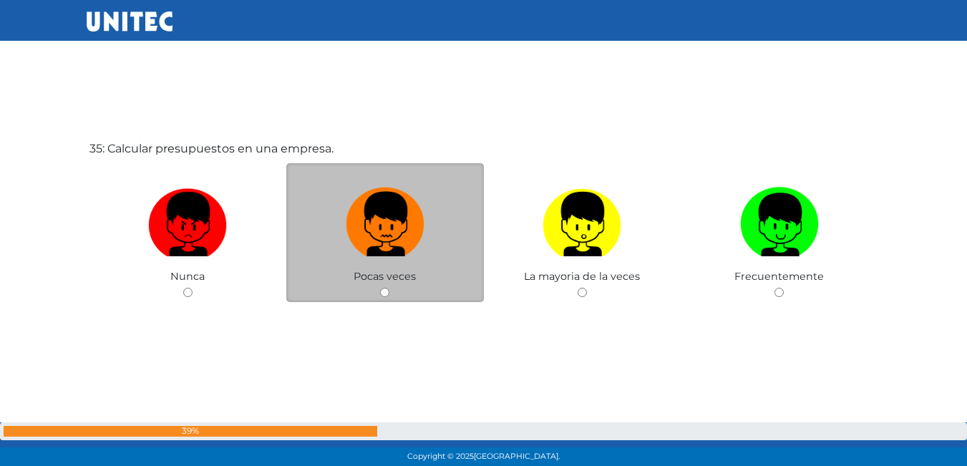
click at [394, 243] on img at bounding box center [385, 219] width 79 height 75
click at [390, 288] on input "radio" at bounding box center [384, 292] width 9 height 9
radio input "true"
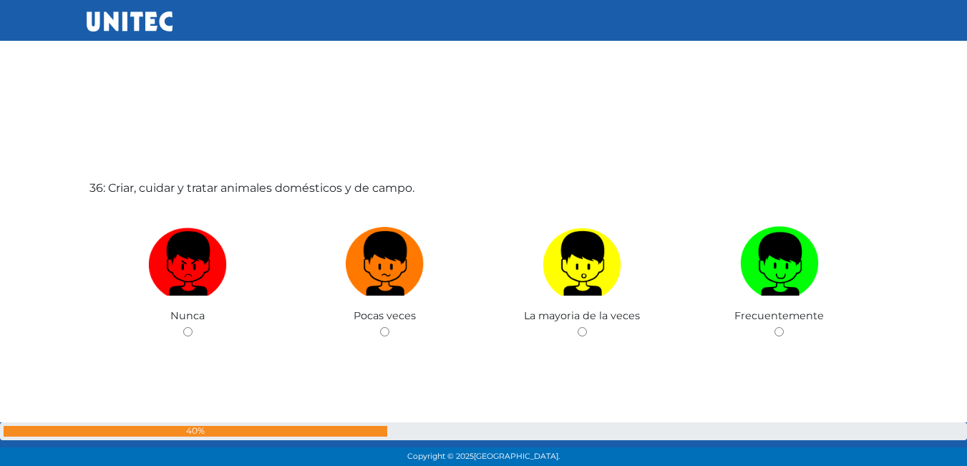
scroll to position [16388, 0]
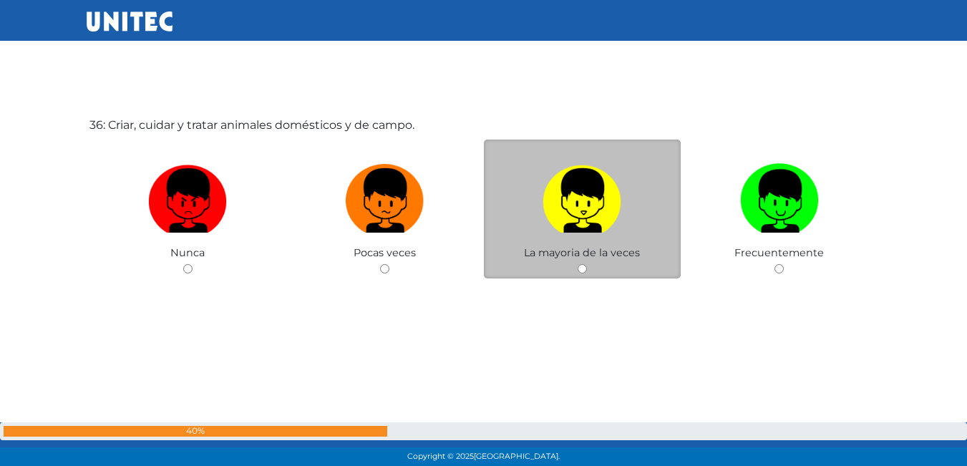
click at [562, 201] on img at bounding box center [582, 195] width 79 height 75
click at [578, 264] on input "radio" at bounding box center [582, 268] width 9 height 9
radio input "true"
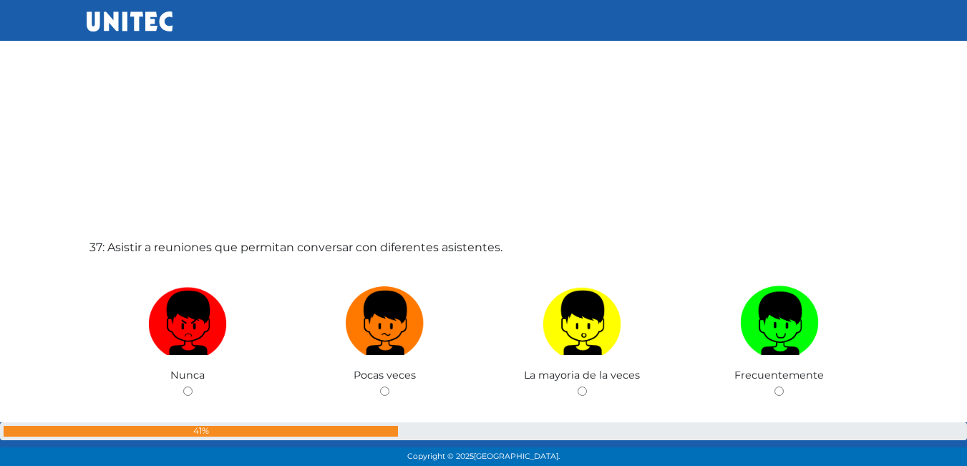
scroll to position [16803, 0]
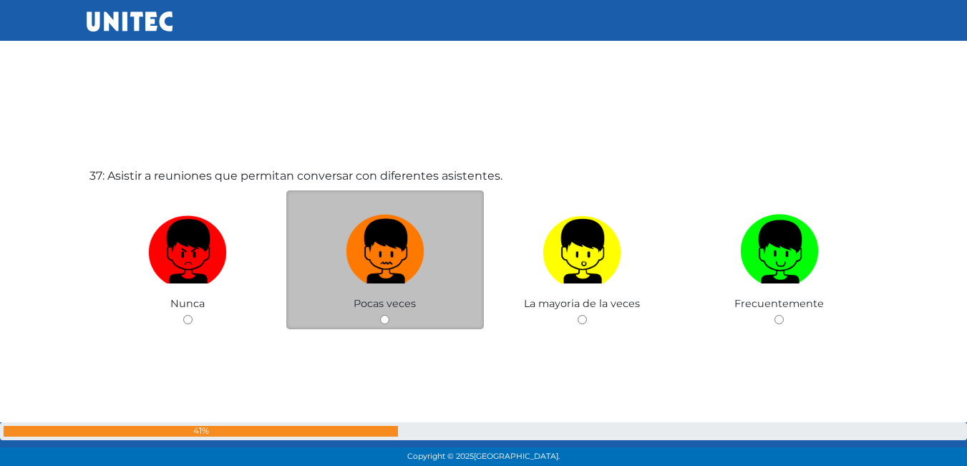
click at [382, 256] on img at bounding box center [385, 246] width 79 height 75
click at [382, 315] on input "radio" at bounding box center [384, 319] width 9 height 9
radio input "true"
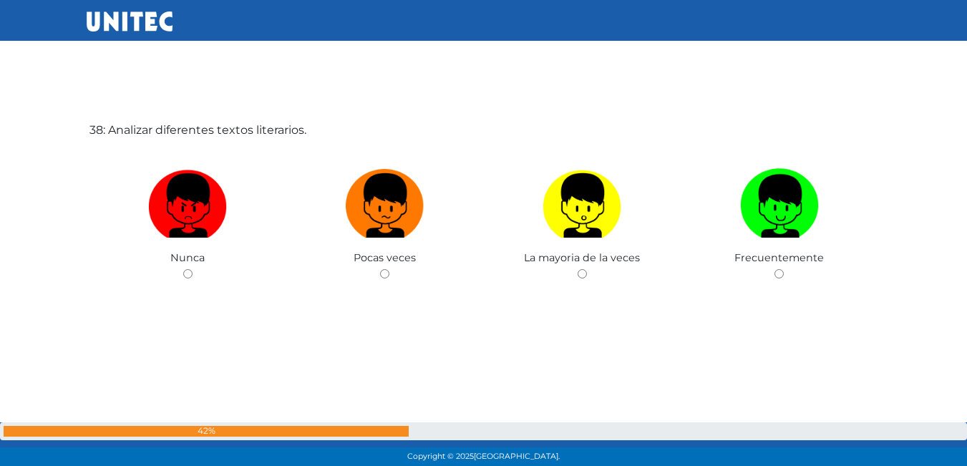
scroll to position [17320, 0]
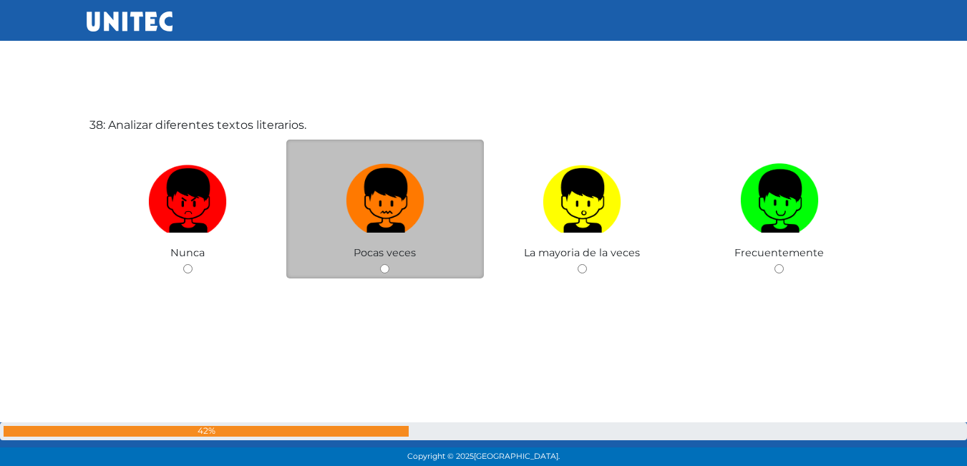
click at [398, 228] on img at bounding box center [385, 195] width 79 height 75
click at [390, 264] on input "radio" at bounding box center [384, 268] width 9 height 9
radio input "true"
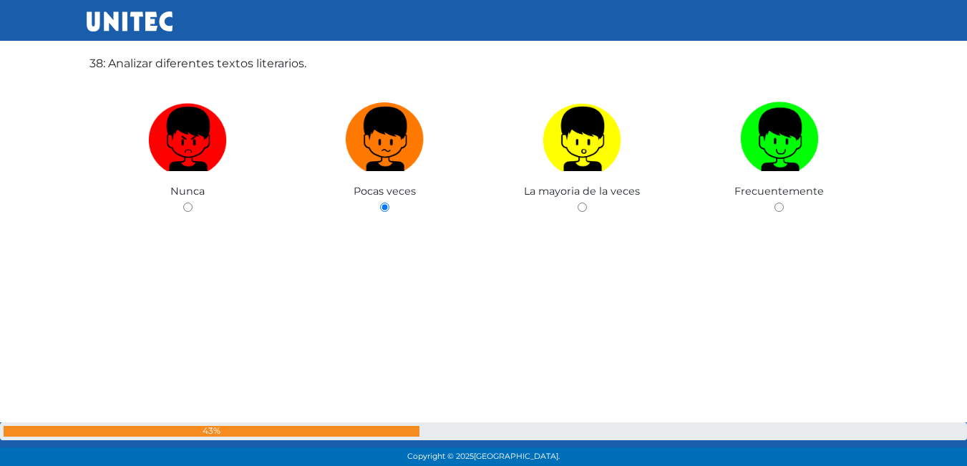
scroll to position [17738, 0]
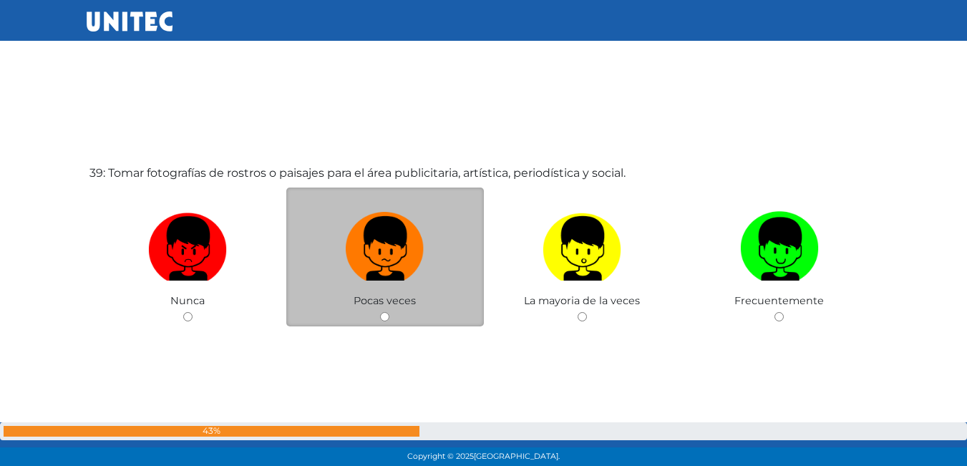
click at [387, 280] on label at bounding box center [385, 249] width 198 height 87
click at [387, 312] on input "radio" at bounding box center [384, 316] width 9 height 9
radio input "true"
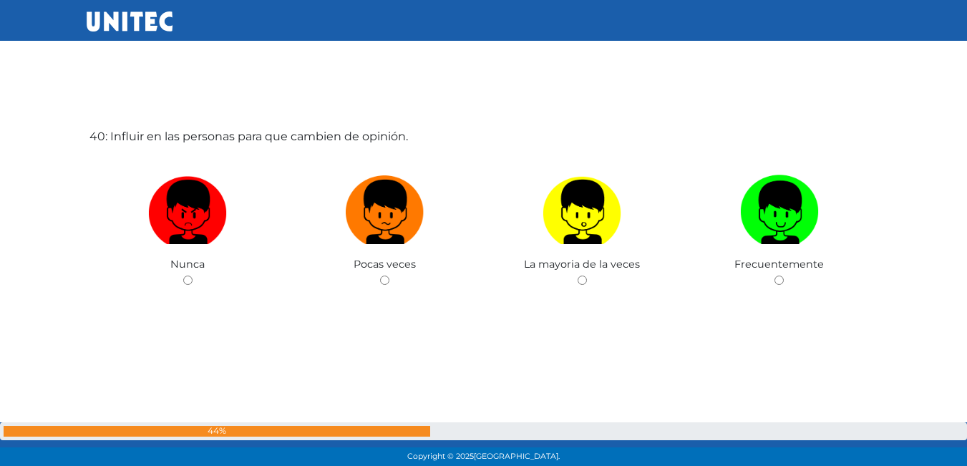
scroll to position [18253, 0]
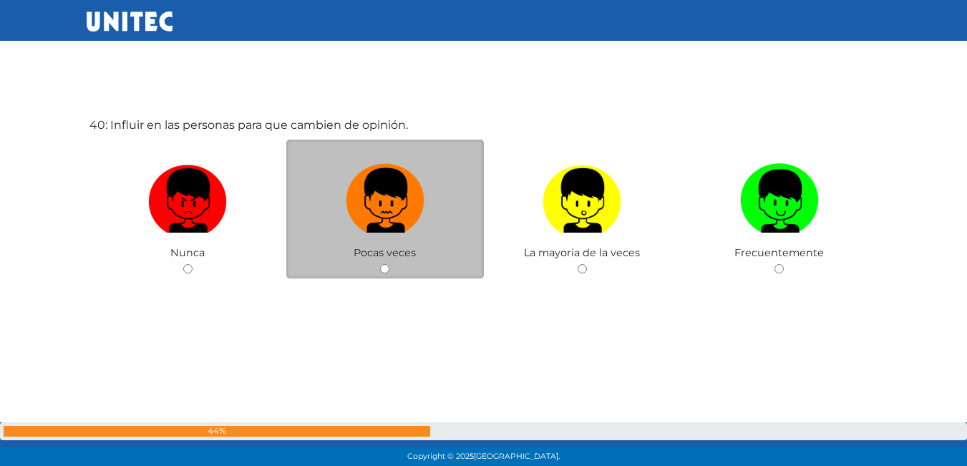
click at [377, 221] on img at bounding box center [385, 195] width 79 height 75
click at [380, 264] on input "radio" at bounding box center [384, 268] width 9 height 9
radio input "true"
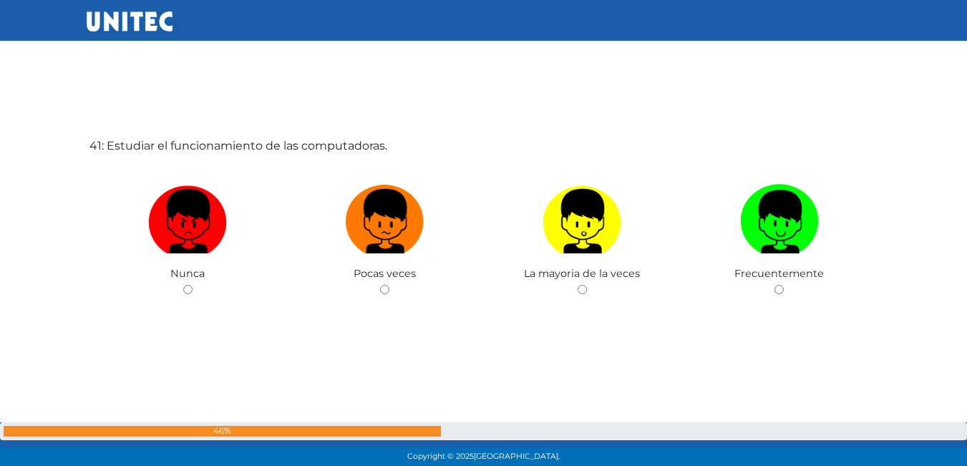
scroll to position [18719, 0]
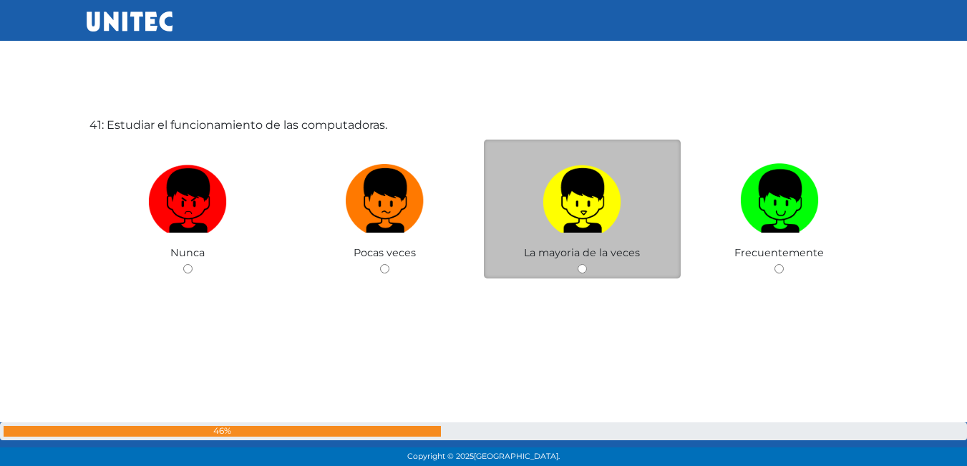
click at [571, 223] on img at bounding box center [582, 195] width 79 height 75
click at [578, 264] on input "radio" at bounding box center [582, 268] width 9 height 9
radio input "true"
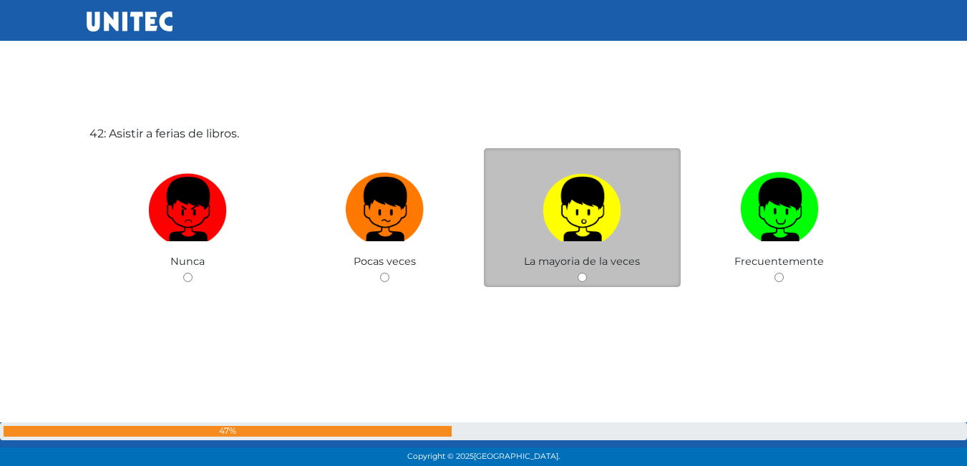
scroll to position [19185, 0]
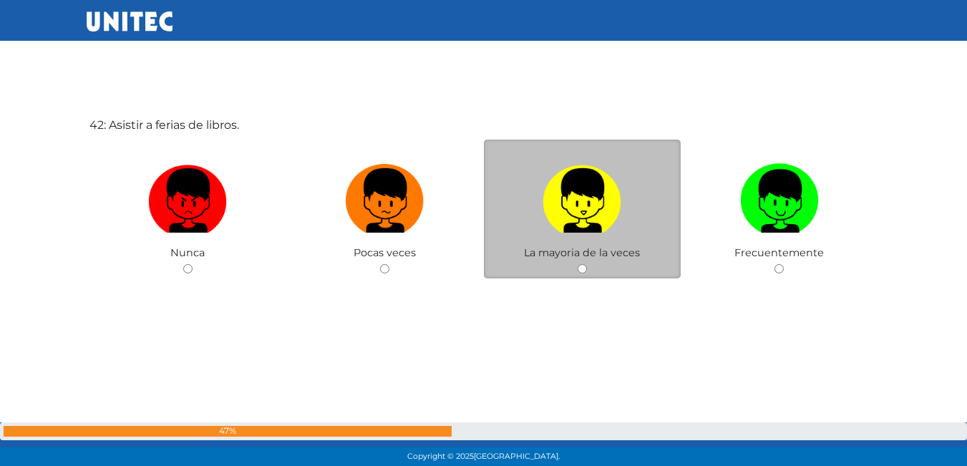
click at [580, 222] on img at bounding box center [582, 195] width 79 height 75
click at [580, 264] on input "radio" at bounding box center [582, 268] width 9 height 9
radio input "true"
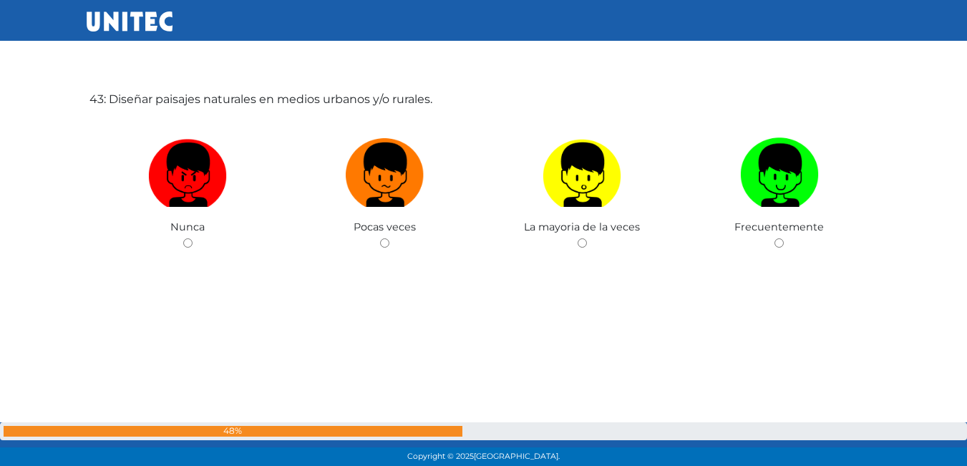
scroll to position [19678, 0]
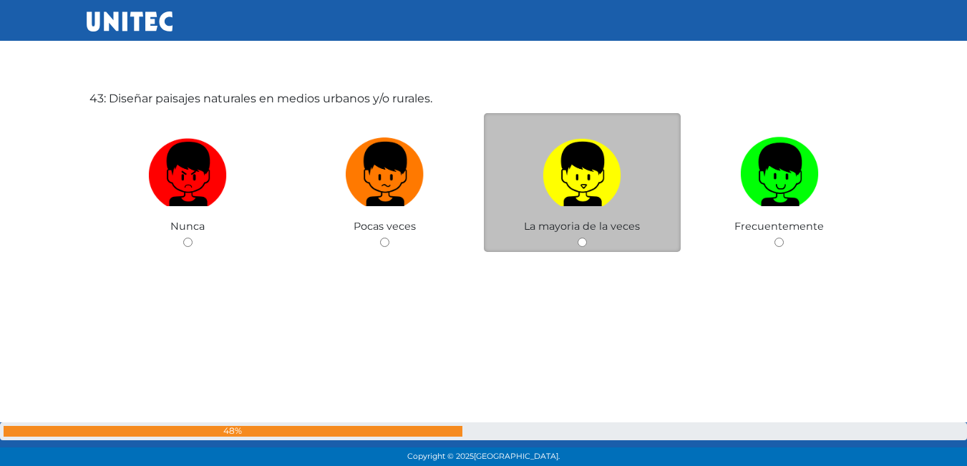
click at [587, 173] on img at bounding box center [582, 169] width 79 height 75
click at [587, 238] on input "radio" at bounding box center [582, 242] width 9 height 9
radio input "true"
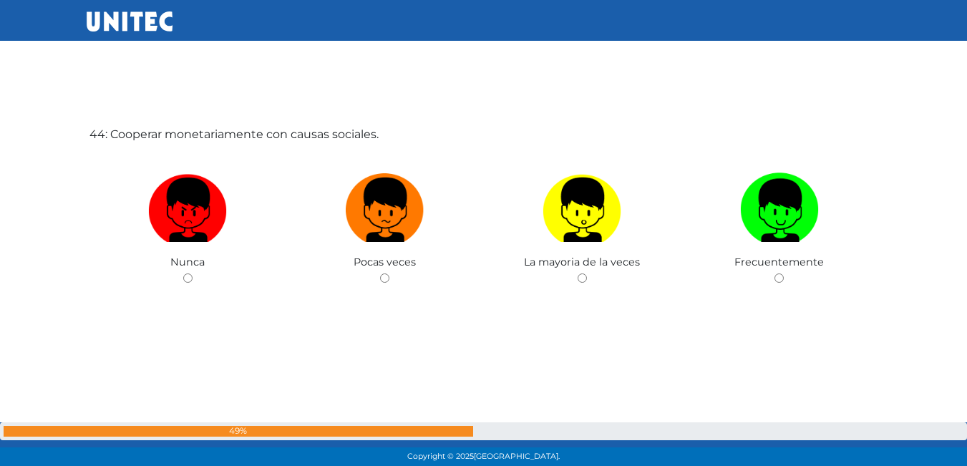
scroll to position [20117, 0]
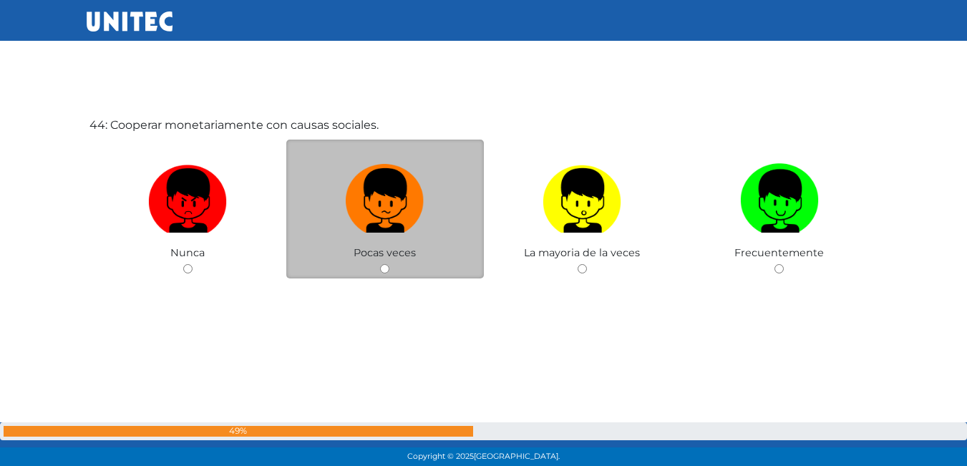
click at [429, 241] on label at bounding box center [385, 201] width 198 height 87
click at [390, 264] on input "radio" at bounding box center [384, 268] width 9 height 9
radio input "true"
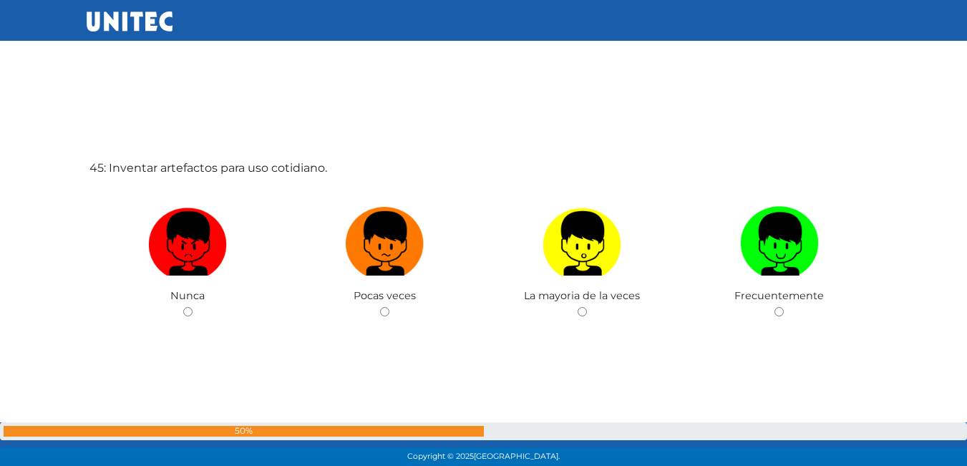
scroll to position [20543, 0]
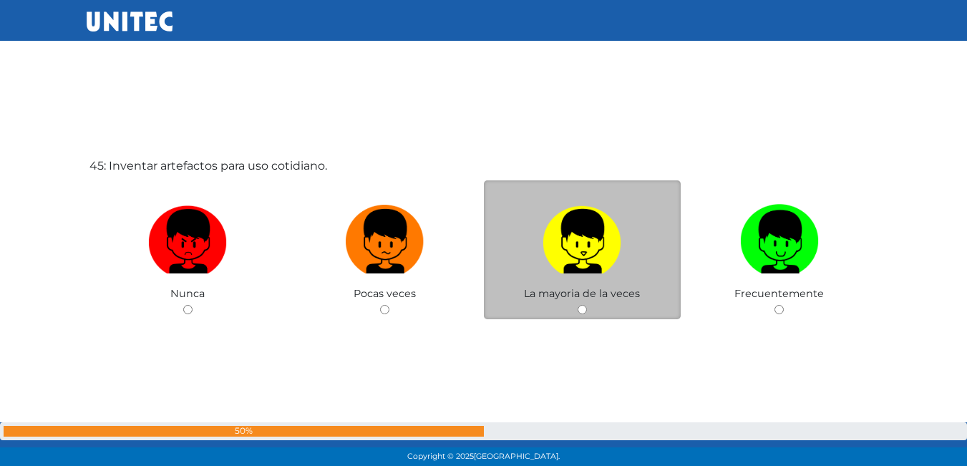
click at [597, 251] on img at bounding box center [582, 236] width 79 height 75
click at [587, 305] on input "radio" at bounding box center [582, 309] width 9 height 9
radio input "true"
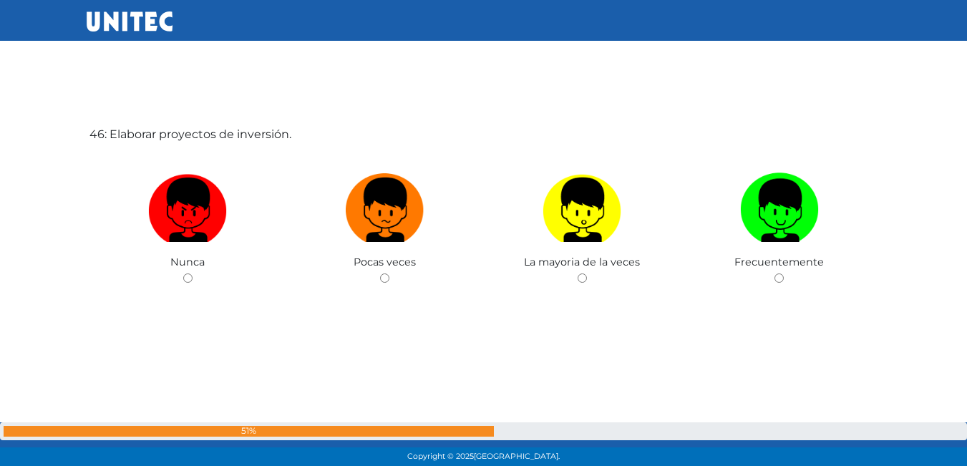
scroll to position [21050, 0]
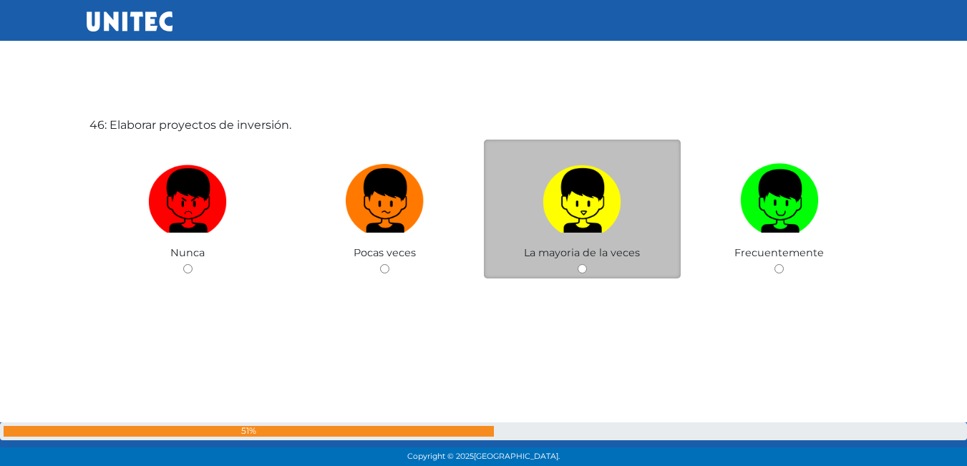
click at [569, 208] on img at bounding box center [582, 195] width 79 height 75
click at [578, 264] on input "radio" at bounding box center [582, 268] width 9 height 9
radio input "true"
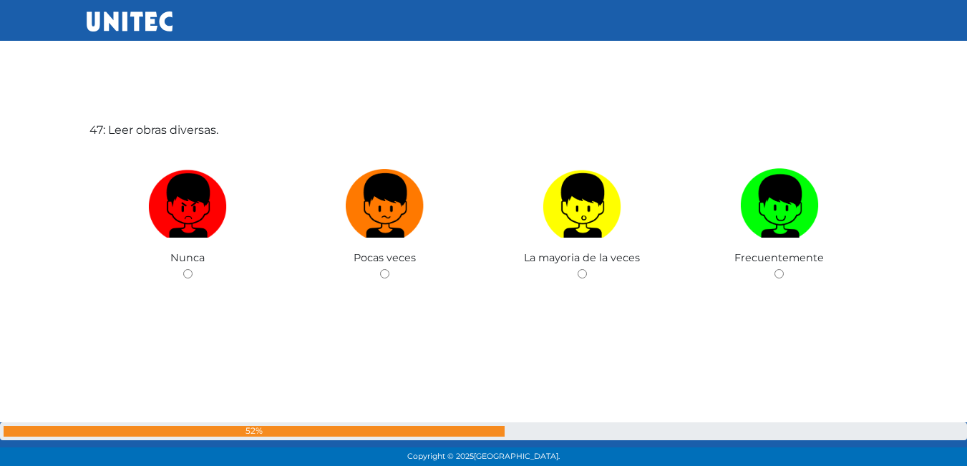
scroll to position [21516, 0]
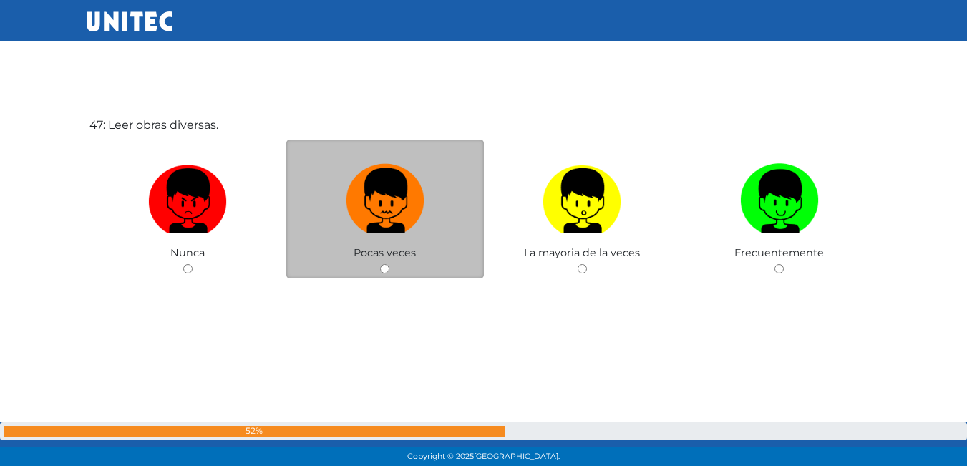
click at [360, 168] on img at bounding box center [385, 195] width 79 height 75
click at [380, 264] on input "radio" at bounding box center [384, 268] width 9 height 9
radio input "true"
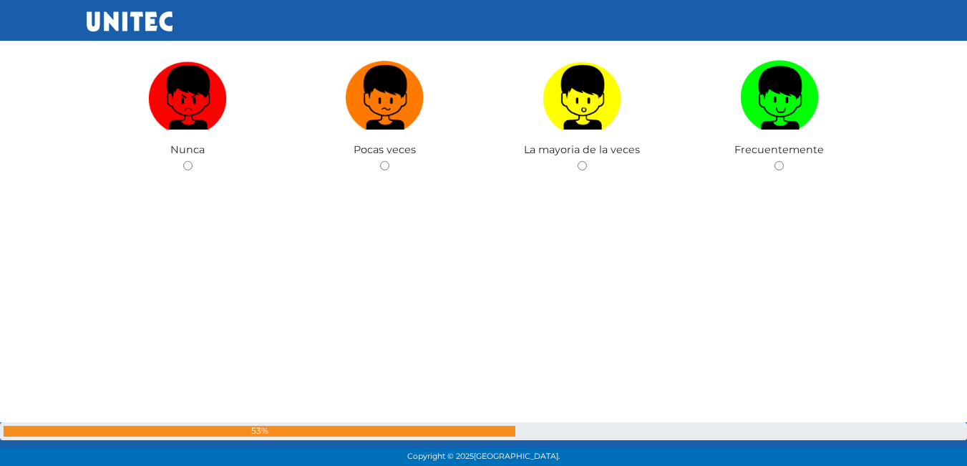
scroll to position [22090, 0]
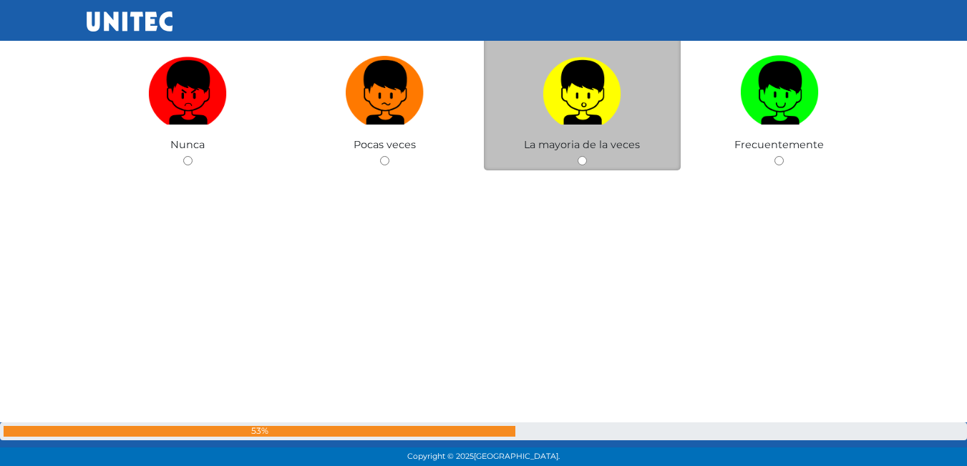
click at [636, 109] on label at bounding box center [583, 92] width 198 height 87
click at [587, 156] on input "radio" at bounding box center [582, 160] width 9 height 9
radio input "true"
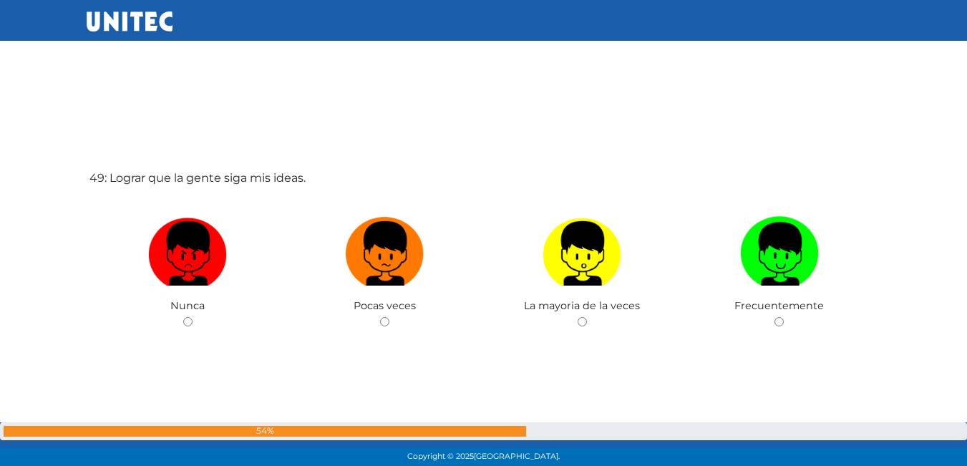
scroll to position [22448, 0]
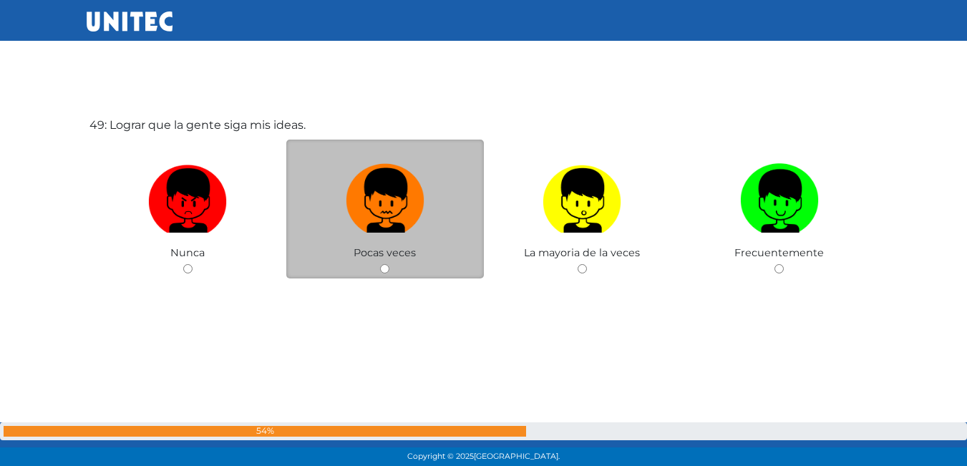
click at [390, 228] on img at bounding box center [385, 195] width 79 height 75
click at [390, 264] on input "radio" at bounding box center [384, 268] width 9 height 9
radio input "true"
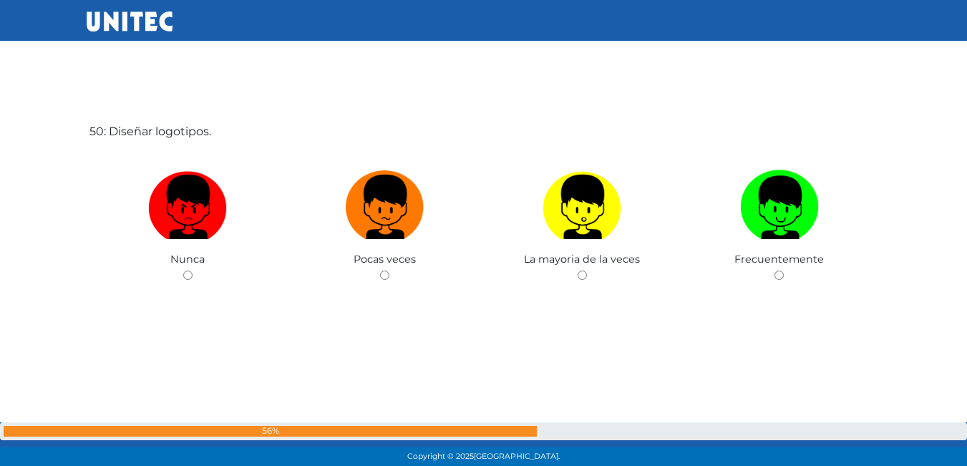
scroll to position [22914, 0]
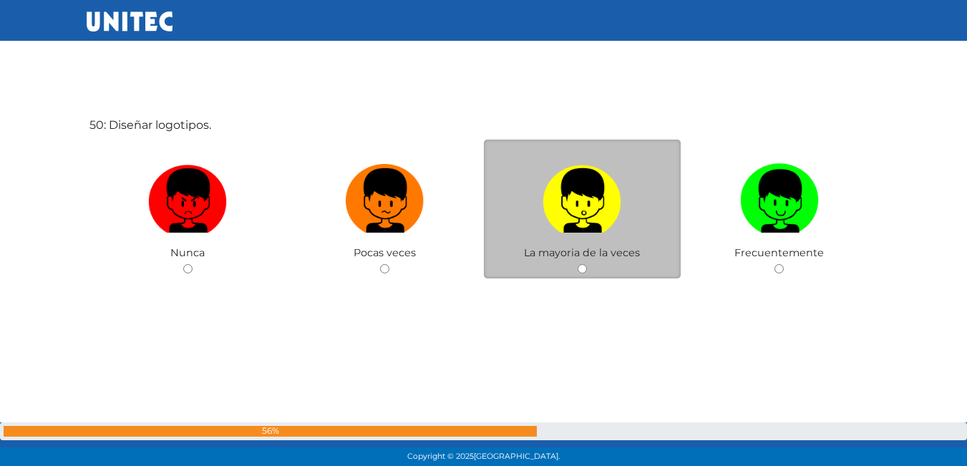
click at [566, 236] on label at bounding box center [583, 201] width 198 height 87
click at [578, 264] on input "radio" at bounding box center [582, 268] width 9 height 9
radio input "true"
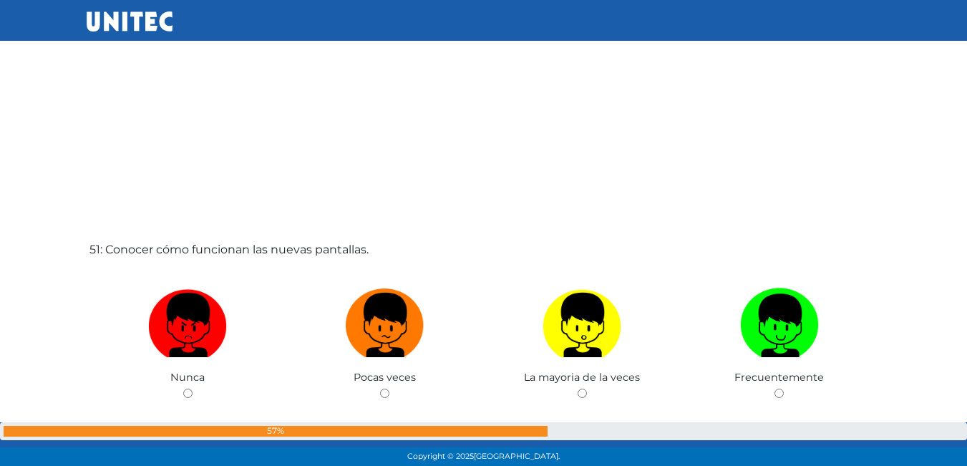
scroll to position [23328, 0]
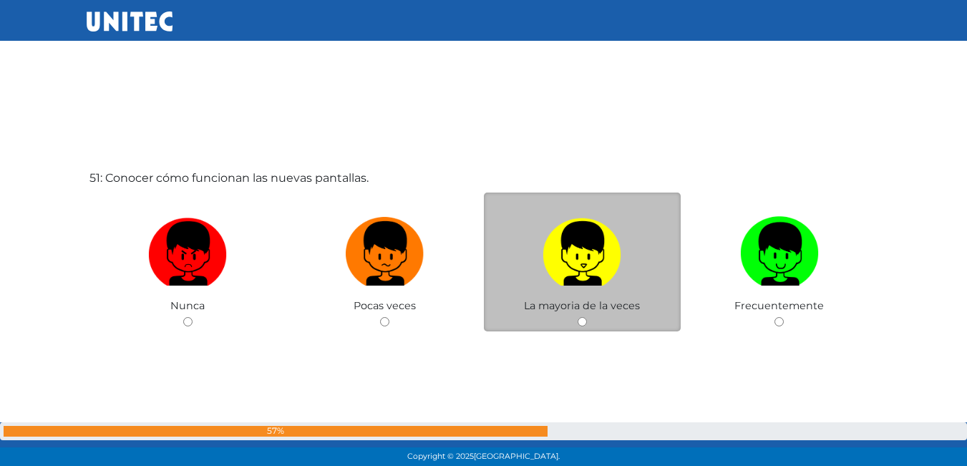
click at [591, 271] on img at bounding box center [582, 248] width 79 height 75
click at [587, 317] on input "radio" at bounding box center [582, 321] width 9 height 9
radio input "true"
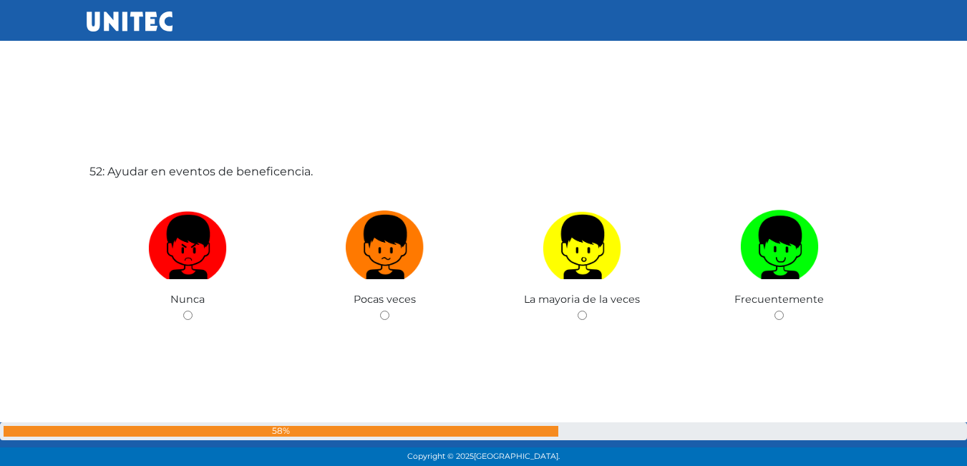
scroll to position [23825, 0]
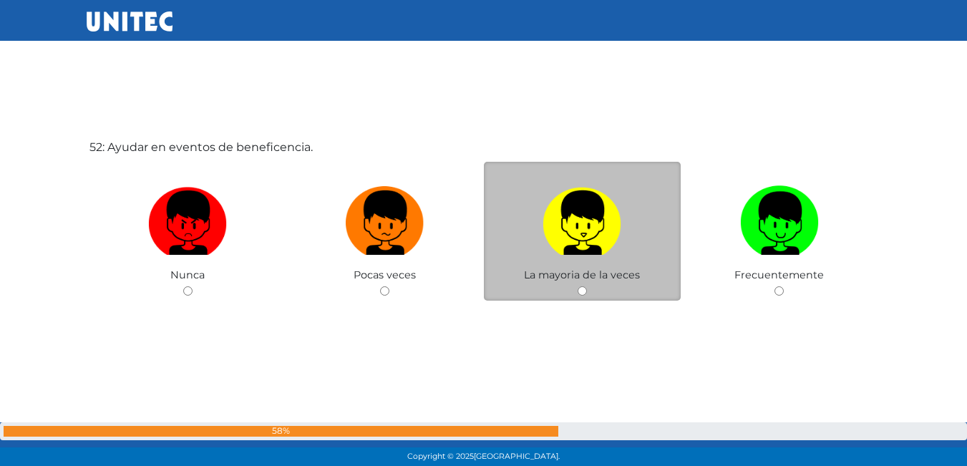
click at [566, 212] on img at bounding box center [582, 217] width 79 height 75
click at [578, 286] on input "radio" at bounding box center [582, 290] width 9 height 9
radio input "true"
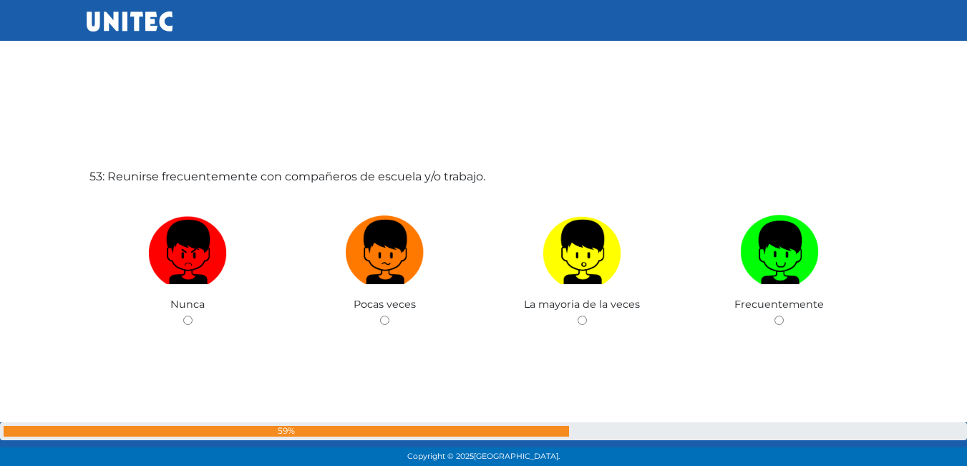
scroll to position [24313, 0]
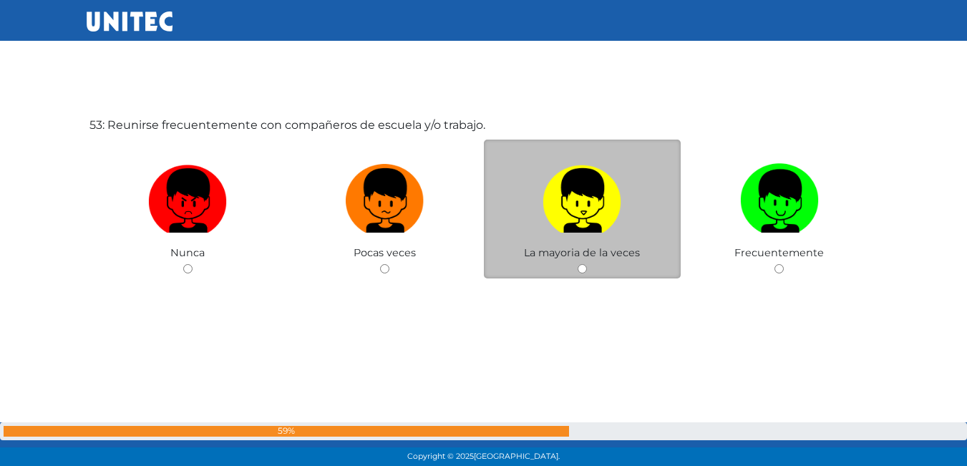
click at [570, 206] on img at bounding box center [582, 195] width 79 height 75
click at [578, 264] on input "radio" at bounding box center [582, 268] width 9 height 9
radio input "true"
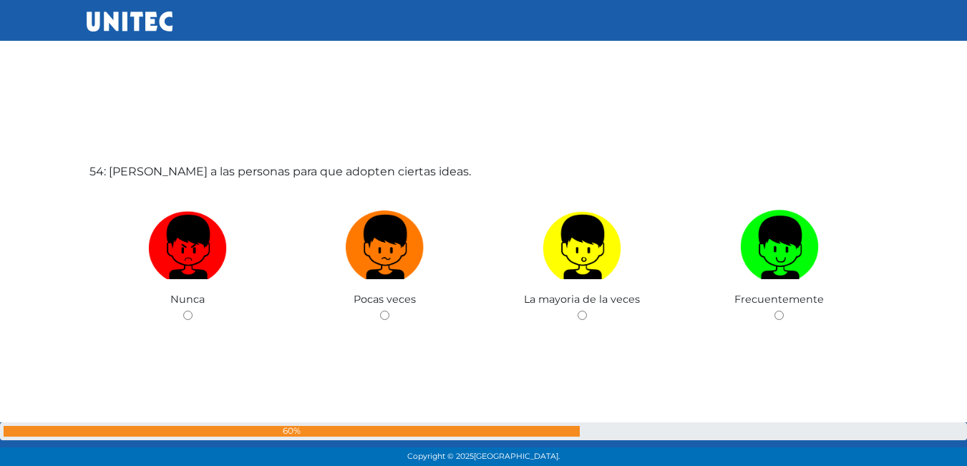
scroll to position [24737, 0]
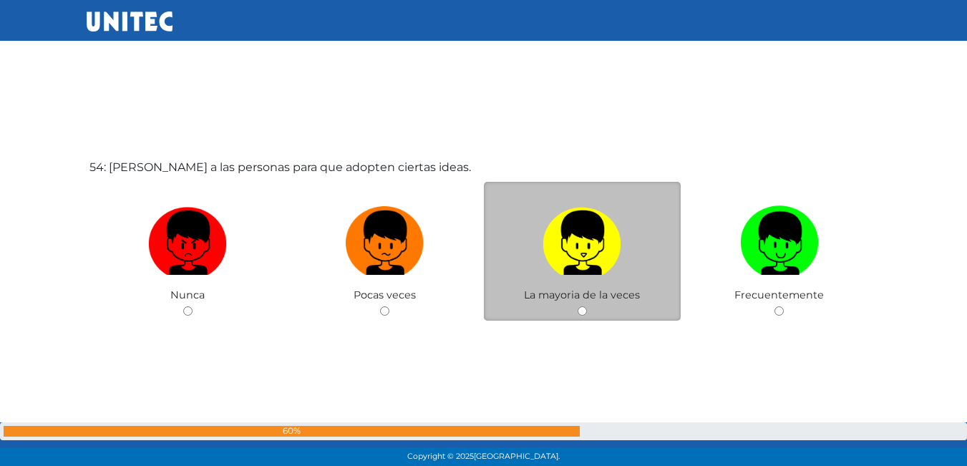
click at [563, 257] on img at bounding box center [582, 238] width 79 height 75
click at [578, 306] on input "radio" at bounding box center [582, 310] width 9 height 9
radio input "true"
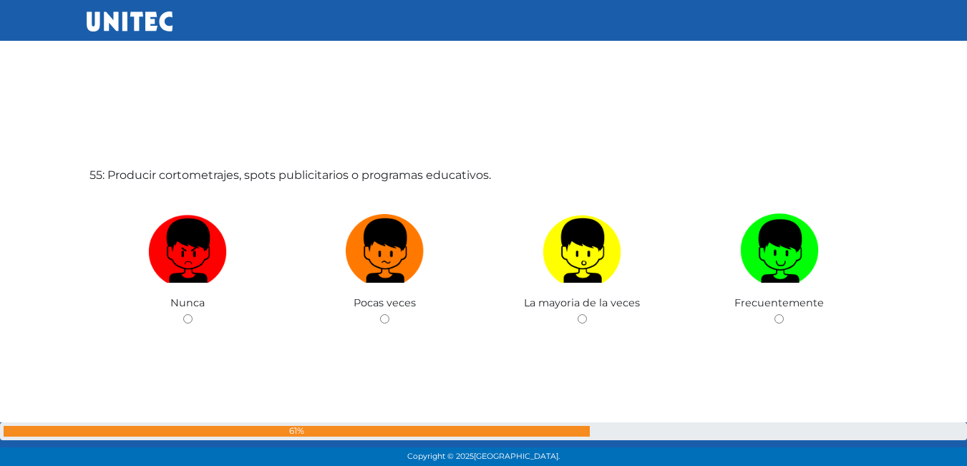
scroll to position [25220, 0]
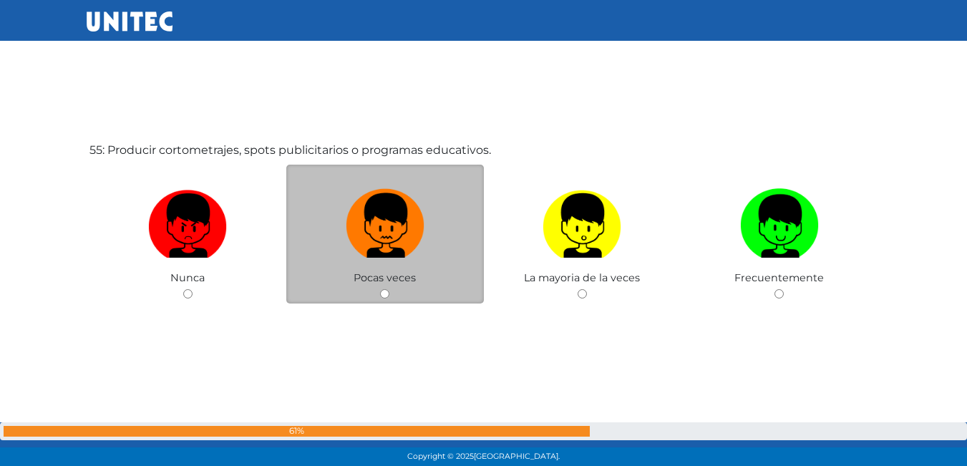
click at [387, 252] on img at bounding box center [385, 220] width 79 height 75
click at [387, 289] on input "radio" at bounding box center [384, 293] width 9 height 9
radio input "true"
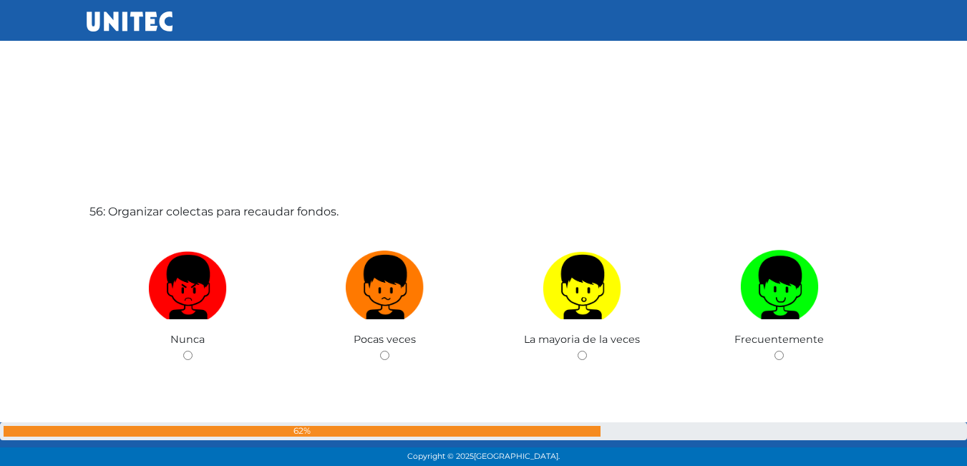
scroll to position [25711, 0]
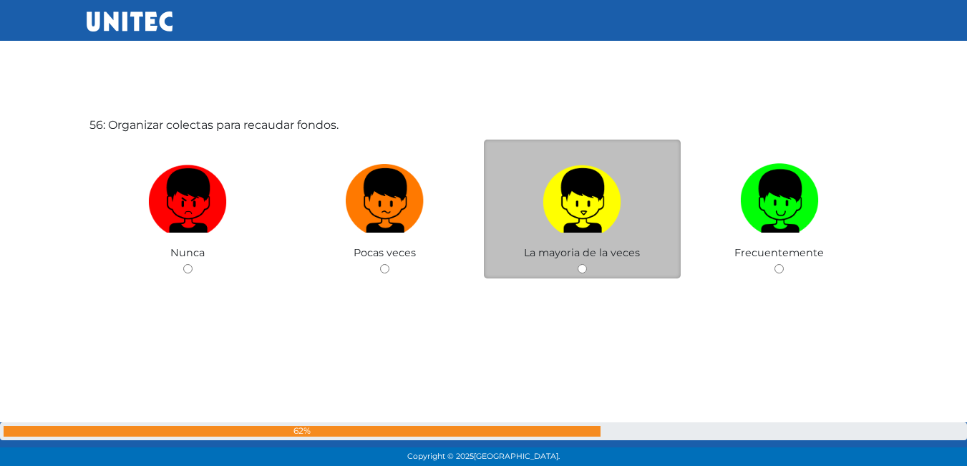
click at [590, 206] on img at bounding box center [582, 195] width 79 height 75
click at [587, 264] on input "radio" at bounding box center [582, 268] width 9 height 9
radio input "true"
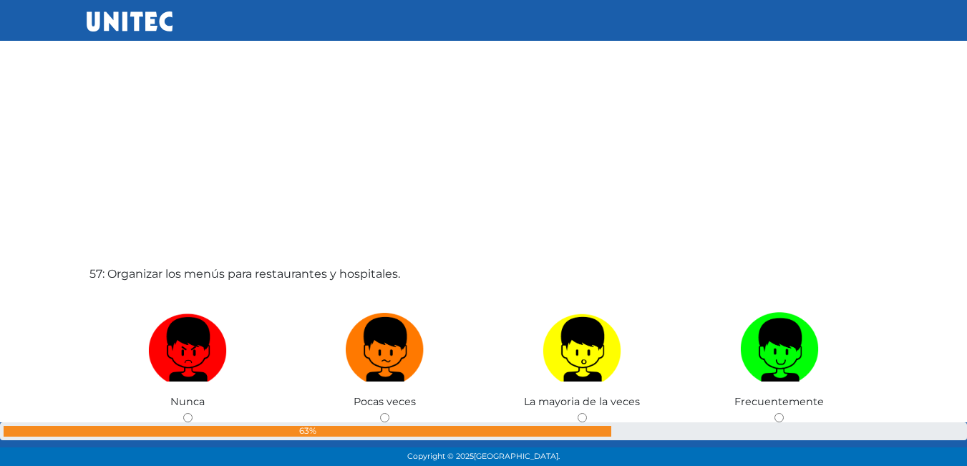
scroll to position [26069, 0]
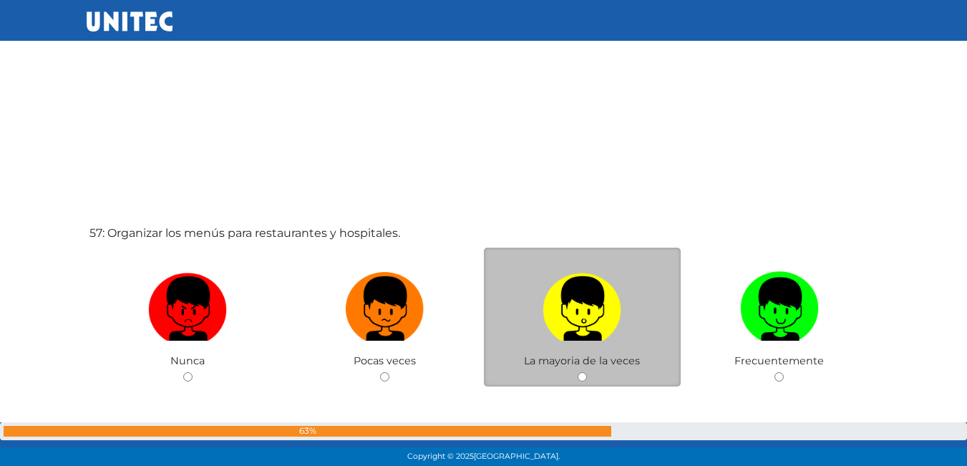
click at [533, 277] on label at bounding box center [583, 309] width 198 height 87
click at [578, 372] on input "radio" at bounding box center [582, 376] width 9 height 9
radio input "true"
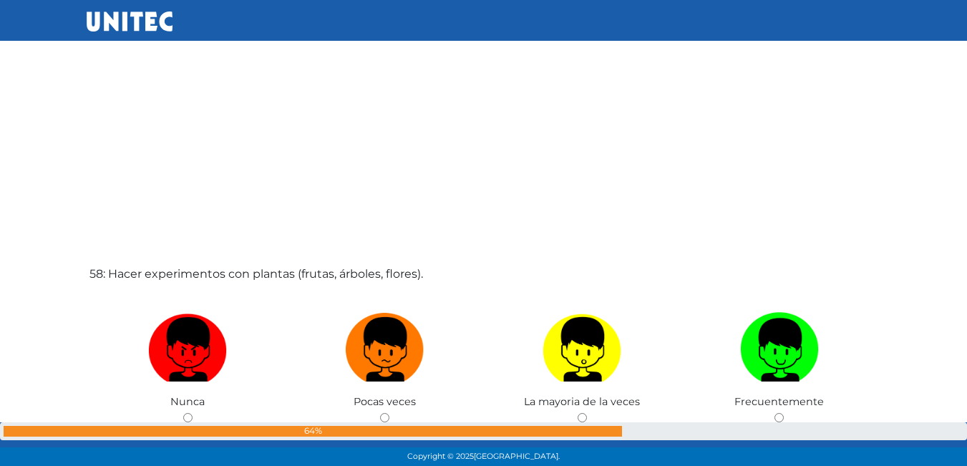
scroll to position [26572, 0]
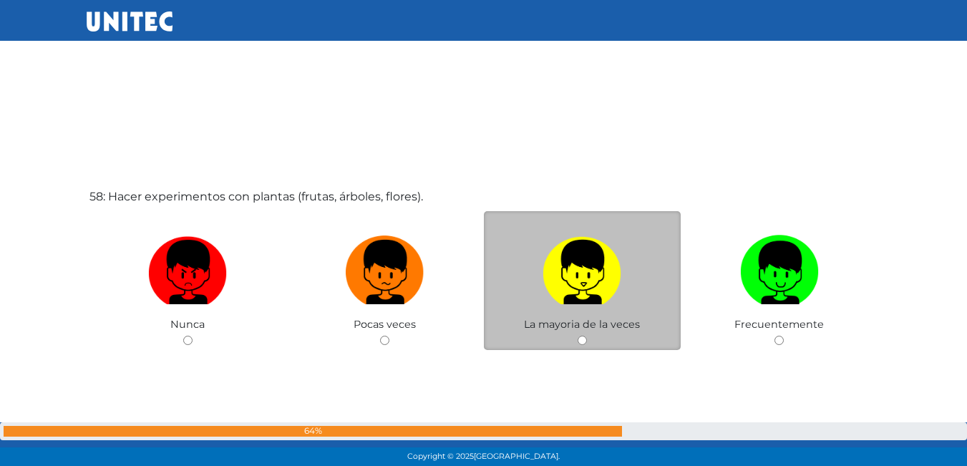
click at [604, 279] on img at bounding box center [582, 267] width 79 height 75
click at [587, 336] on input "radio" at bounding box center [582, 340] width 9 height 9
radio input "true"
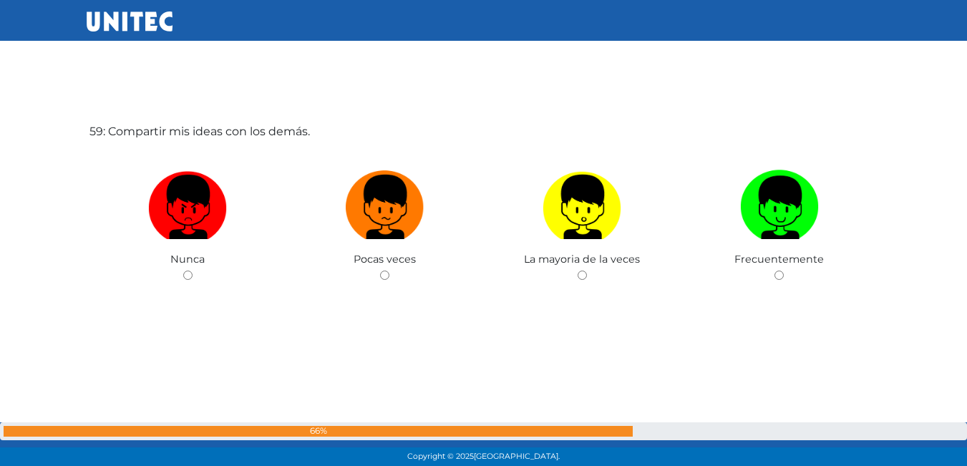
scroll to position [27141, 0]
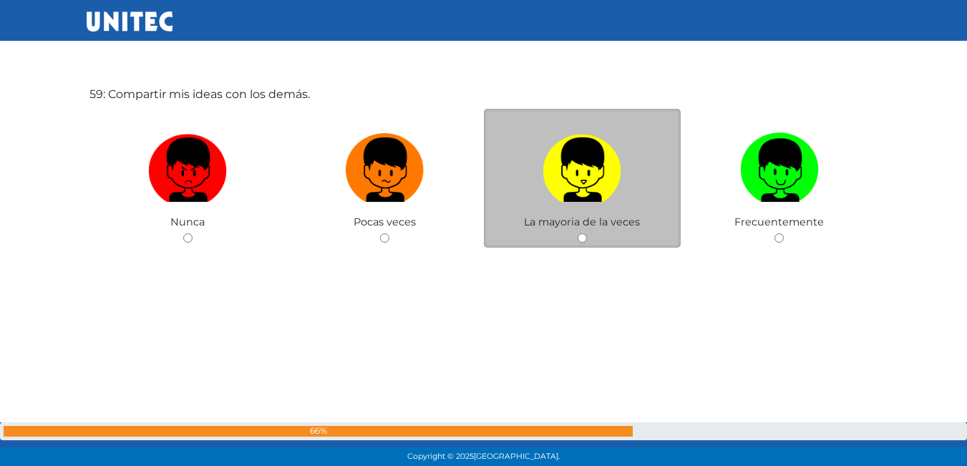
click at [587, 162] on img at bounding box center [582, 164] width 79 height 75
click at [587, 233] on input "radio" at bounding box center [582, 237] width 9 height 9
radio input "true"
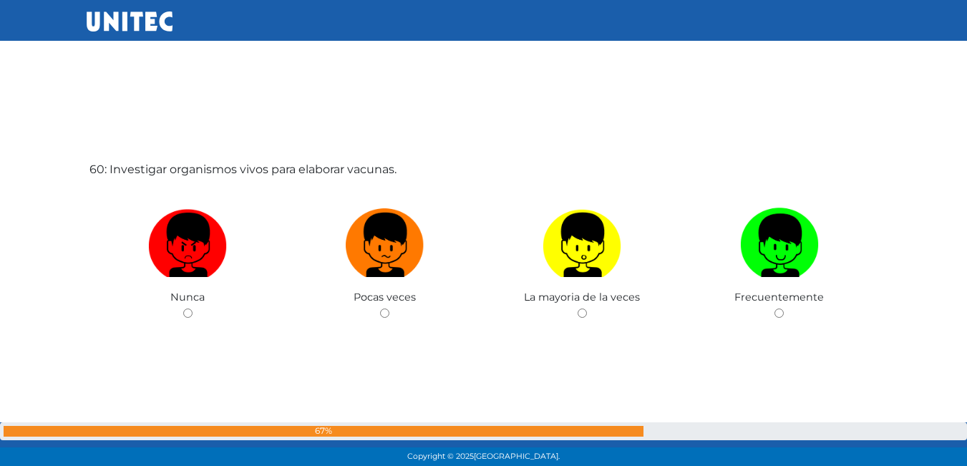
scroll to position [27576, 0]
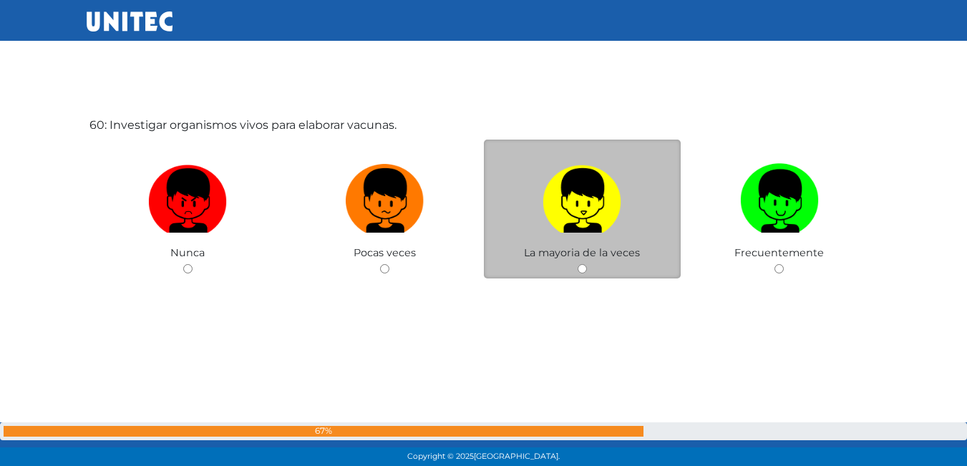
click at [574, 199] on img at bounding box center [582, 195] width 79 height 75
click at [578, 264] on input "radio" at bounding box center [582, 268] width 9 height 9
radio input "true"
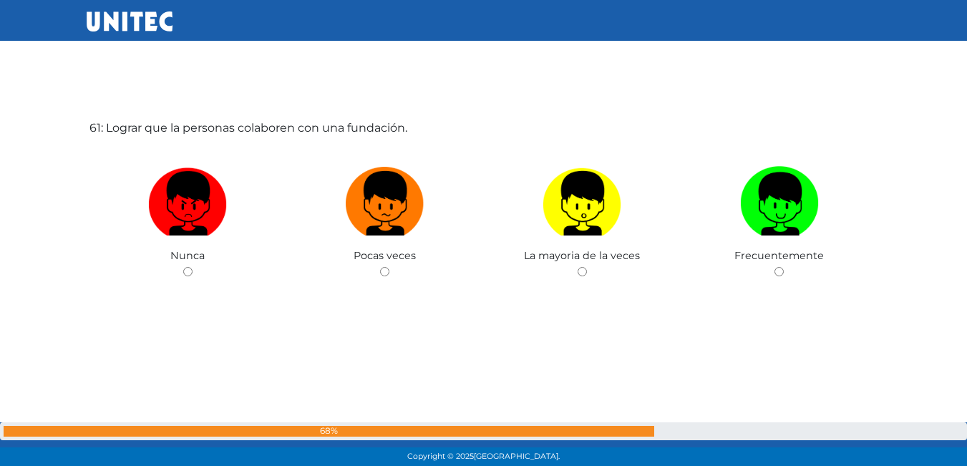
scroll to position [28042, 0]
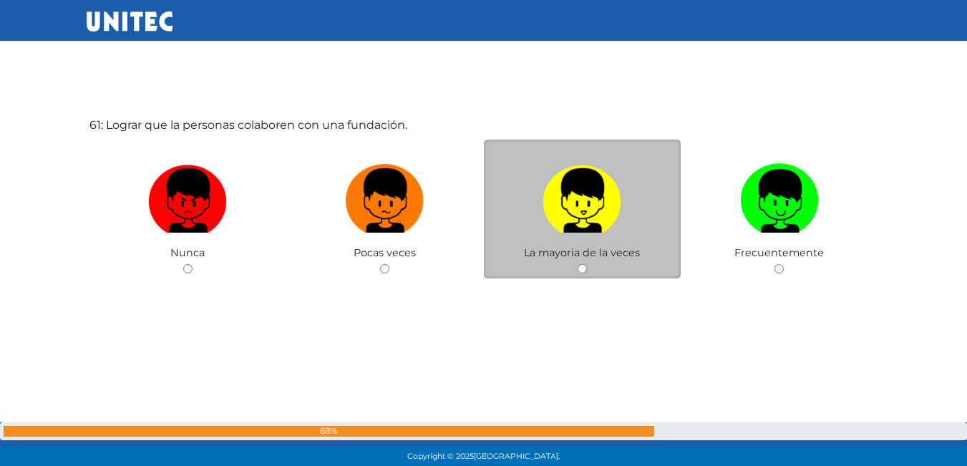
click at [587, 173] on img at bounding box center [582, 195] width 79 height 75
click at [587, 264] on input "radio" at bounding box center [582, 268] width 9 height 9
radio input "true"
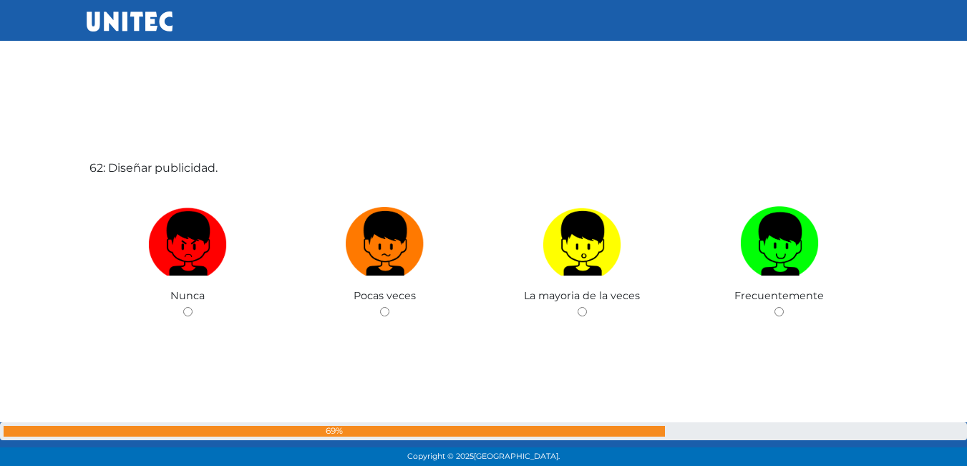
scroll to position [28475, 0]
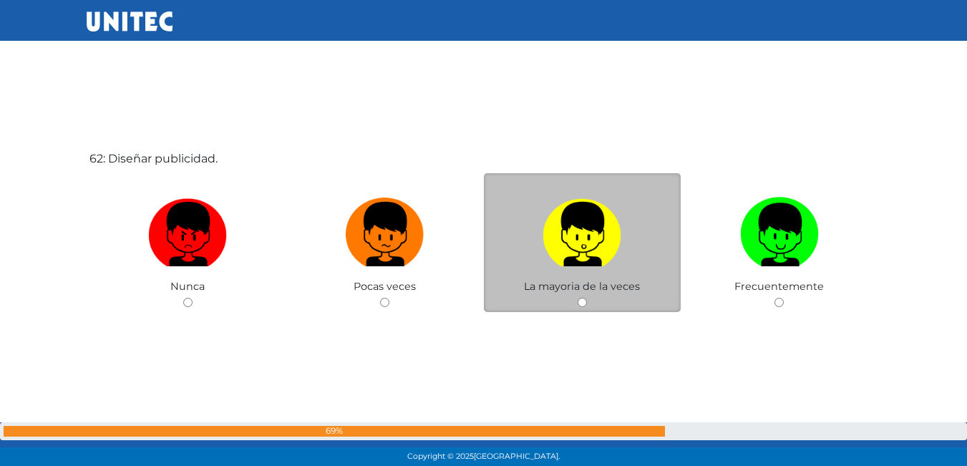
click at [573, 278] on label at bounding box center [583, 234] width 198 height 87
click at [578, 298] on input "radio" at bounding box center [582, 302] width 9 height 9
radio input "true"
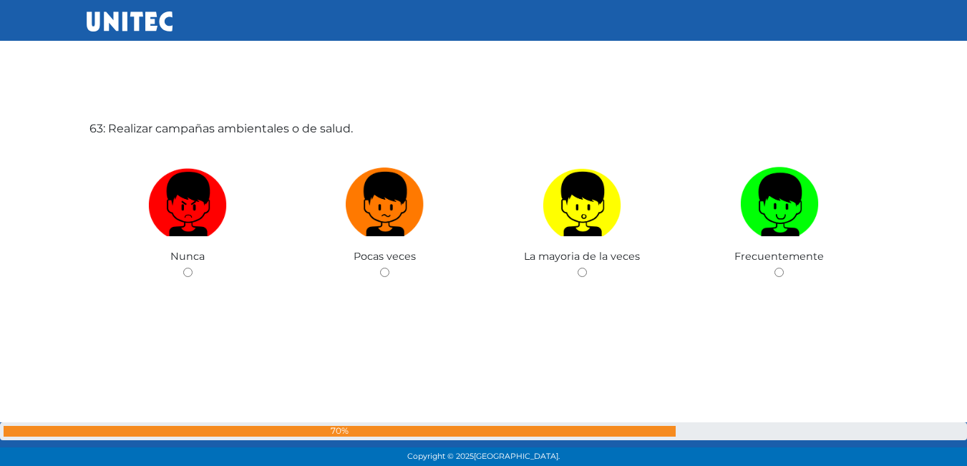
scroll to position [28975, 0]
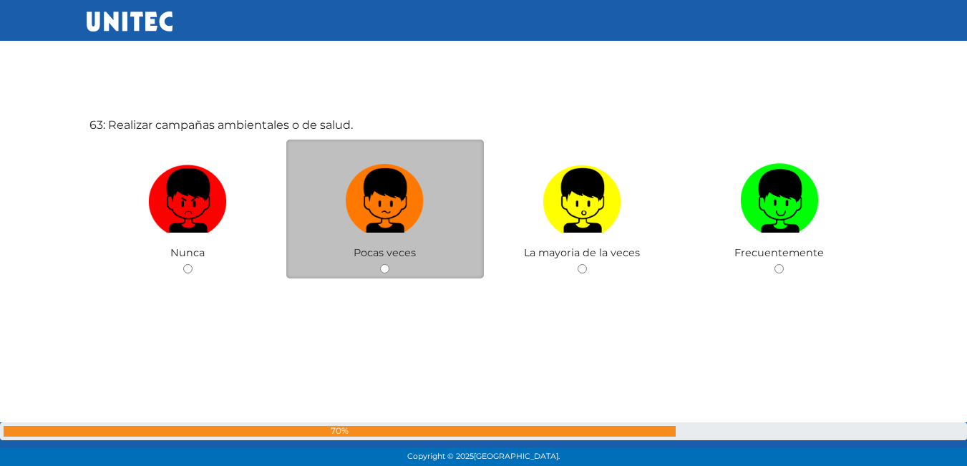
click at [360, 205] on img at bounding box center [385, 195] width 79 height 75
click at [380, 264] on input "radio" at bounding box center [384, 268] width 9 height 9
radio input "true"
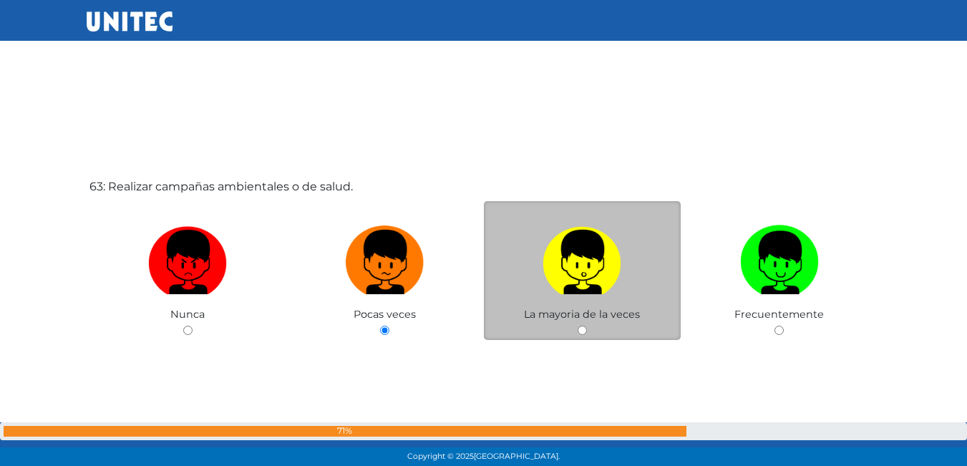
scroll to position [28905, 0]
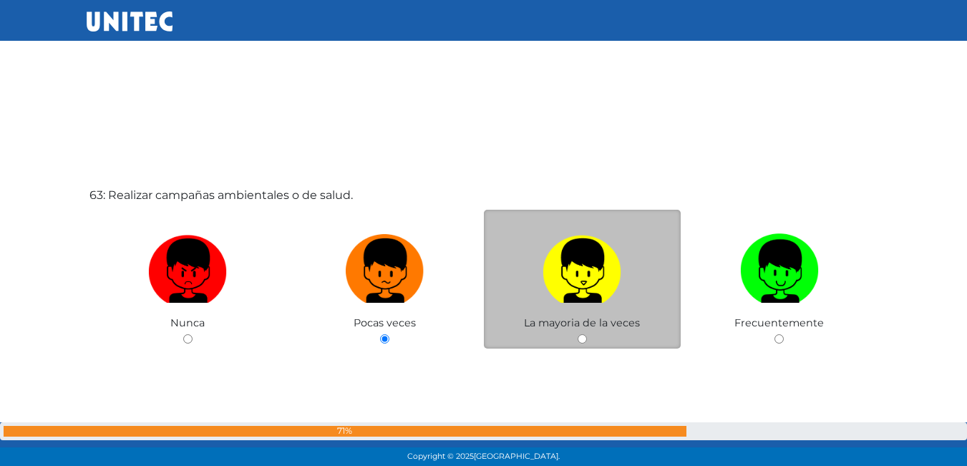
click at [546, 263] on img at bounding box center [582, 265] width 79 height 75
click at [578, 334] on input "radio" at bounding box center [582, 338] width 9 height 9
radio input "true"
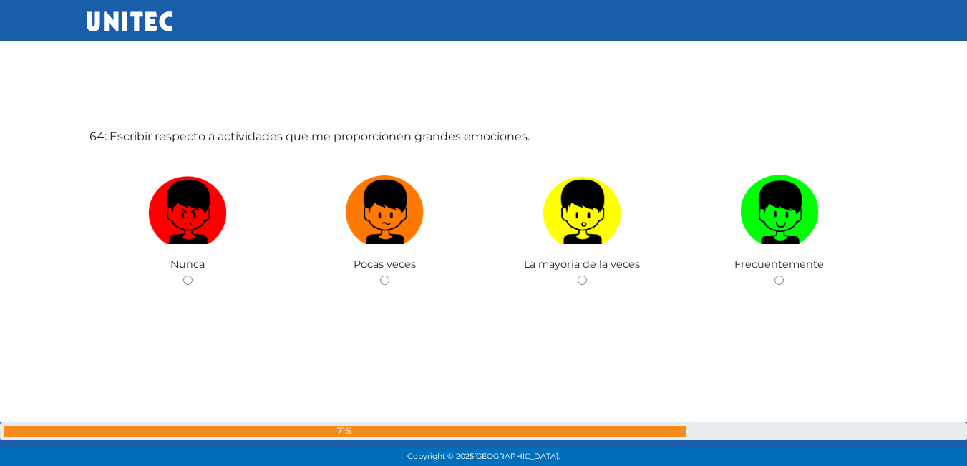
scroll to position [29441, 0]
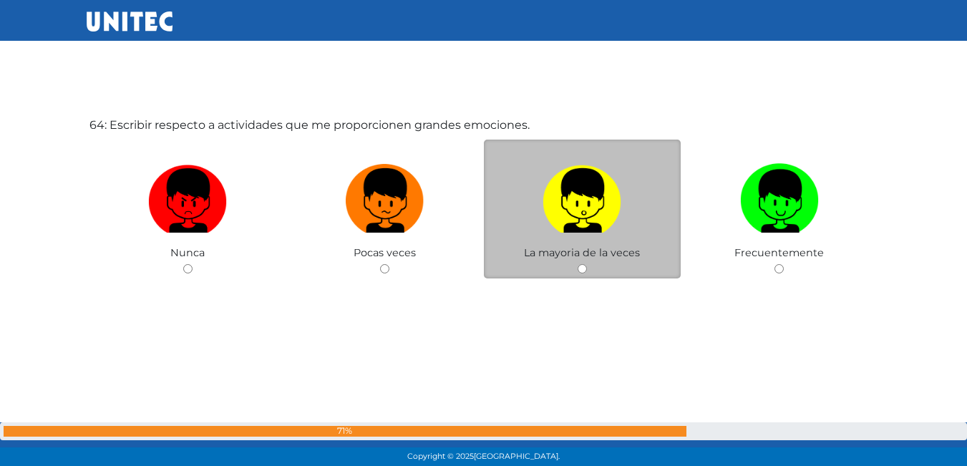
click at [548, 205] on img at bounding box center [582, 195] width 79 height 75
click at [578, 264] on input "radio" at bounding box center [582, 268] width 9 height 9
radio input "true"
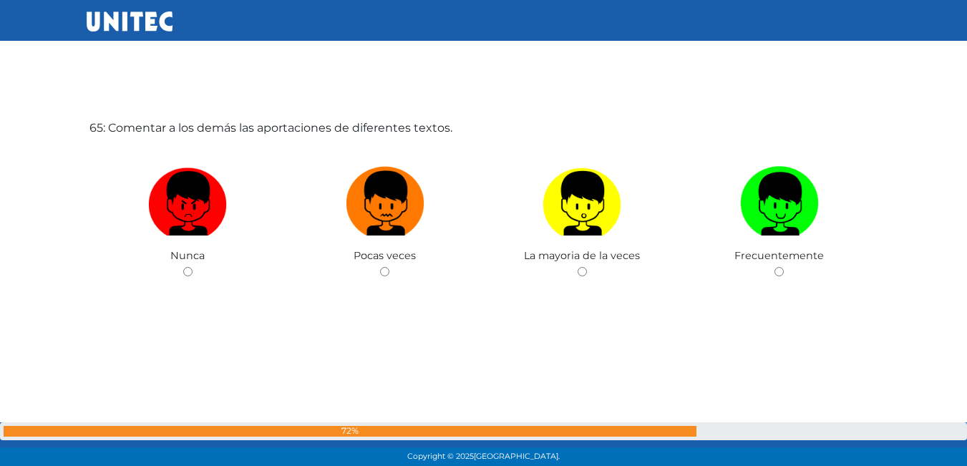
scroll to position [29928, 0]
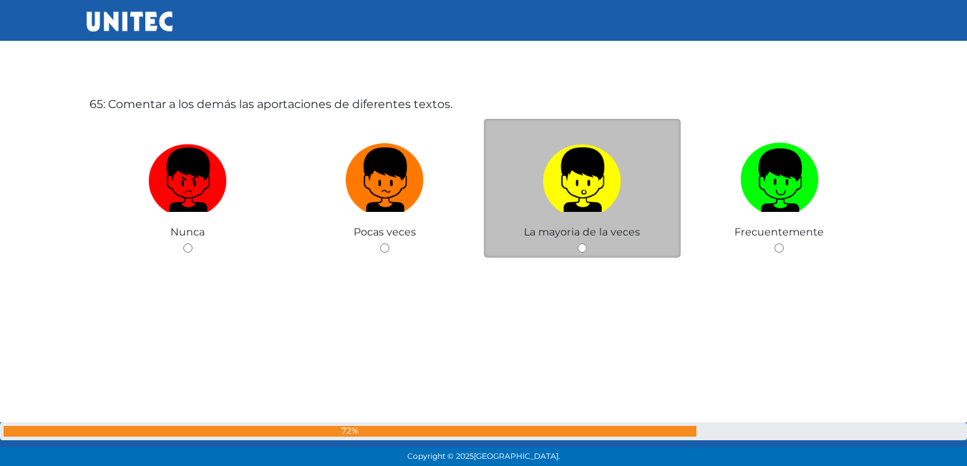
click at [551, 233] on span "La mayoria de la veces" at bounding box center [582, 232] width 116 height 13
click at [604, 202] on img at bounding box center [582, 174] width 79 height 75
click at [587, 243] on input "radio" at bounding box center [582, 247] width 9 height 9
radio input "true"
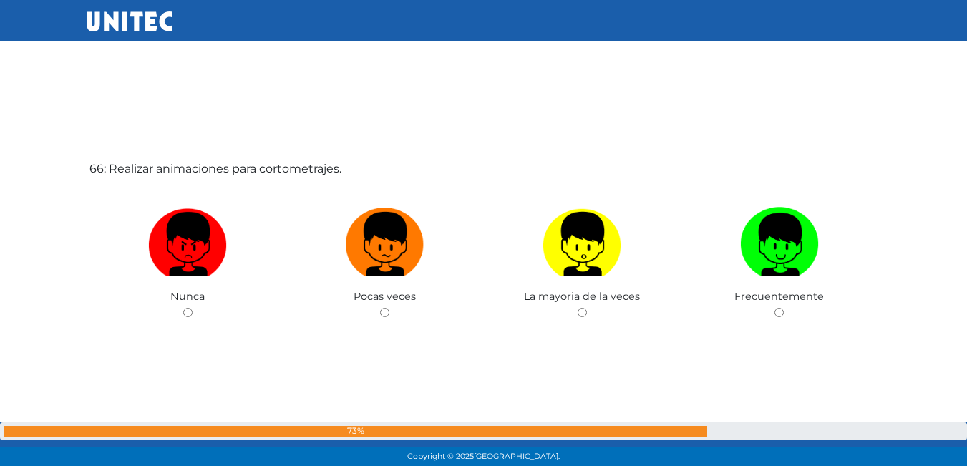
scroll to position [30352, 0]
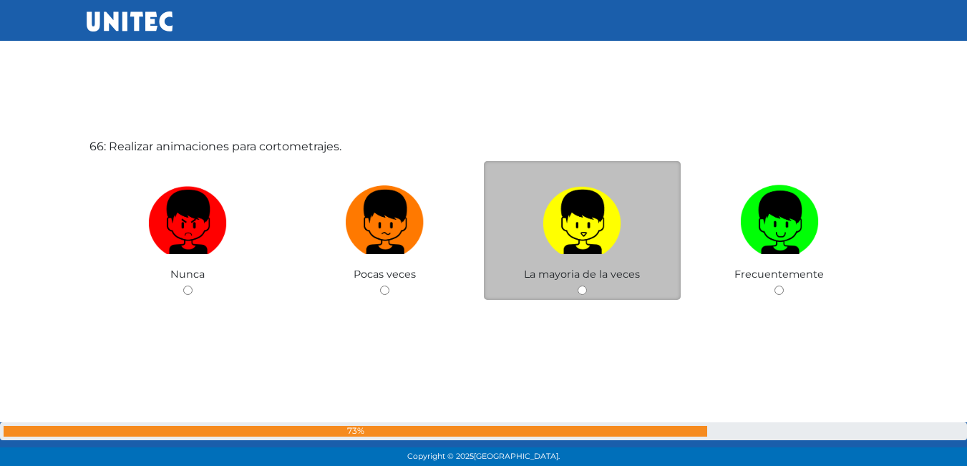
click at [587, 220] on img at bounding box center [582, 217] width 79 height 75
click at [587, 286] on input "radio" at bounding box center [582, 290] width 9 height 9
radio input "true"
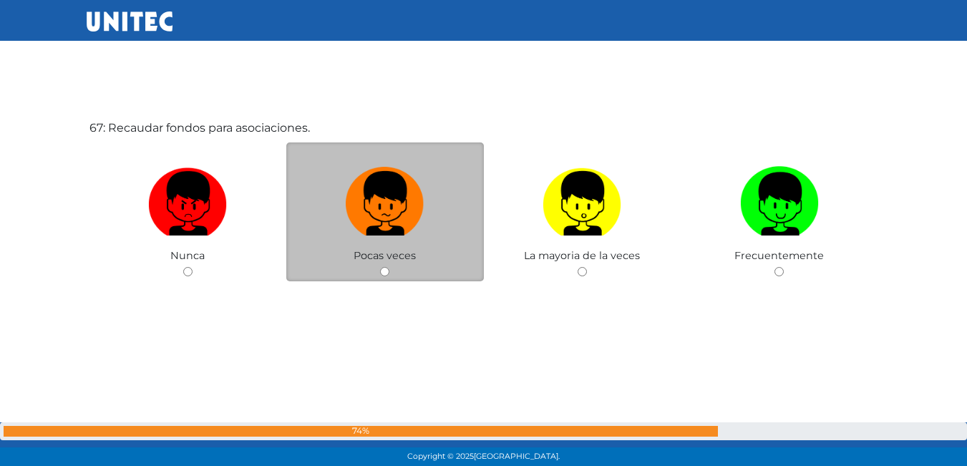
scroll to position [30839, 0]
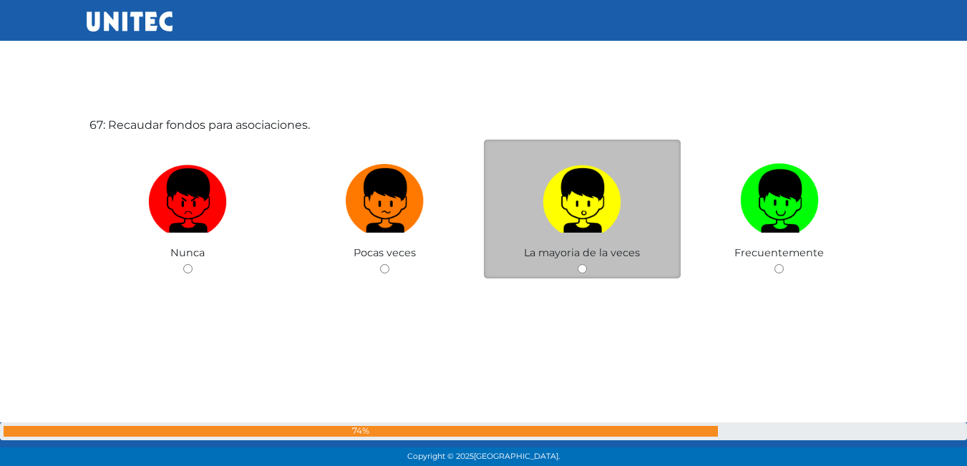
click at [551, 235] on label at bounding box center [583, 201] width 198 height 87
click at [578, 264] on input "radio" at bounding box center [582, 268] width 9 height 9
radio input "true"
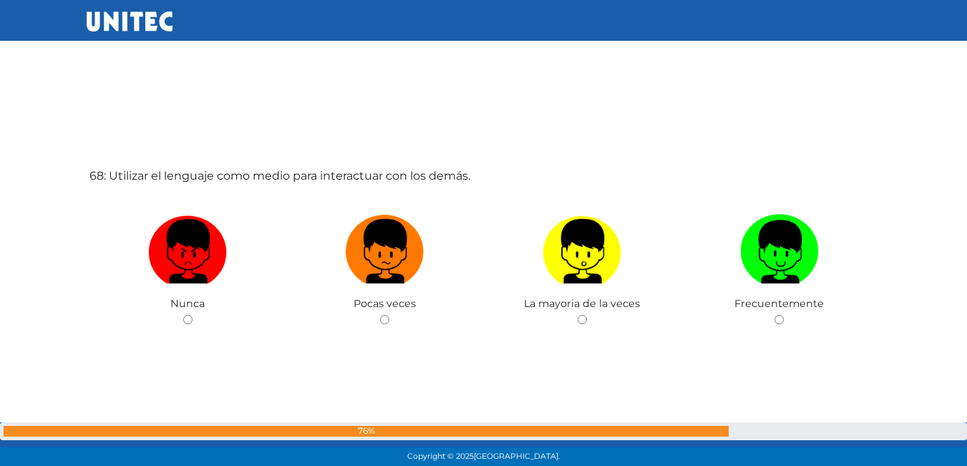
scroll to position [31267, 0]
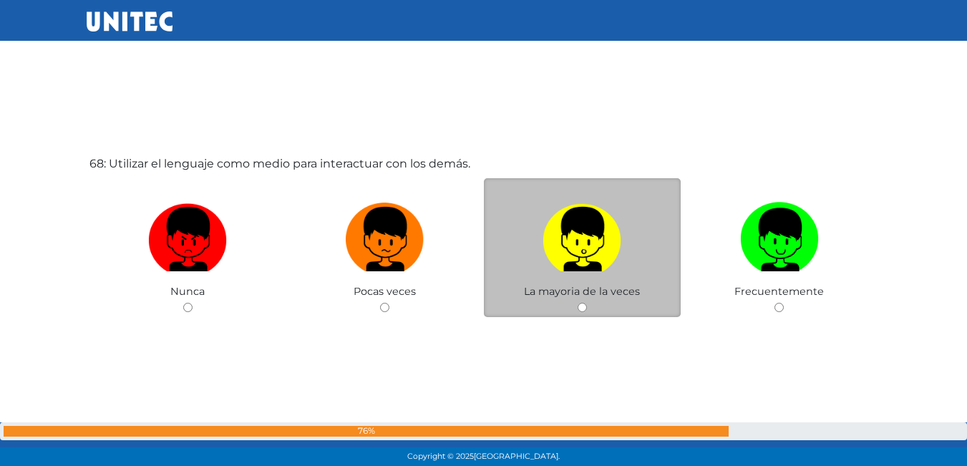
click at [528, 259] on label at bounding box center [583, 239] width 198 height 87
click at [578, 303] on input "radio" at bounding box center [582, 307] width 9 height 9
radio input "true"
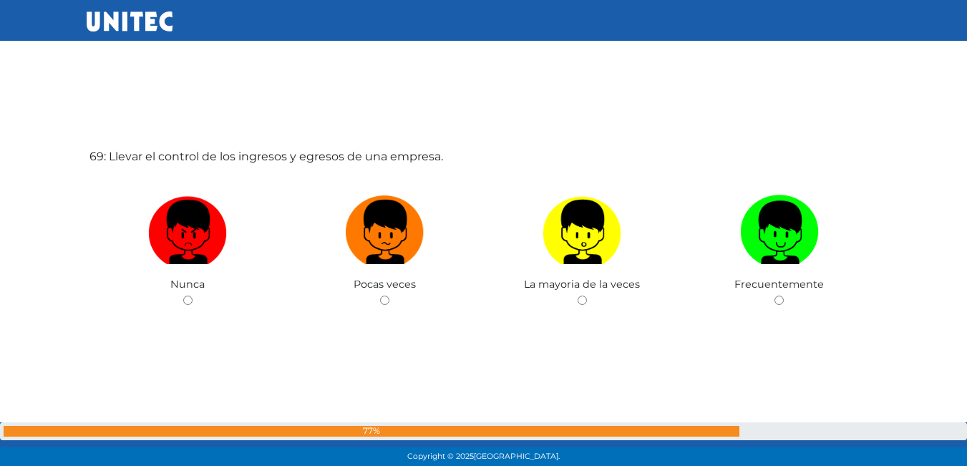
scroll to position [31756, 0]
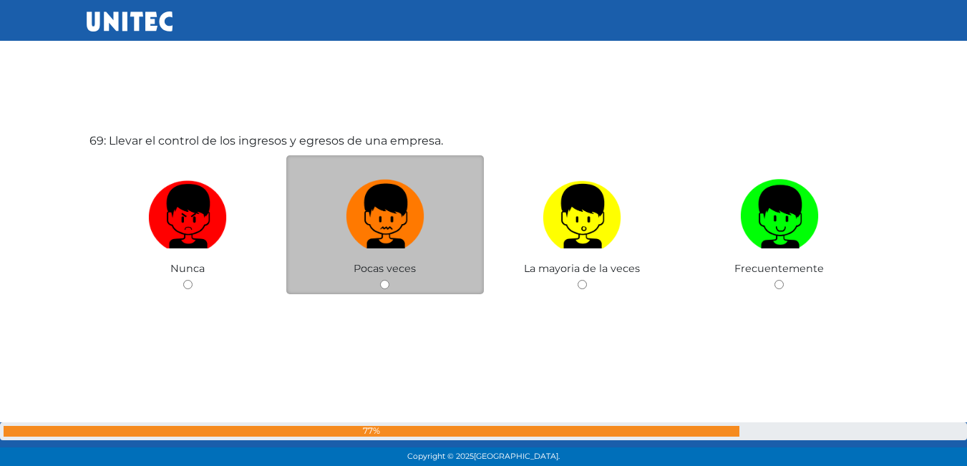
click at [397, 212] on img at bounding box center [385, 211] width 79 height 75
click at [390, 280] on input "radio" at bounding box center [384, 284] width 9 height 9
radio input "true"
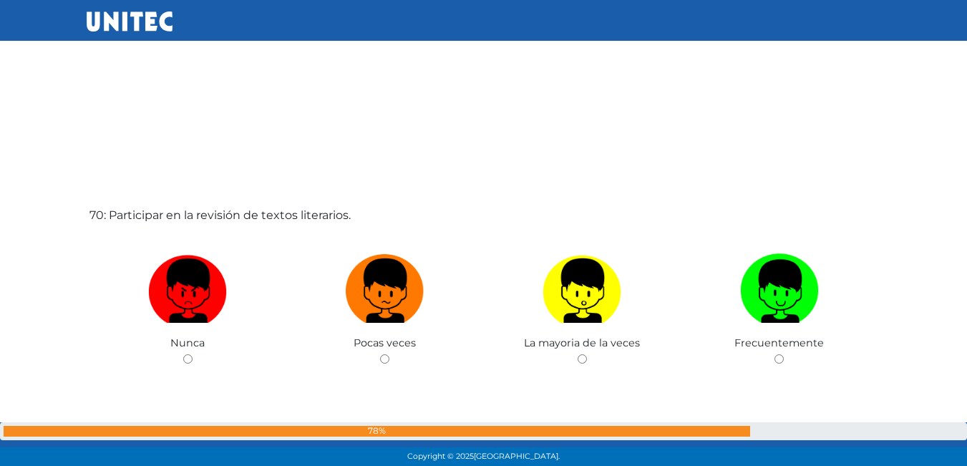
scroll to position [32188, 0]
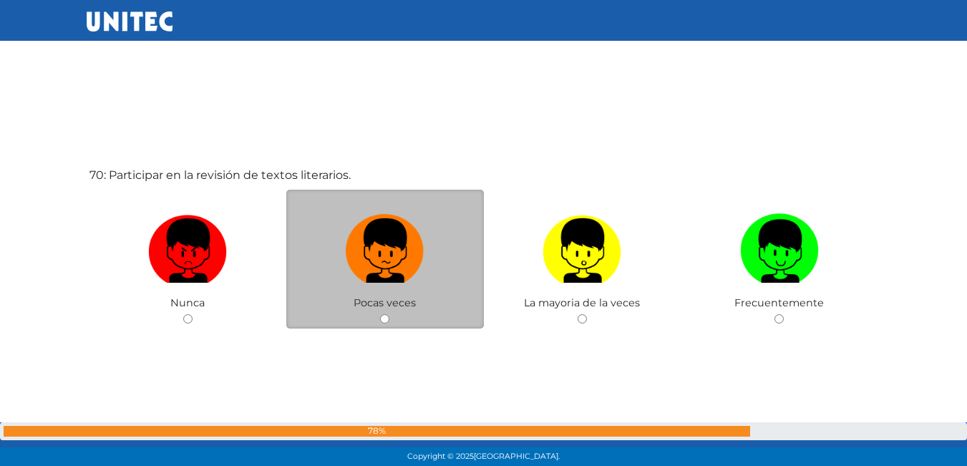
click at [441, 274] on label at bounding box center [385, 251] width 198 height 87
click at [390, 314] on input "radio" at bounding box center [384, 318] width 9 height 9
radio input "true"
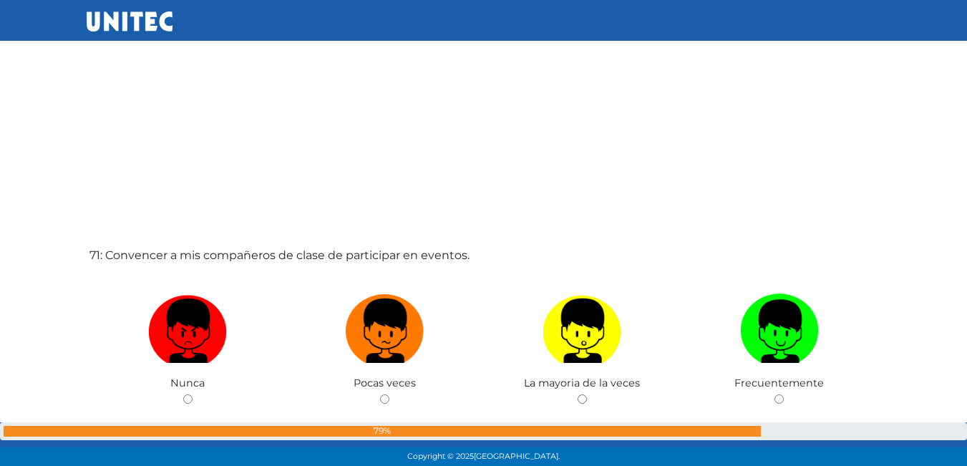
scroll to position [32599, 0]
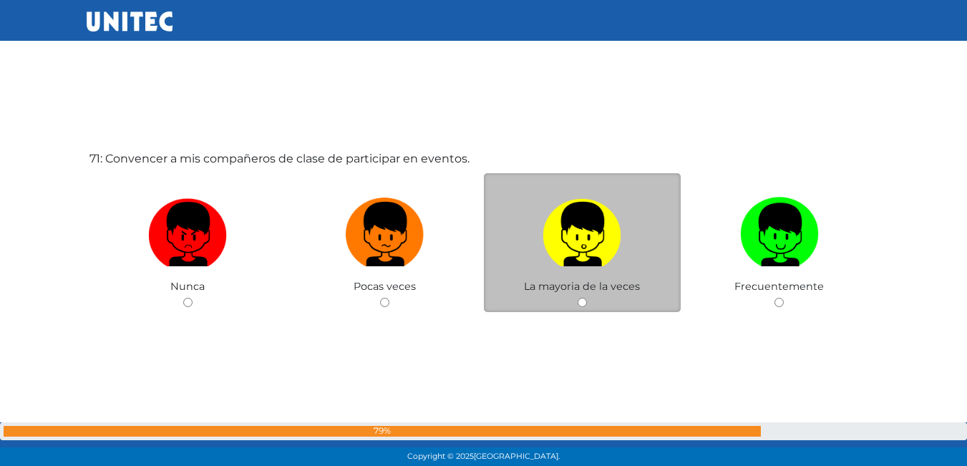
click at [554, 271] on label at bounding box center [583, 234] width 198 height 87
click at [578, 298] on input "radio" at bounding box center [582, 302] width 9 height 9
radio input "true"
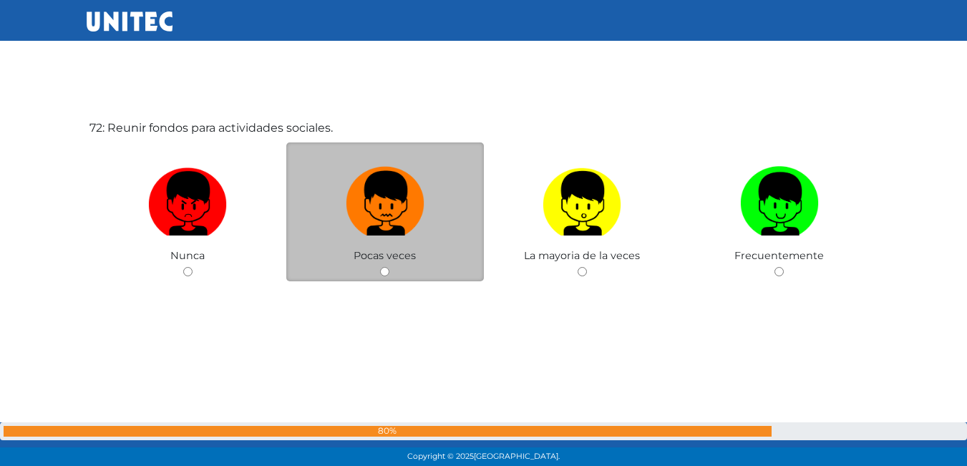
scroll to position [33170, 0]
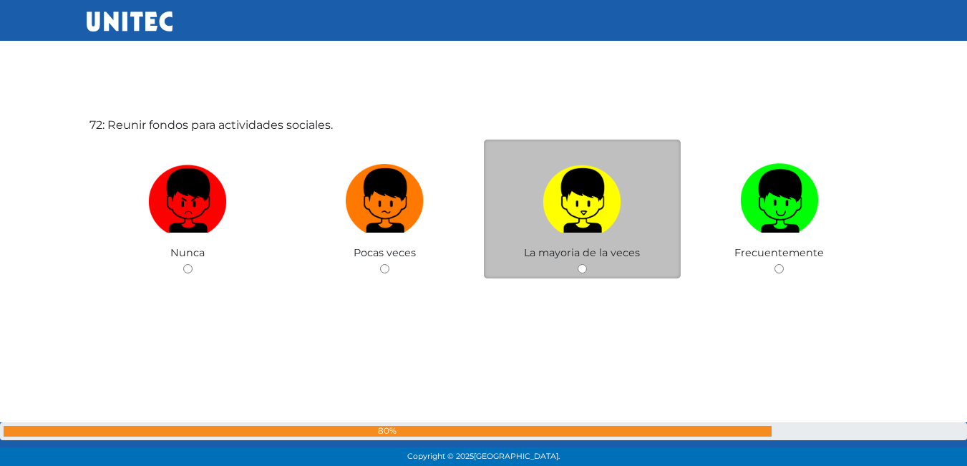
click at [546, 214] on img at bounding box center [582, 195] width 79 height 75
click at [578, 264] on input "radio" at bounding box center [582, 268] width 9 height 9
radio input "true"
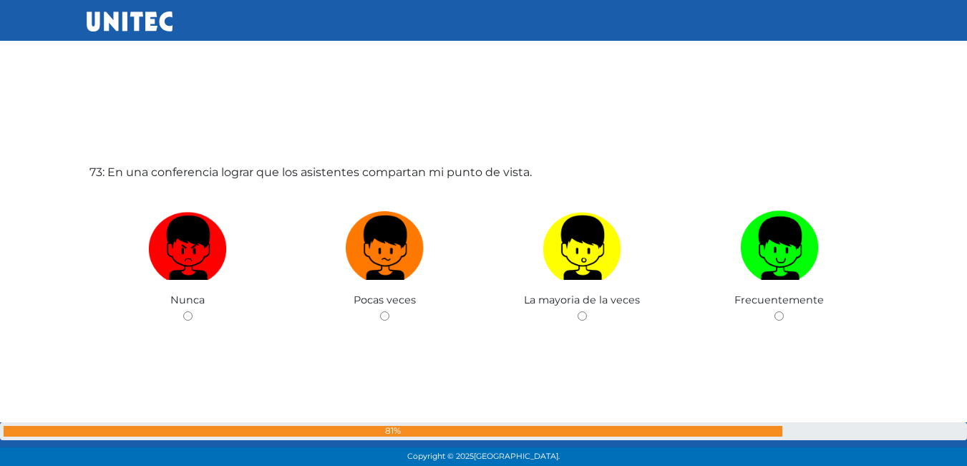
scroll to position [33565, 0]
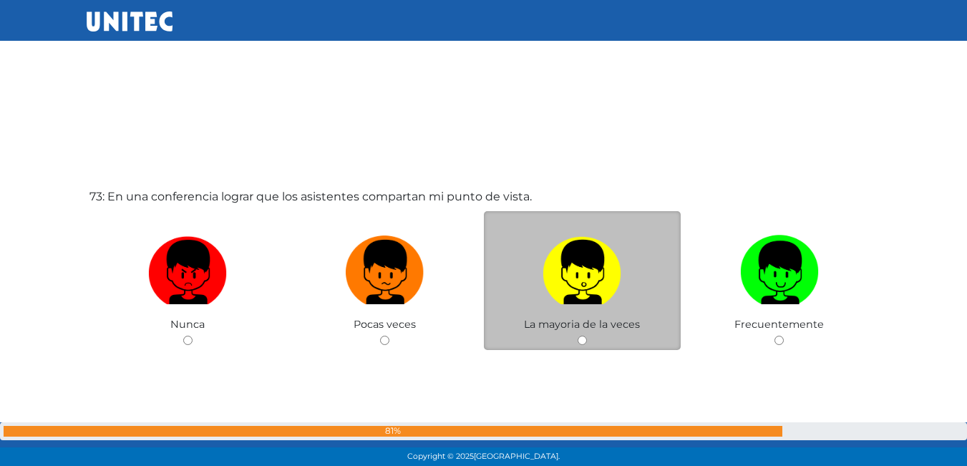
click at [532, 299] on label at bounding box center [583, 272] width 198 height 87
click at [578, 336] on input "radio" at bounding box center [582, 340] width 9 height 9
radio input "true"
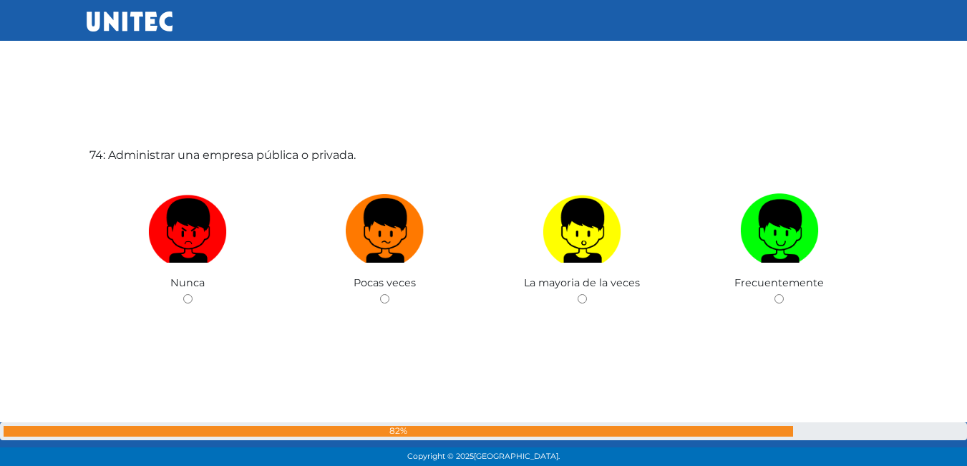
scroll to position [34119, 0]
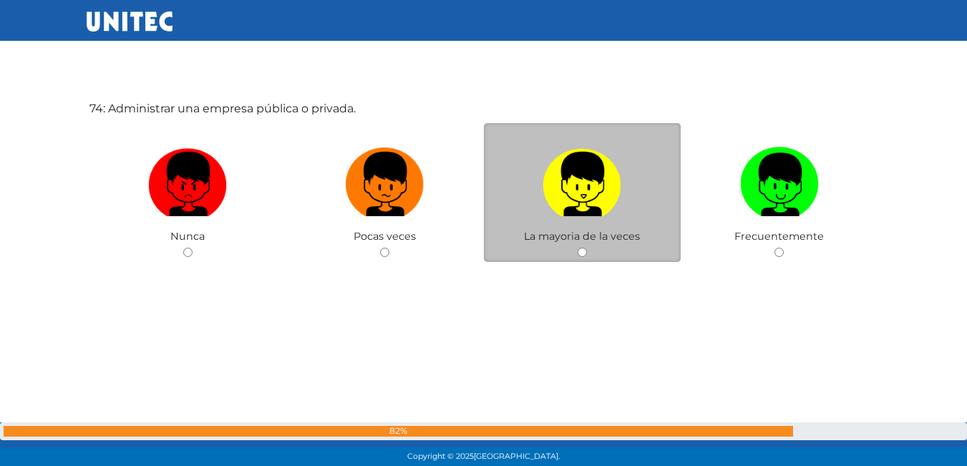
click at [610, 208] on img at bounding box center [582, 179] width 79 height 75
click at [587, 248] on input "radio" at bounding box center [582, 252] width 9 height 9
radio input "true"
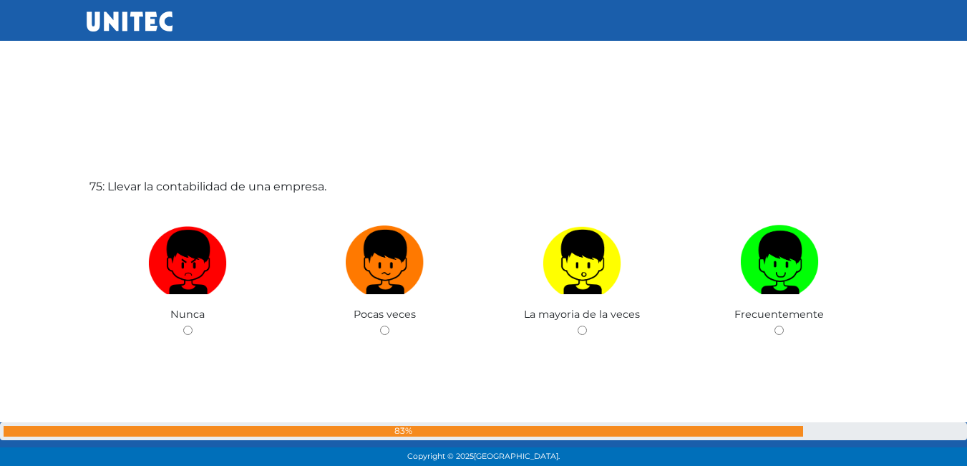
scroll to position [34532, 0]
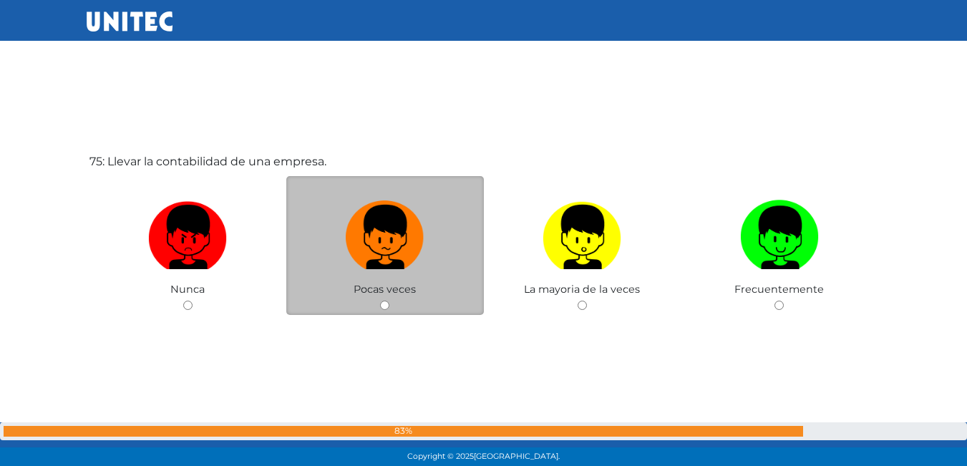
click at [420, 257] on img at bounding box center [385, 232] width 79 height 75
click at [390, 301] on input "radio" at bounding box center [384, 305] width 9 height 9
radio input "true"
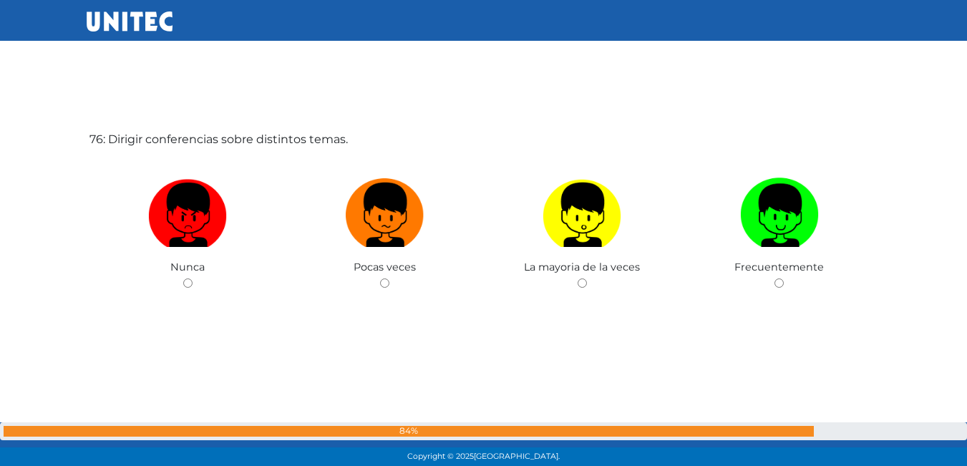
scroll to position [35035, 0]
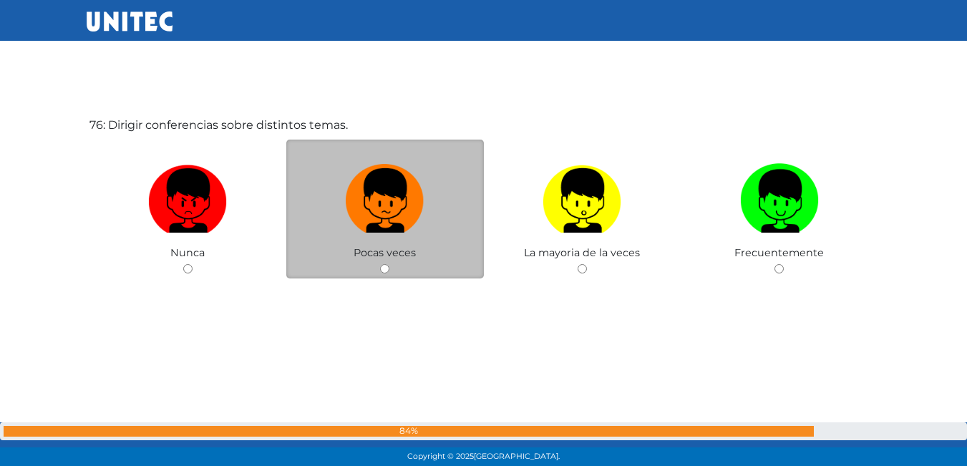
click at [459, 222] on label at bounding box center [385, 201] width 198 height 87
click at [390, 264] on input "radio" at bounding box center [384, 268] width 9 height 9
radio input "true"
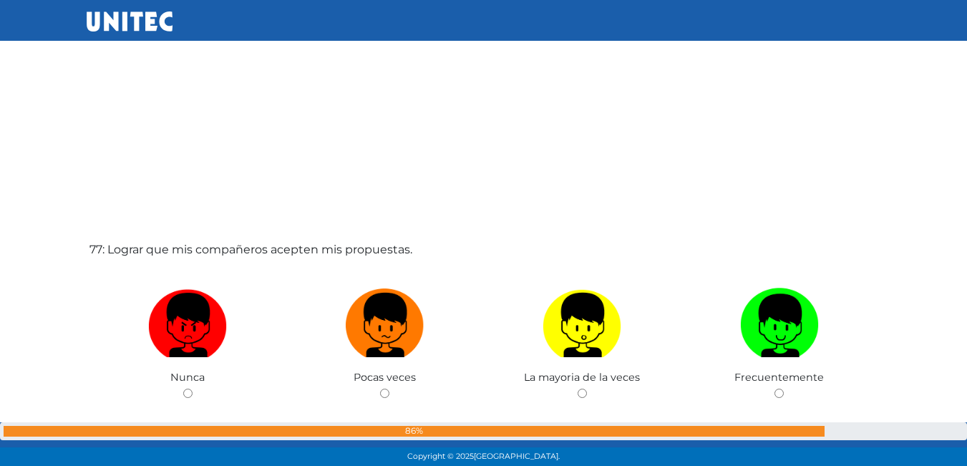
scroll to position [35448, 0]
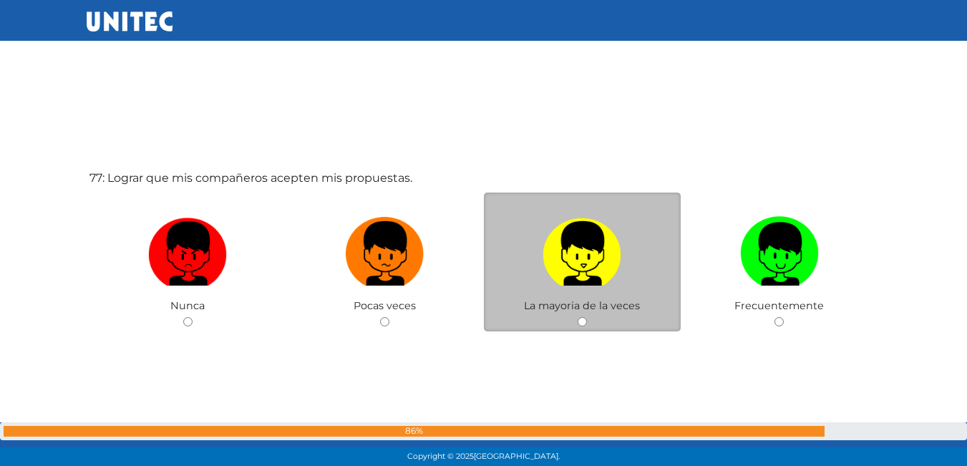
click at [612, 252] on img at bounding box center [582, 248] width 79 height 75
click at [587, 317] on input "radio" at bounding box center [582, 321] width 9 height 9
radio input "true"
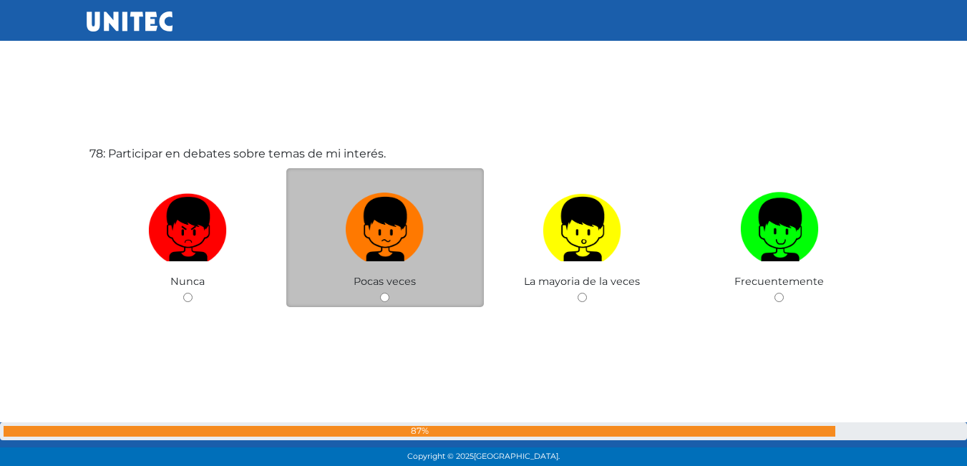
scroll to position [36021, 0]
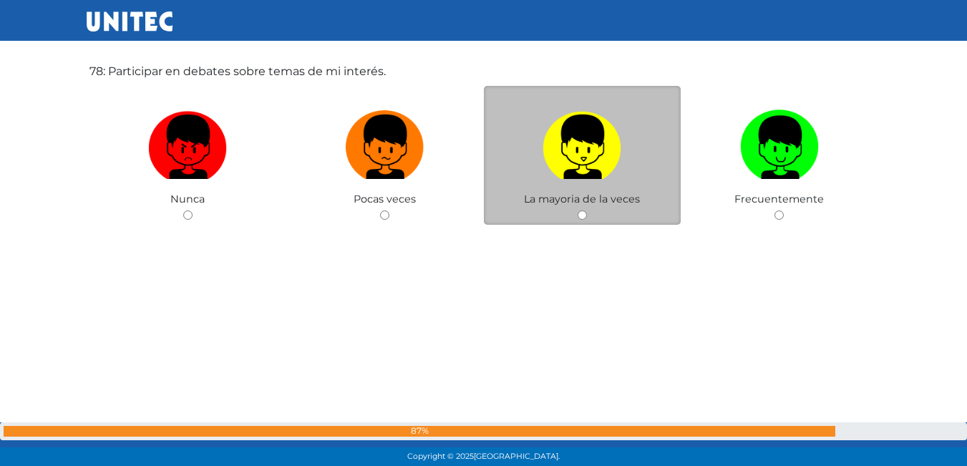
click at [545, 148] on img at bounding box center [582, 142] width 79 height 75
click at [578, 211] on input "radio" at bounding box center [582, 215] width 9 height 9
radio input "true"
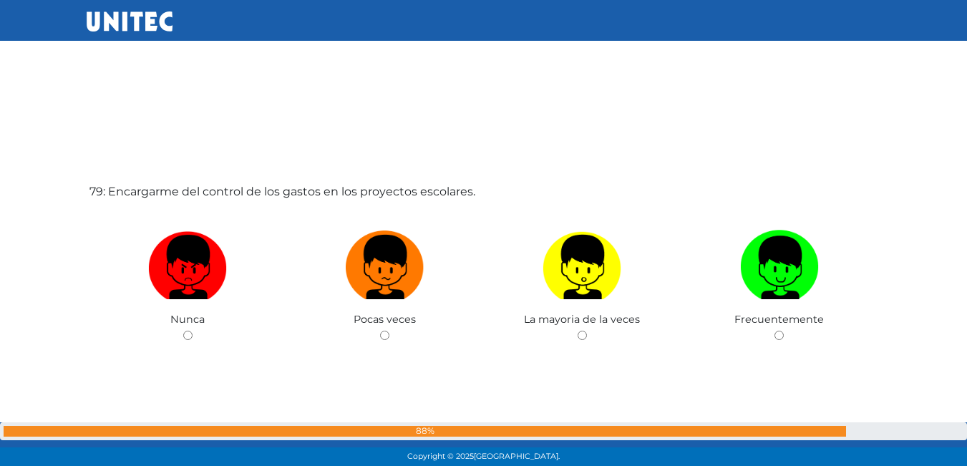
scroll to position [36379, 0]
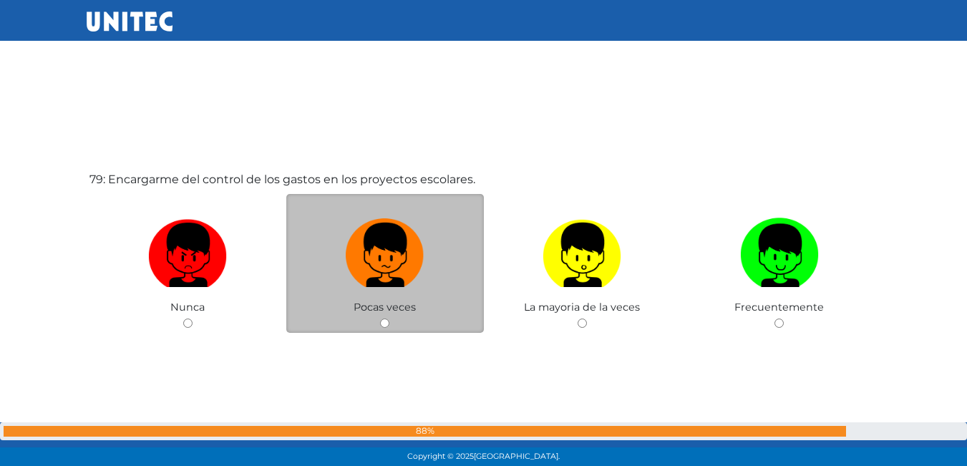
click at [412, 270] on img at bounding box center [385, 250] width 79 height 75
click at [390, 319] on input "radio" at bounding box center [384, 323] width 9 height 9
radio input "true"
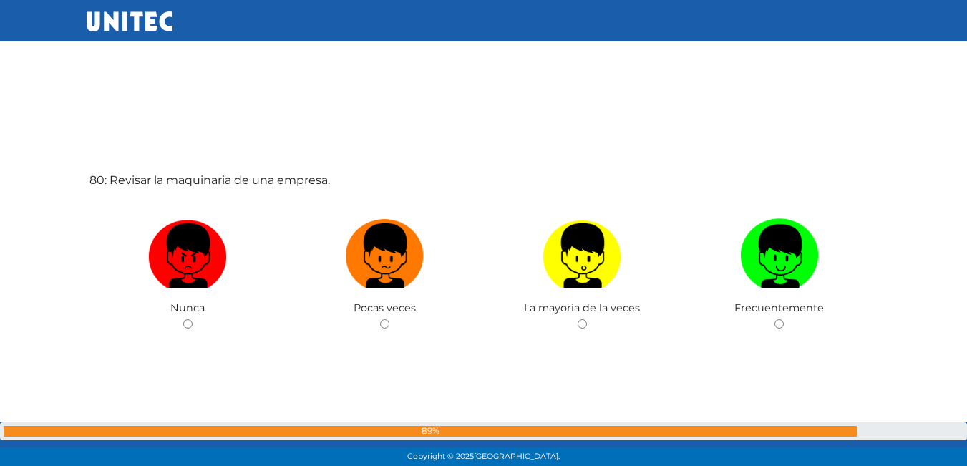
scroll to position [36868, 0]
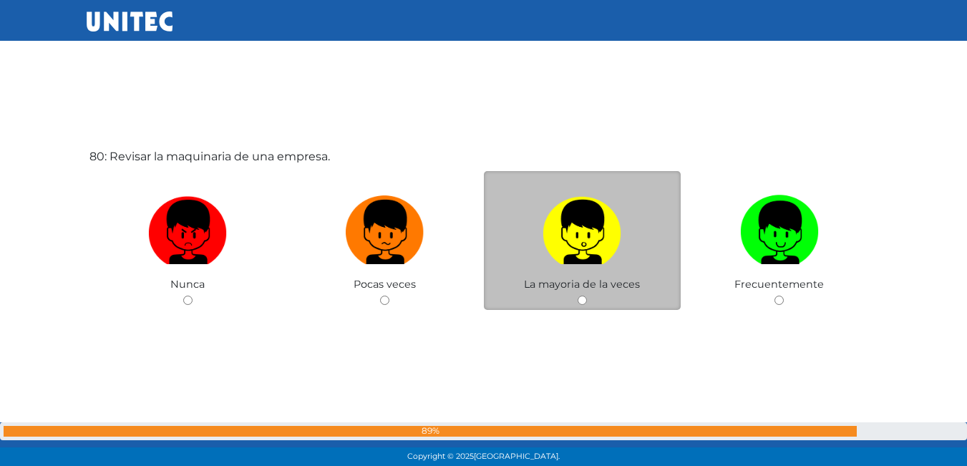
click at [587, 284] on span "La mayoria de la veces" at bounding box center [582, 284] width 116 height 13
click at [566, 261] on img at bounding box center [582, 227] width 79 height 75
click at [578, 296] on input "radio" at bounding box center [582, 300] width 9 height 9
radio input "true"
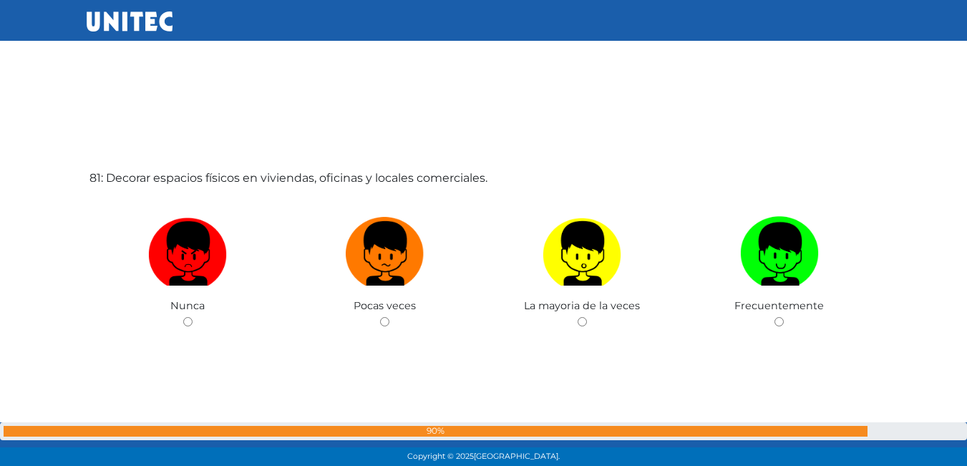
scroll to position [37366, 0]
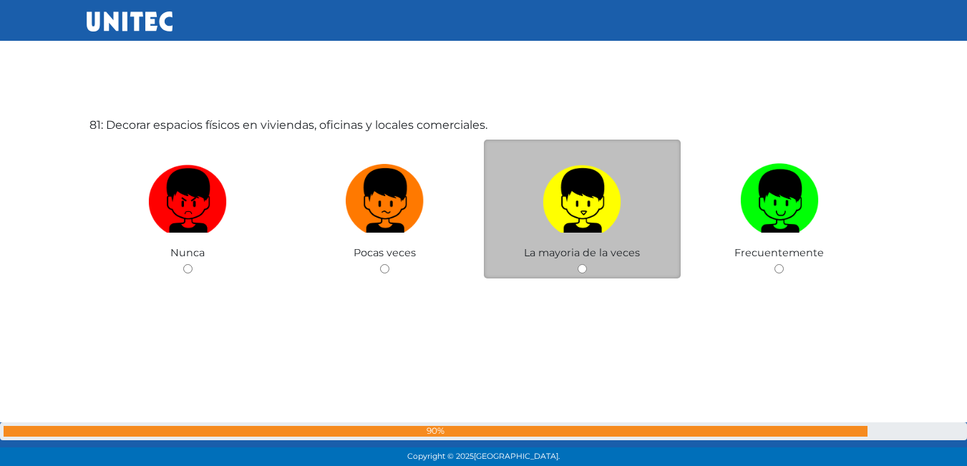
click at [586, 215] on img at bounding box center [582, 195] width 79 height 75
click at [586, 264] on input "radio" at bounding box center [582, 268] width 9 height 9
radio input "true"
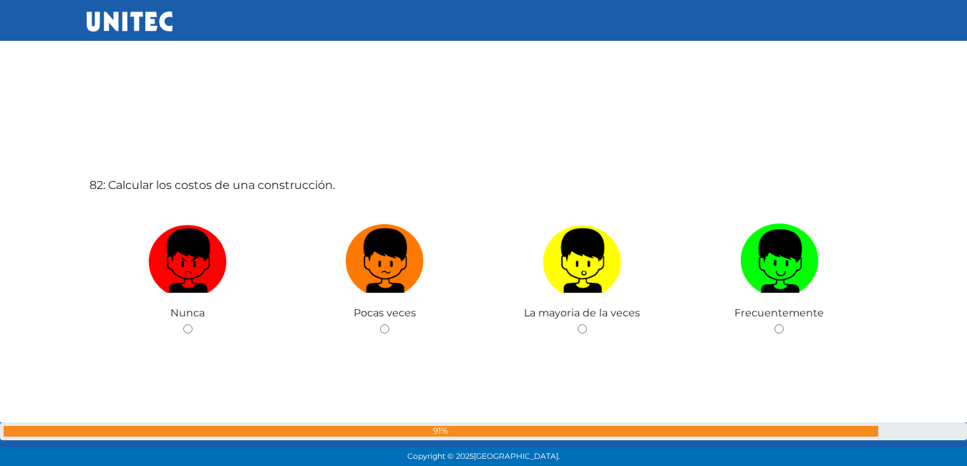
scroll to position [37797, 0]
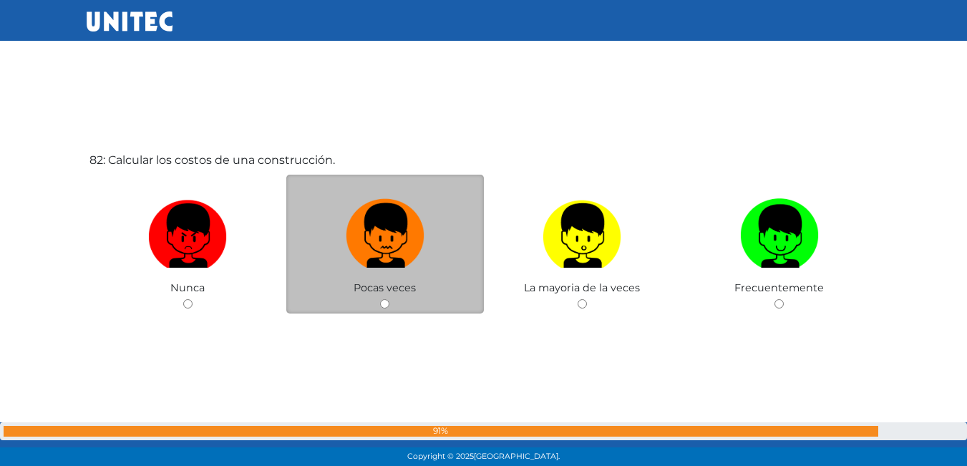
click at [367, 236] on img at bounding box center [385, 230] width 79 height 75
click at [380, 299] on input "radio" at bounding box center [384, 303] width 9 height 9
radio input "true"
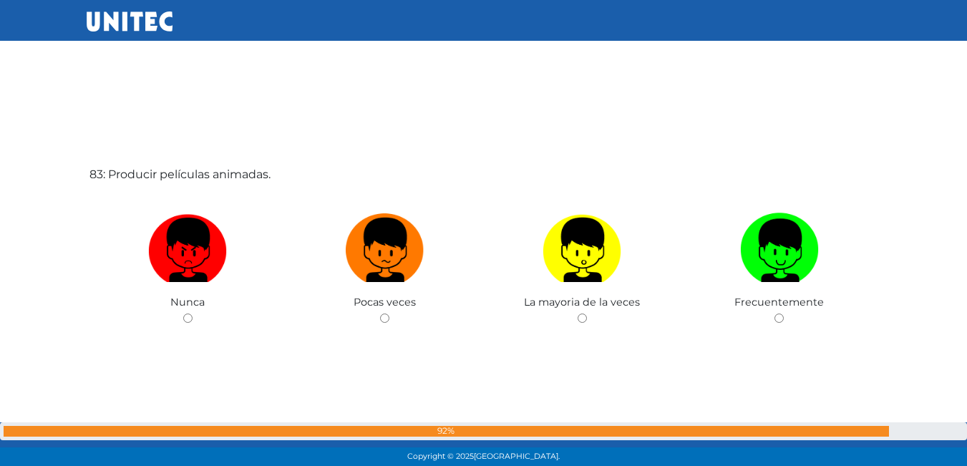
scroll to position [38227, 0]
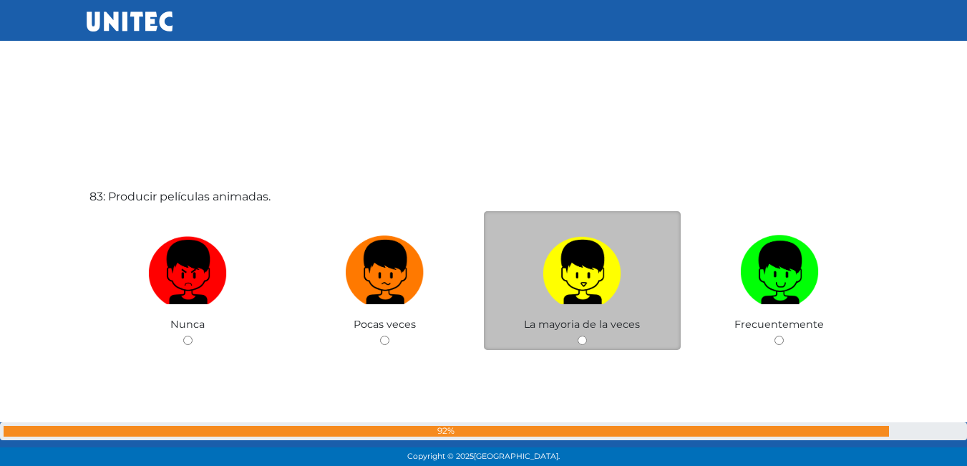
click at [561, 284] on img at bounding box center [582, 267] width 79 height 75
click at [578, 336] on input "radio" at bounding box center [582, 340] width 9 height 9
radio input "true"
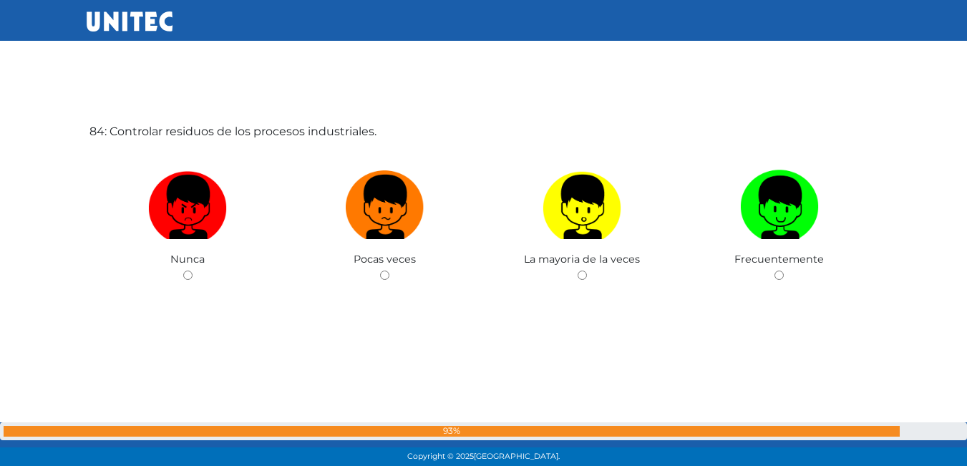
scroll to position [38795, 0]
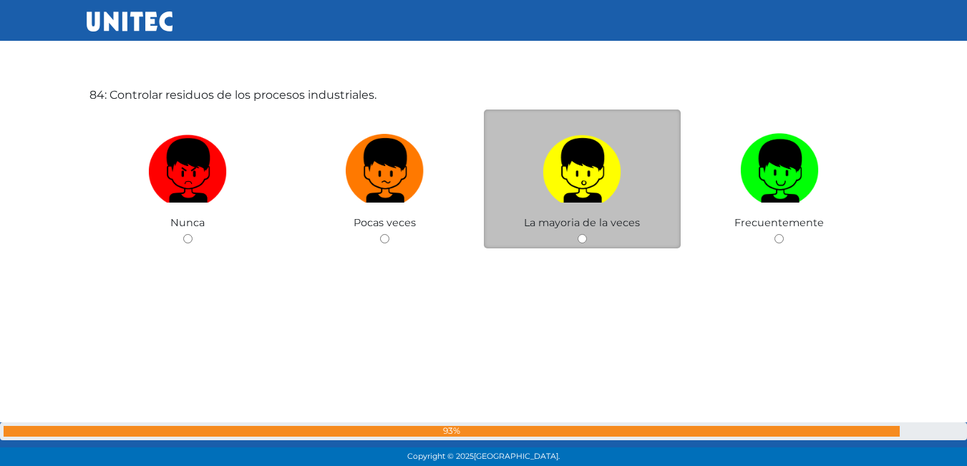
click at [585, 208] on label at bounding box center [583, 170] width 198 height 87
click at [585, 234] on input "radio" at bounding box center [582, 238] width 9 height 9
radio input "true"
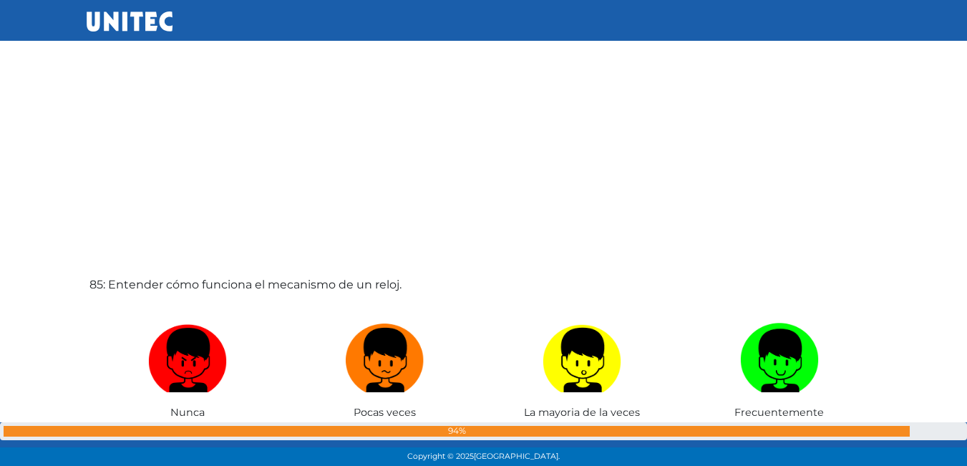
scroll to position [39141, 0]
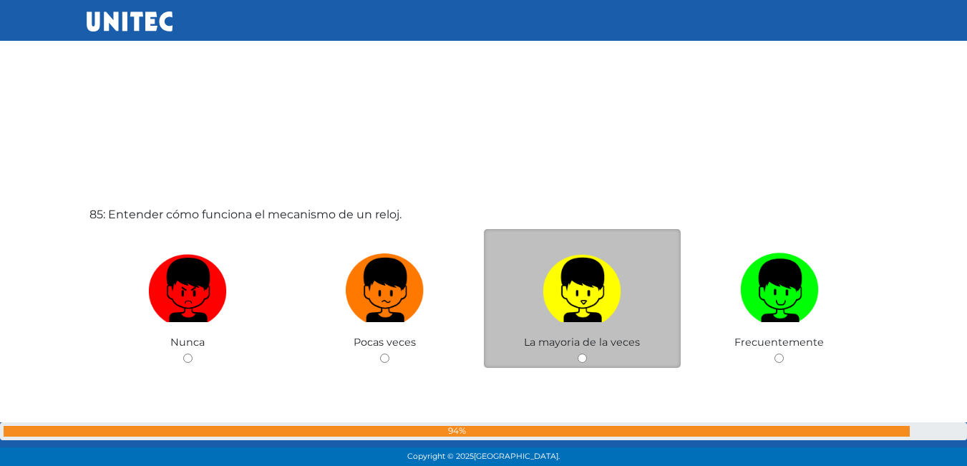
click at [565, 301] on img at bounding box center [582, 285] width 79 height 75
click at [578, 354] on input "radio" at bounding box center [582, 358] width 9 height 9
radio input "true"
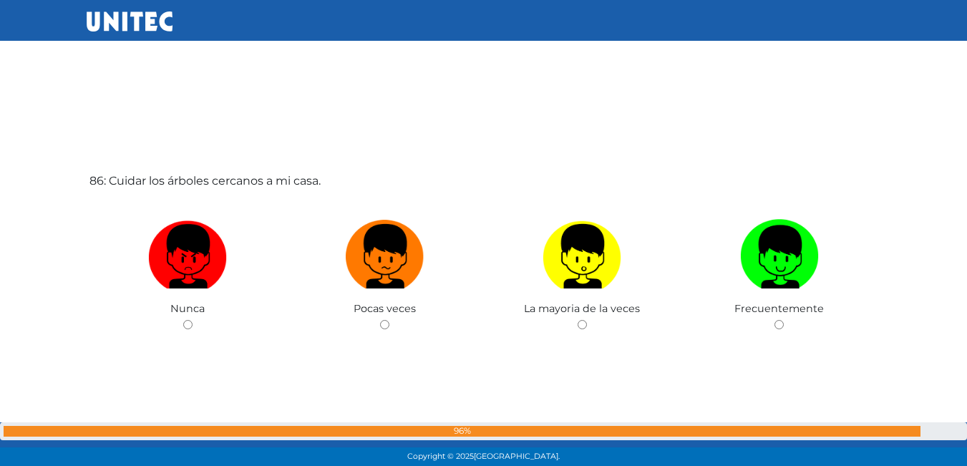
scroll to position [39697, 0]
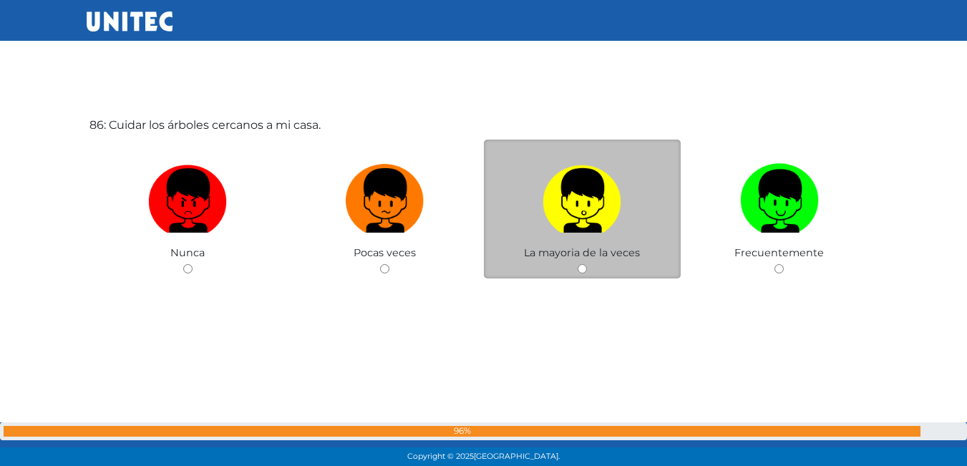
click at [555, 241] on label at bounding box center [583, 201] width 198 height 87
click at [578, 264] on input "radio" at bounding box center [582, 268] width 9 height 9
radio input "true"
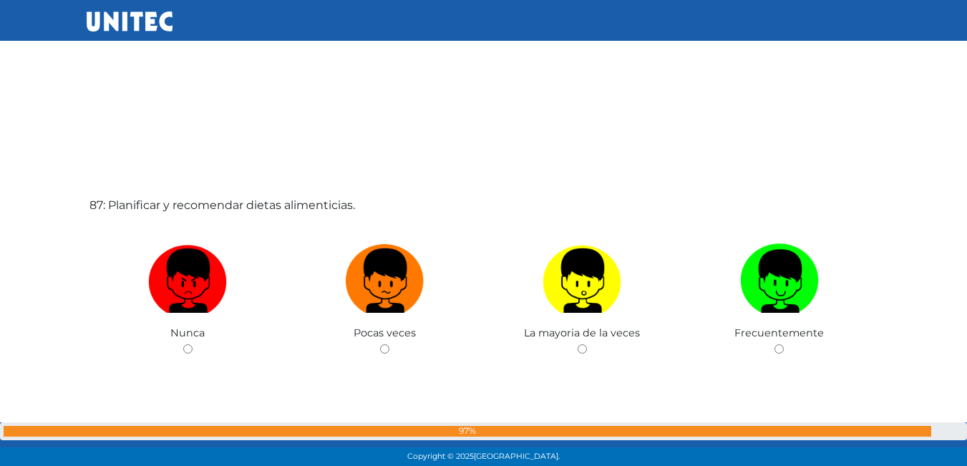
scroll to position [40115, 0]
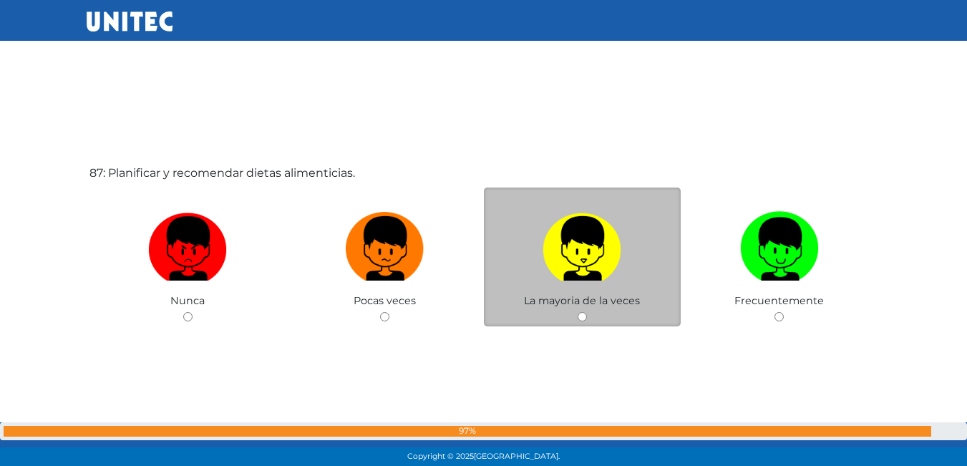
click at [581, 266] on img at bounding box center [582, 243] width 79 height 75
click at [581, 312] on input "radio" at bounding box center [582, 316] width 9 height 9
radio input "true"
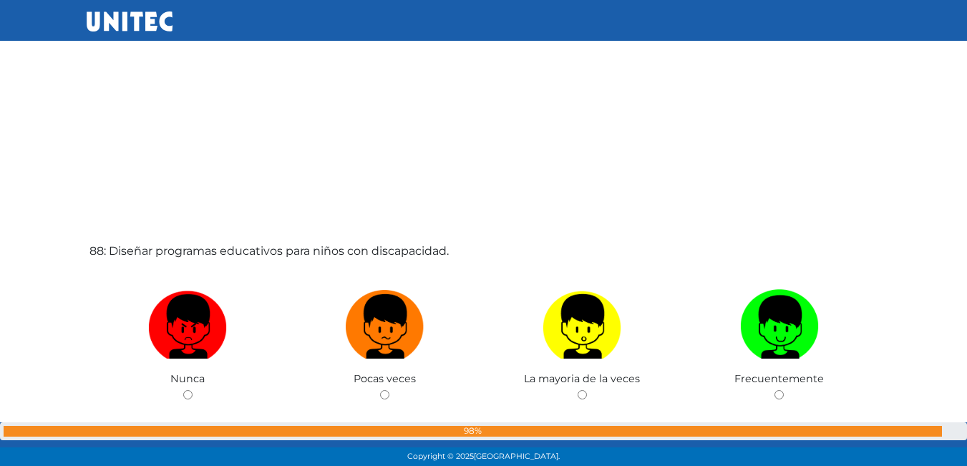
scroll to position [40536, 0]
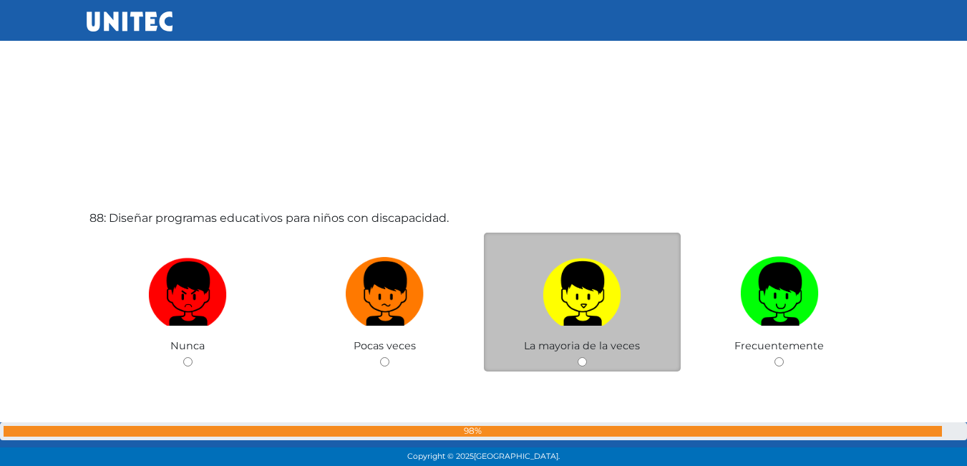
click at [587, 267] on img at bounding box center [582, 288] width 79 height 75
click at [587, 357] on input "radio" at bounding box center [582, 361] width 9 height 9
radio input "true"
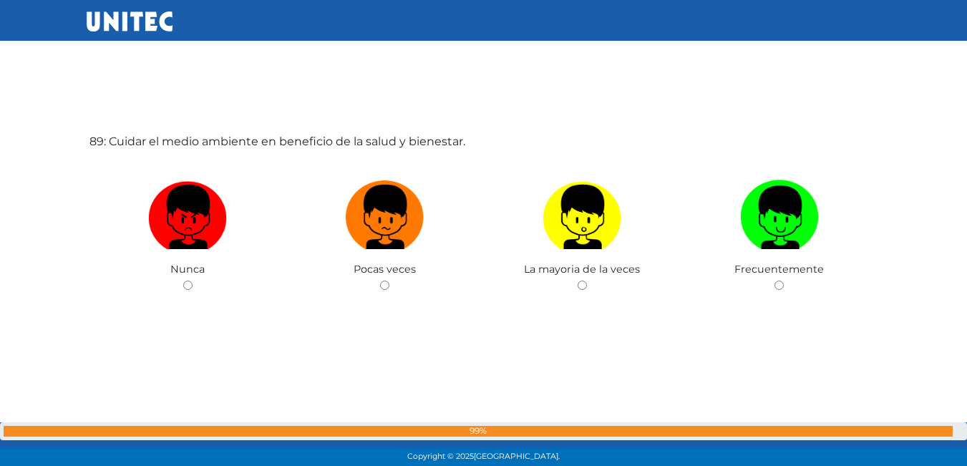
scroll to position [41095, 0]
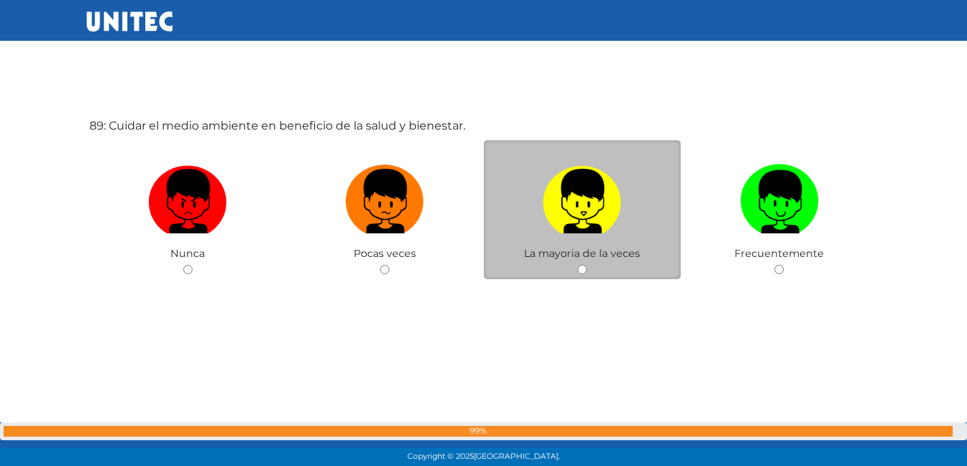
click at [583, 223] on img at bounding box center [582, 196] width 79 height 75
click at [583, 265] on input "radio" at bounding box center [582, 269] width 9 height 9
radio input "true"
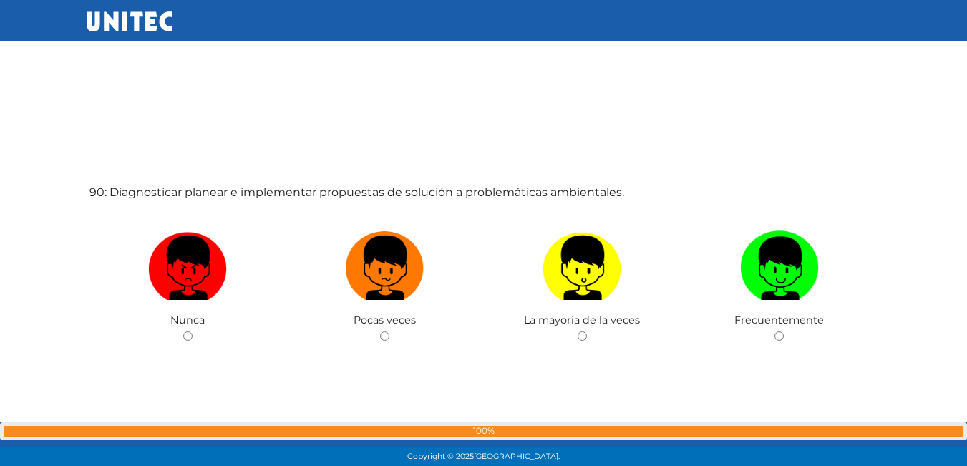
scroll to position [41526, 0]
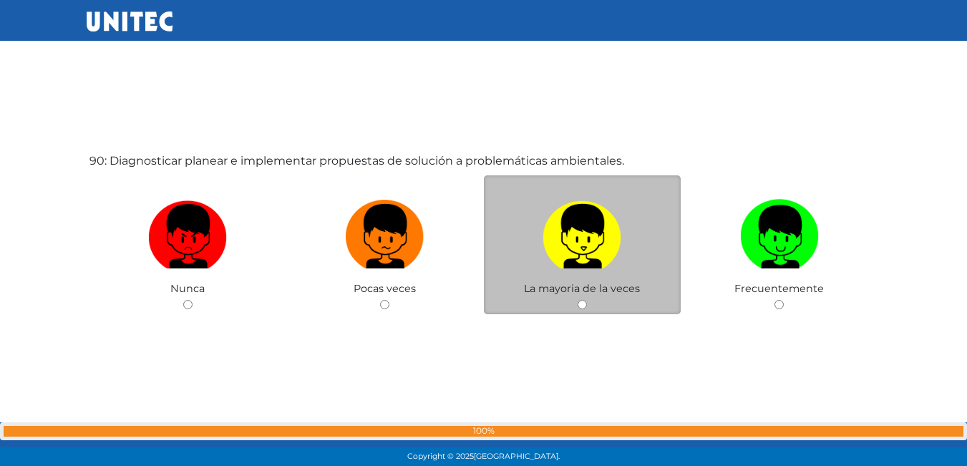
click at [572, 199] on img at bounding box center [582, 231] width 79 height 75
click at [578, 300] on input "radio" at bounding box center [582, 304] width 9 height 9
radio input "true"
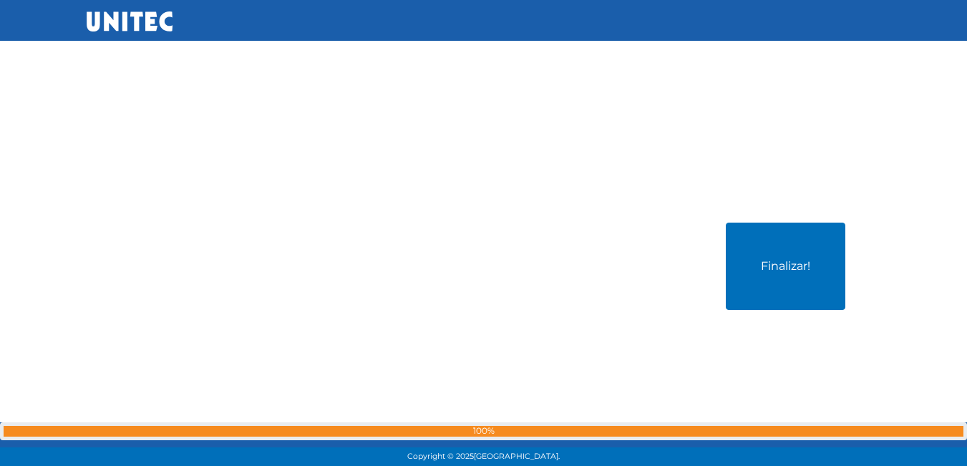
scroll to position [42056, 0]
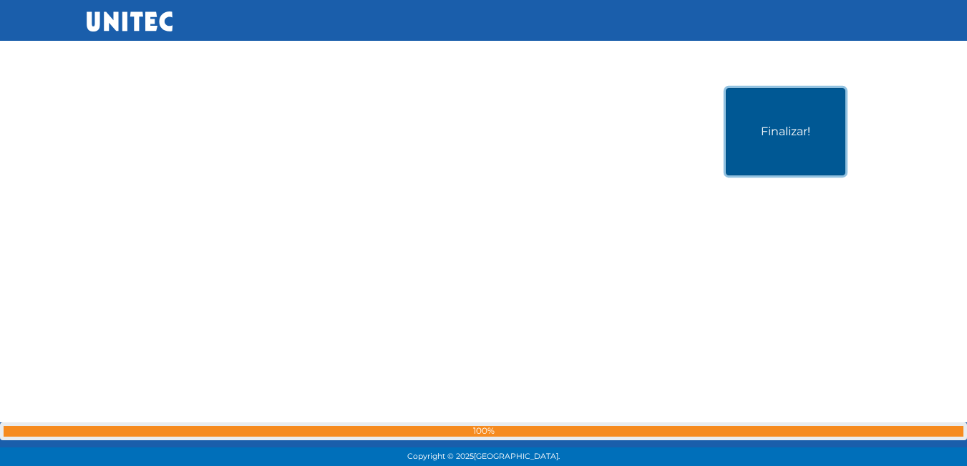
click at [773, 130] on button "Finalizar!" at bounding box center [786, 131] width 120 height 87
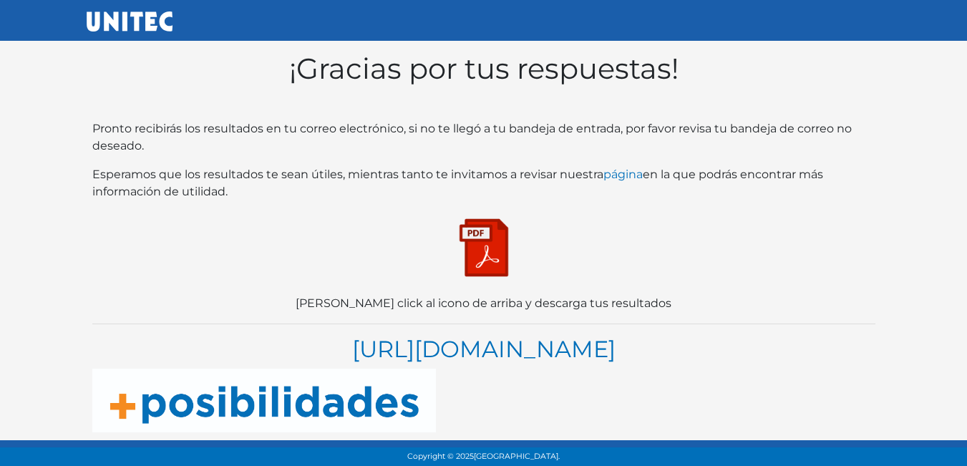
click at [490, 244] on img at bounding box center [484, 248] width 72 height 72
drag, startPoint x: 470, startPoint y: 238, endPoint x: 725, endPoint y: 256, distance: 256.3
click at [725, 256] on p at bounding box center [483, 248] width 783 height 72
